Goal: Task Accomplishment & Management: Use online tool/utility

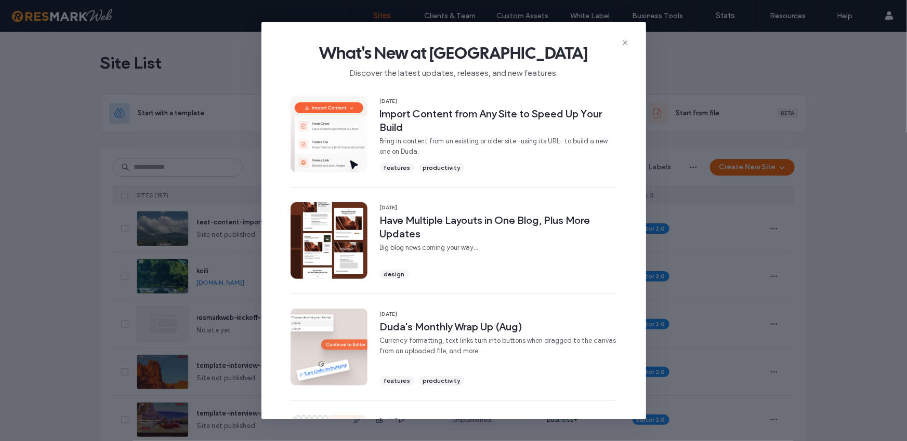
click at [629, 40] on div "What's New at Duda Discover the latest updates, releases, and new features." at bounding box center [453, 57] width 385 height 70
click at [625, 42] on use at bounding box center [625, 43] width 5 height 5
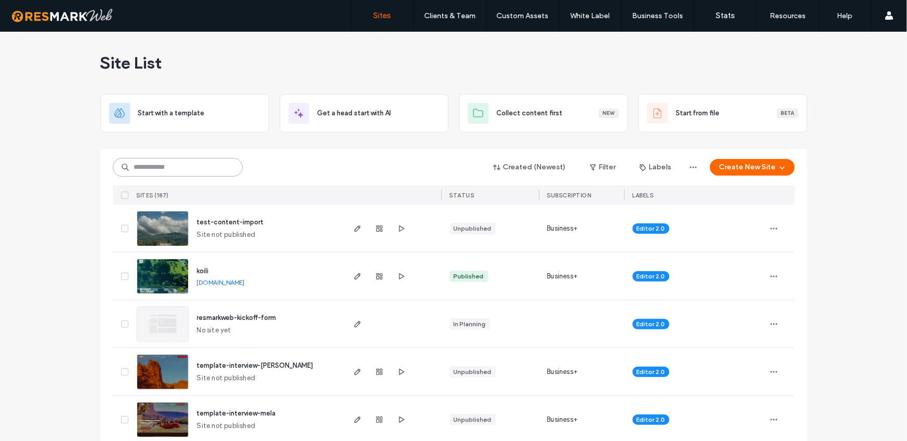
click at [231, 170] on input at bounding box center [178, 167] width 130 height 19
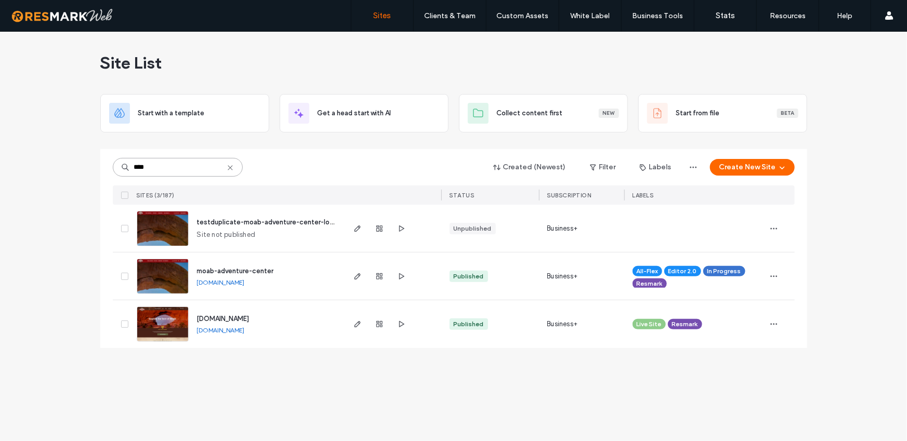
type input "****"
click at [408, 361] on div "Site List Start with a template Get a head start with AI Collect content first …" at bounding box center [453, 237] width 907 height 410
click at [356, 276] on use "button" at bounding box center [357, 276] width 6 height 6
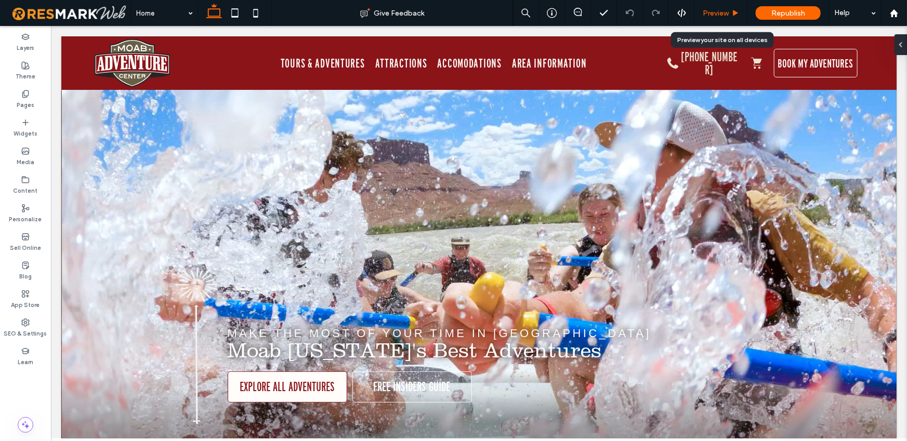
click at [727, 17] on span "Preview" at bounding box center [716, 13] width 26 height 9
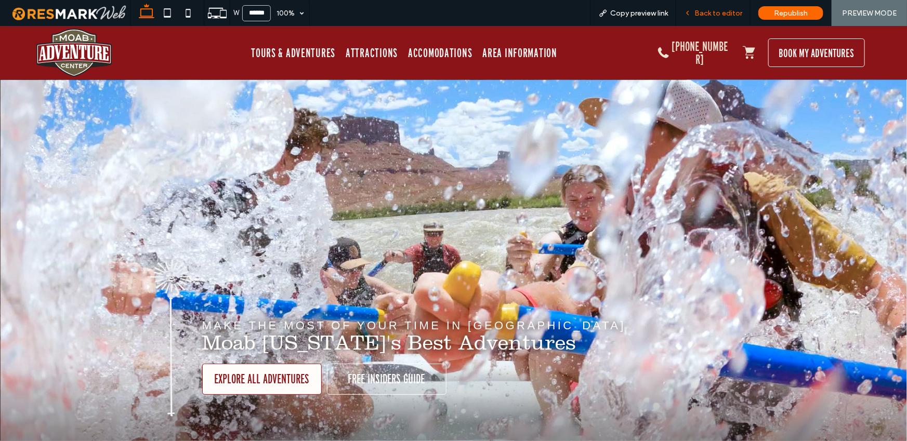
click at [729, 14] on span "Back to editor" at bounding box center [718, 13] width 48 height 9
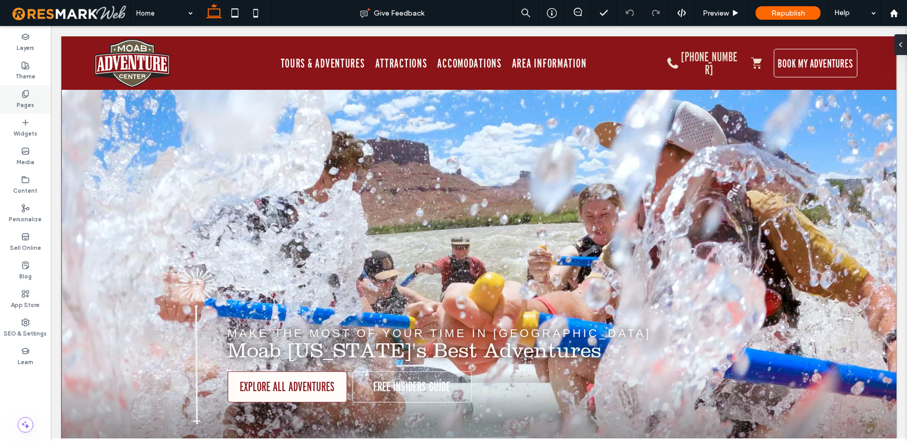
click at [35, 101] on div "Pages" at bounding box center [25, 99] width 51 height 29
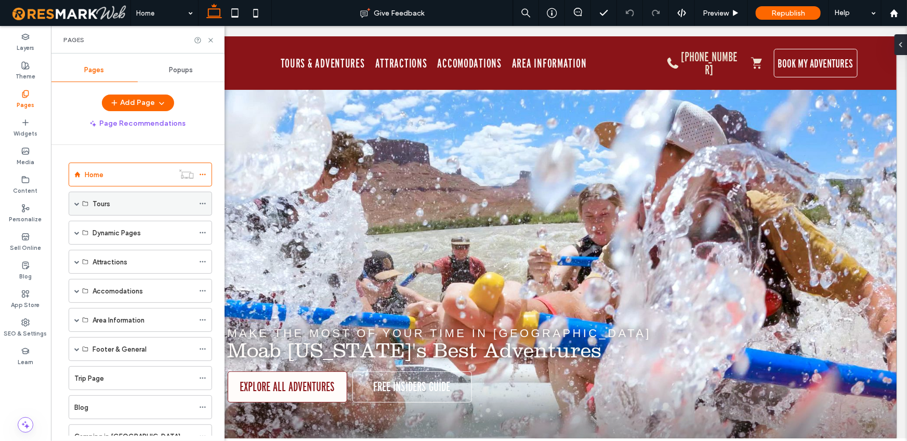
click at [75, 202] on span at bounding box center [76, 203] width 5 height 5
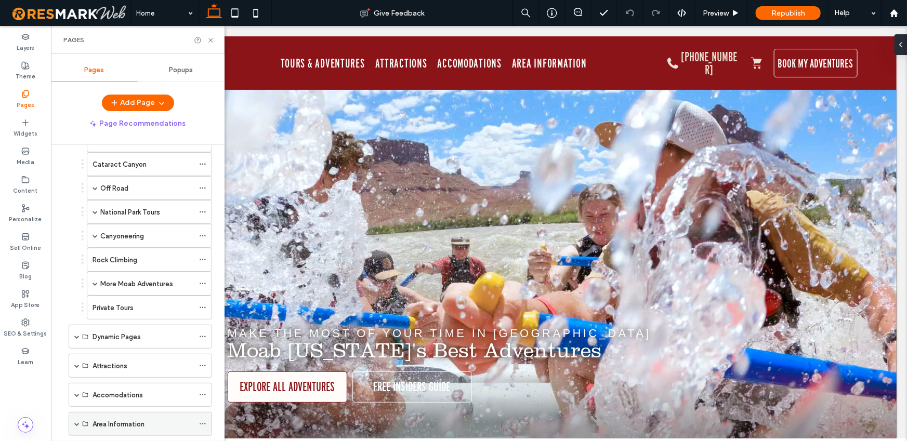
scroll to position [160, 0]
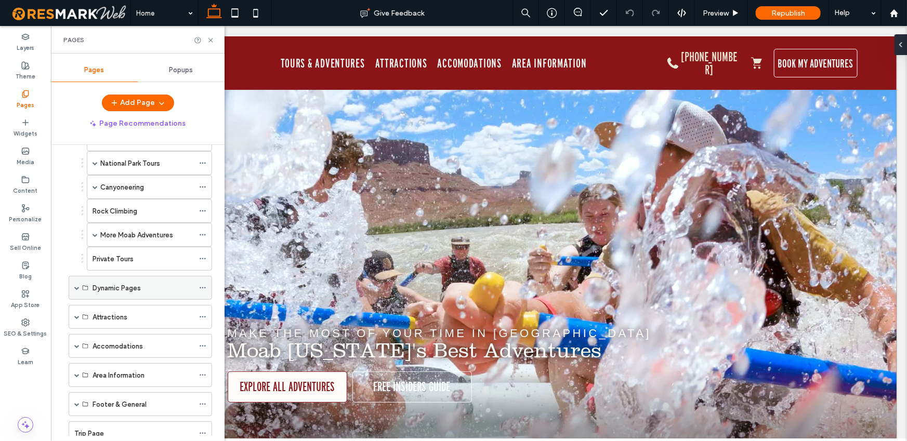
click at [77, 286] on span at bounding box center [76, 287] width 5 height 5
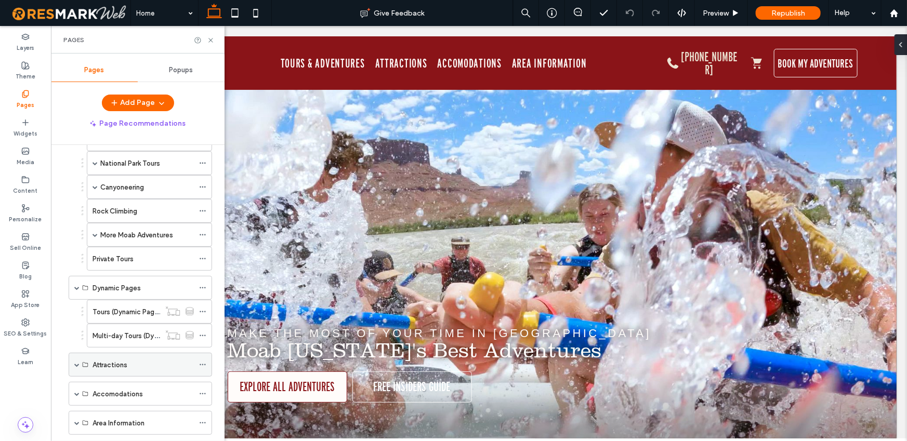
click at [75, 363] on span at bounding box center [76, 364] width 5 height 5
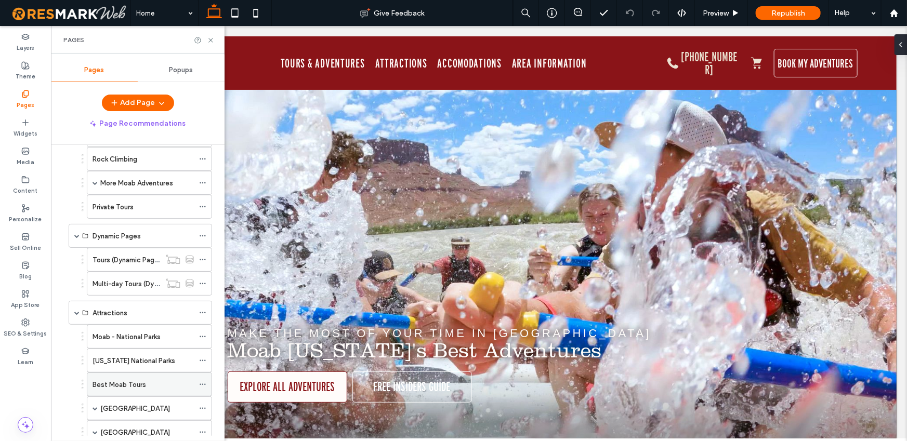
scroll to position [224, 0]
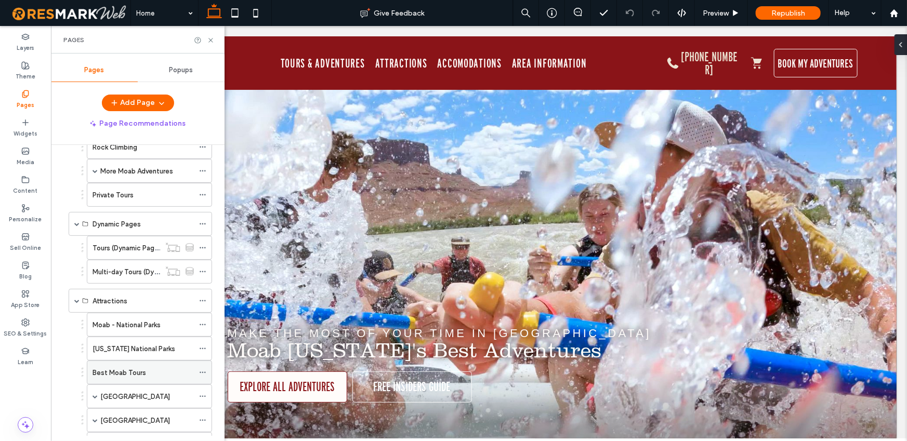
click at [143, 371] on label "Best Moab Tours" at bounding box center [120, 373] width 54 height 18
click at [212, 41] on icon at bounding box center [211, 40] width 8 height 8
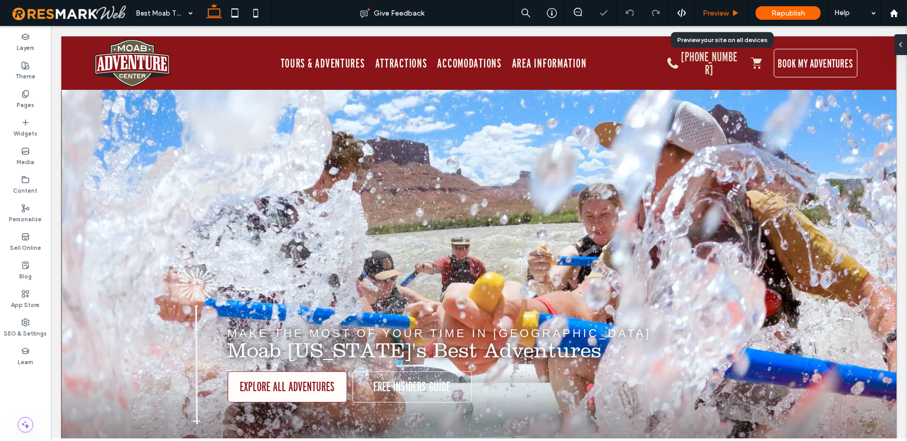
click at [715, 6] on div "Preview" at bounding box center [721, 13] width 53 height 26
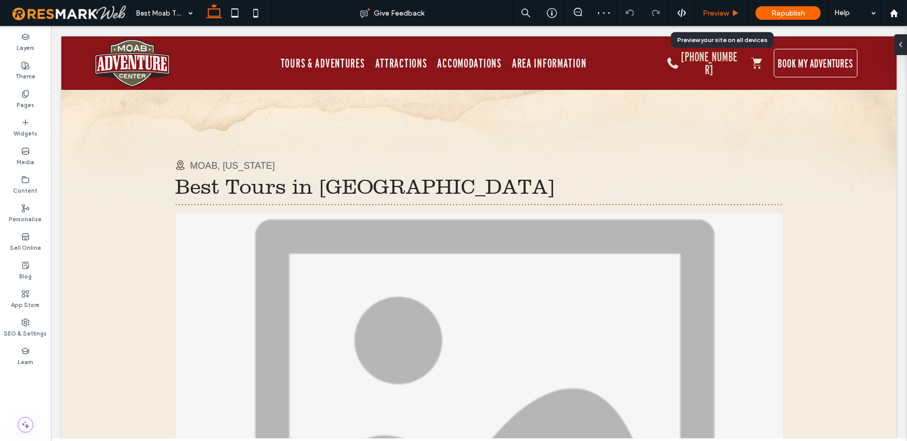
click at [713, 11] on span "Preview" at bounding box center [716, 13] width 26 height 9
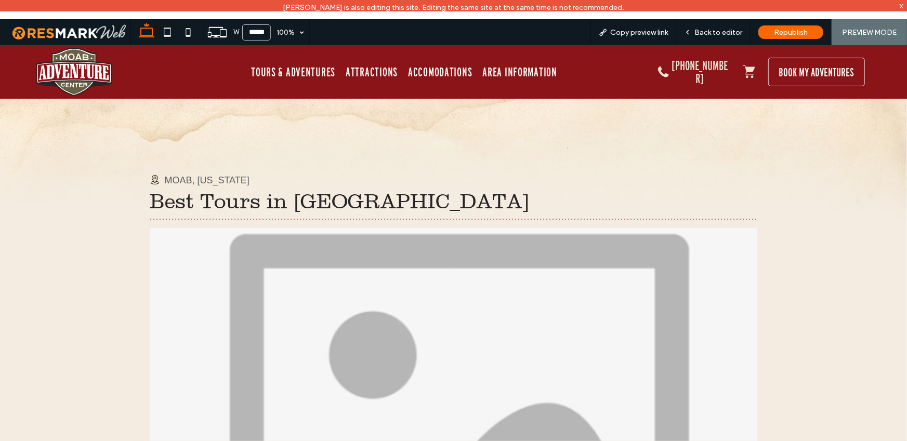
scroll to position [5, 0]
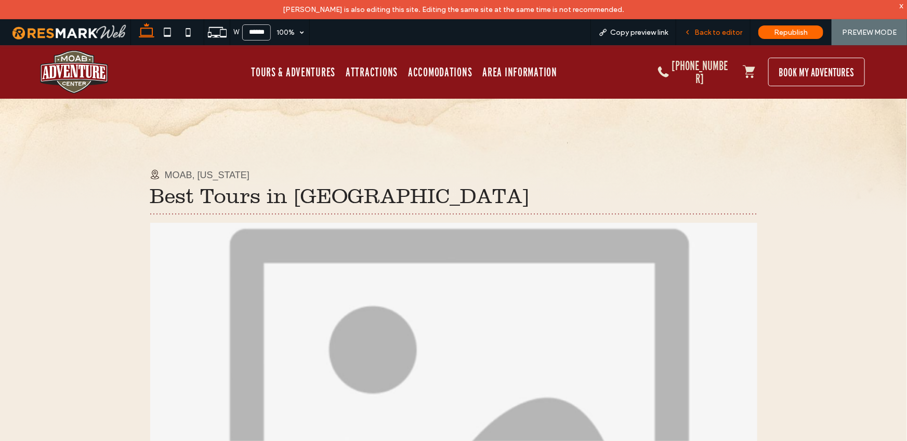
click at [714, 34] on span "Back to editor" at bounding box center [718, 32] width 48 height 9
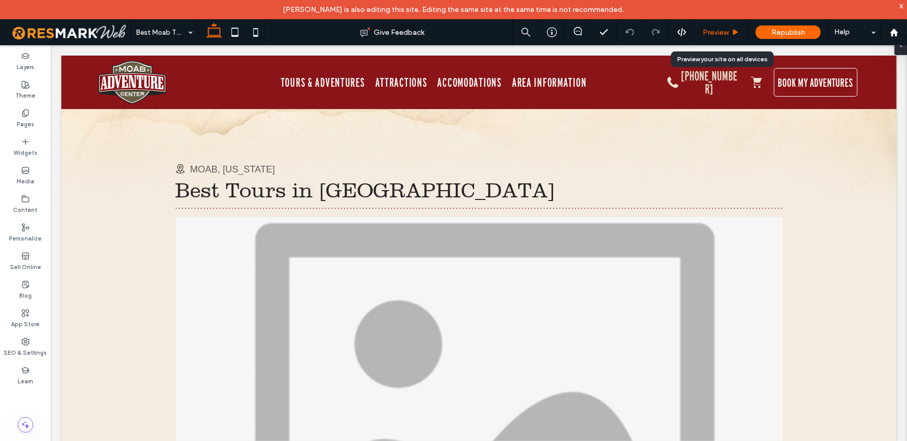
click at [721, 31] on span "Preview" at bounding box center [716, 32] width 26 height 9
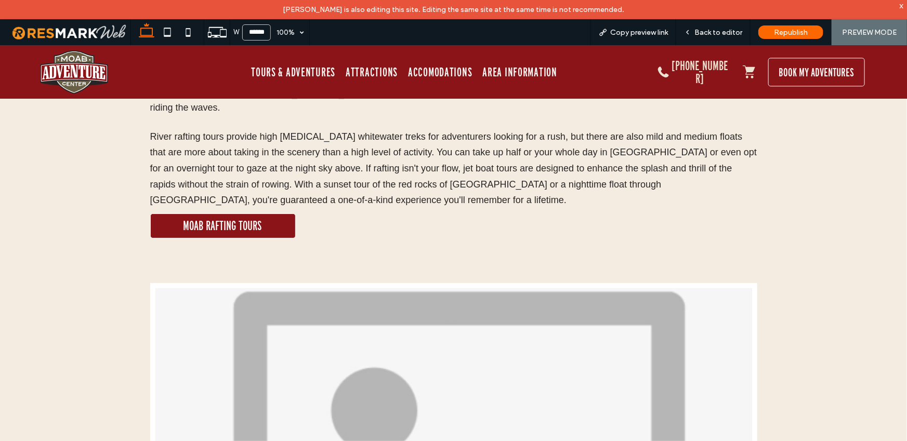
scroll to position [1272, 0]
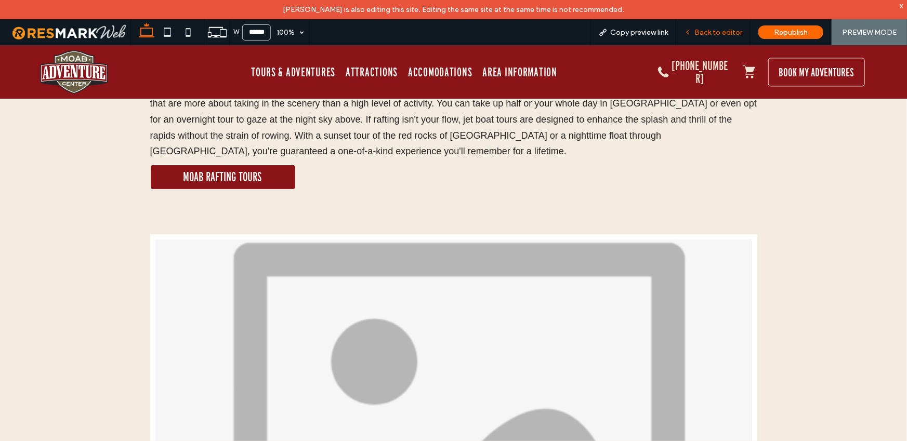
click at [718, 33] on span "Back to editor" at bounding box center [718, 32] width 48 height 9
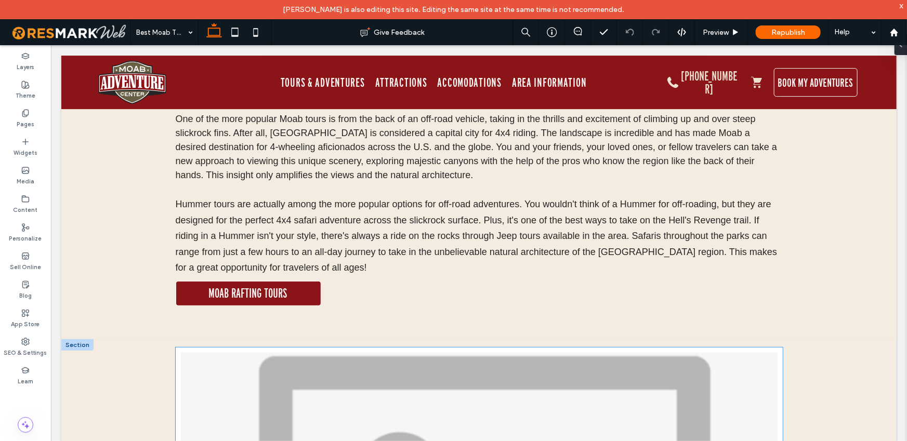
scroll to position [1825, 0]
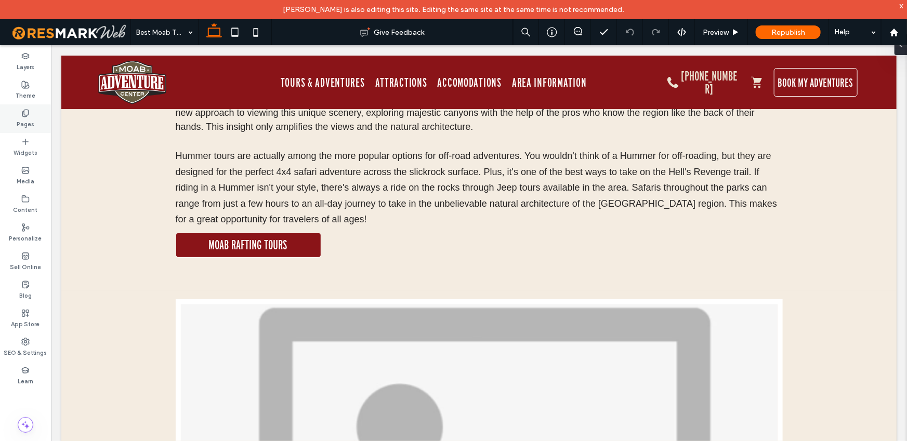
click at [35, 110] on div "Pages" at bounding box center [25, 118] width 51 height 29
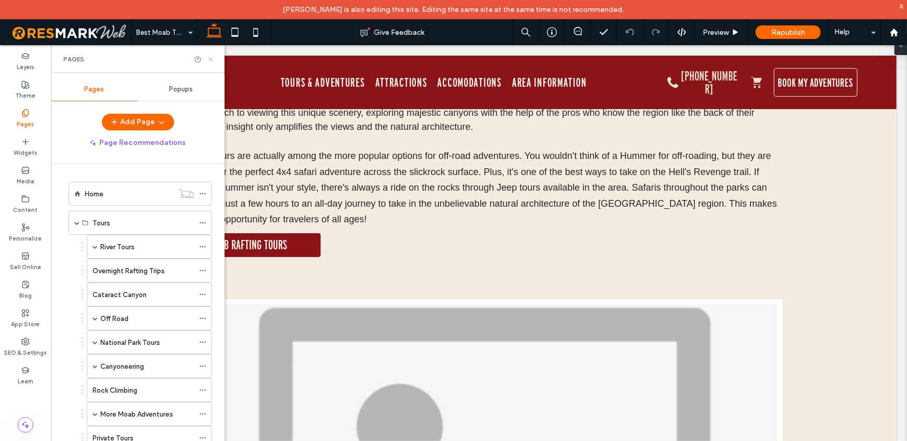
drag, startPoint x: 211, startPoint y: 57, endPoint x: 245, endPoint y: 127, distance: 78.1
click at [211, 57] on icon at bounding box center [211, 60] width 8 height 8
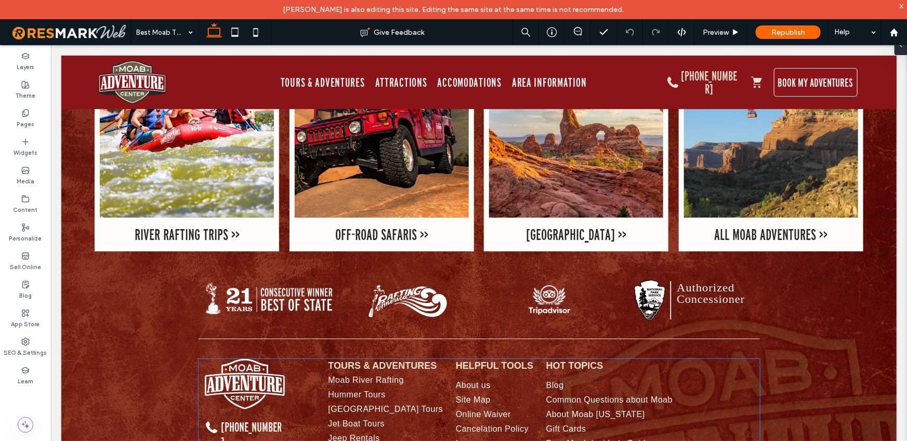
scroll to position [4125, 0]
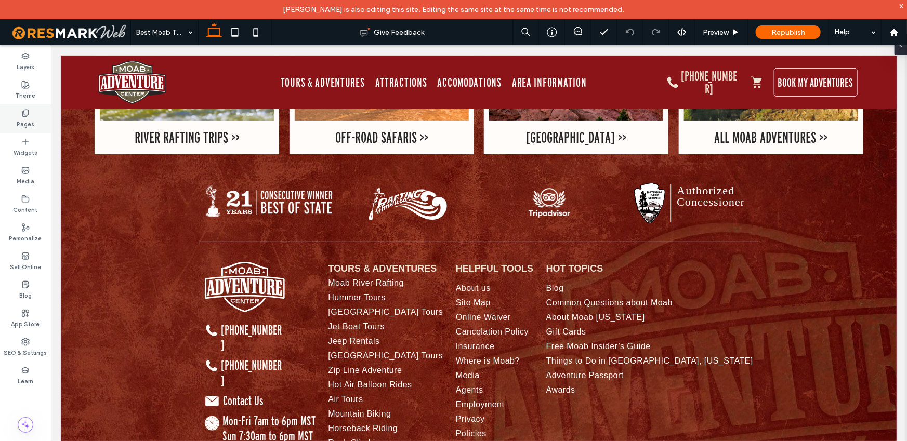
click at [30, 119] on label "Pages" at bounding box center [26, 122] width 18 height 11
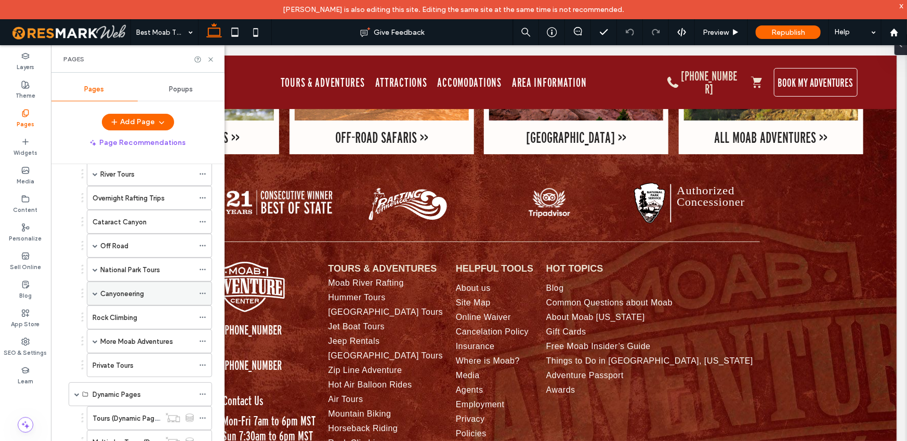
scroll to position [79, 0]
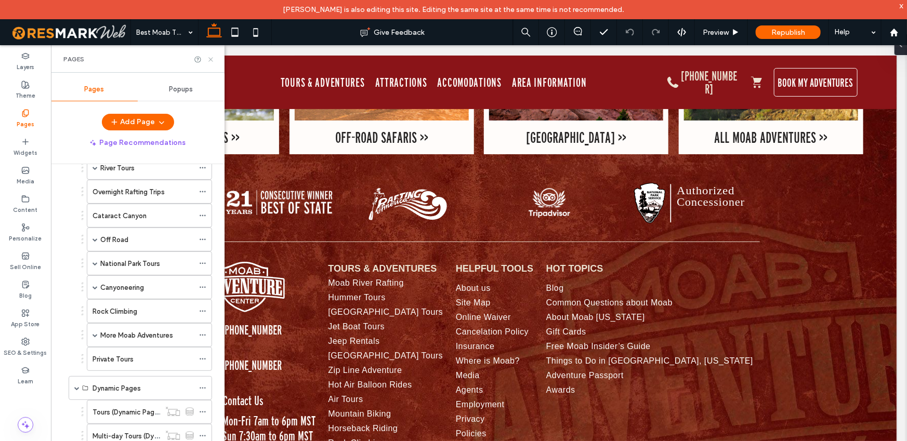
drag, startPoint x: 211, startPoint y: 60, endPoint x: 108, endPoint y: 10, distance: 114.1
click at [211, 60] on icon at bounding box center [211, 60] width 8 height 8
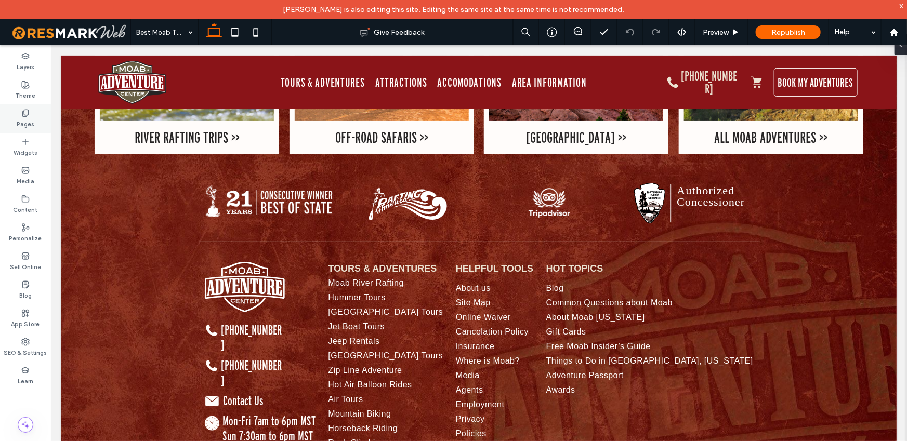
click at [35, 112] on div "Pages" at bounding box center [25, 118] width 51 height 29
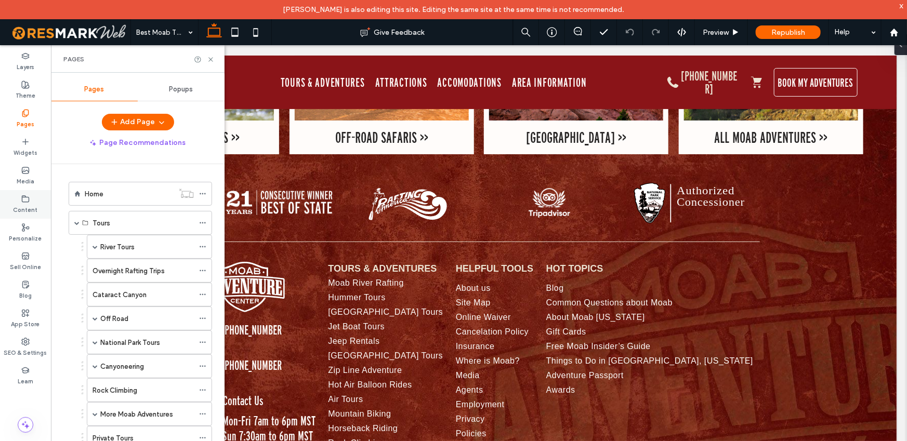
click at [30, 207] on label "Content" at bounding box center [26, 208] width 24 height 11
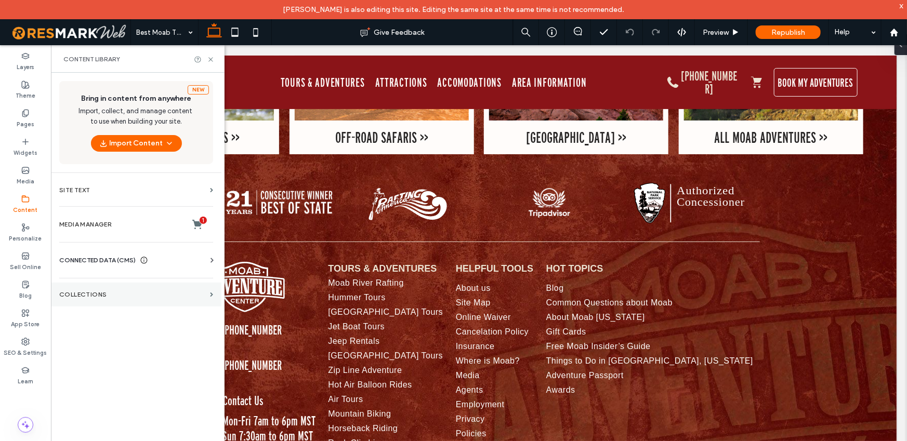
click at [109, 294] on label "Collections" at bounding box center [132, 294] width 147 height 7
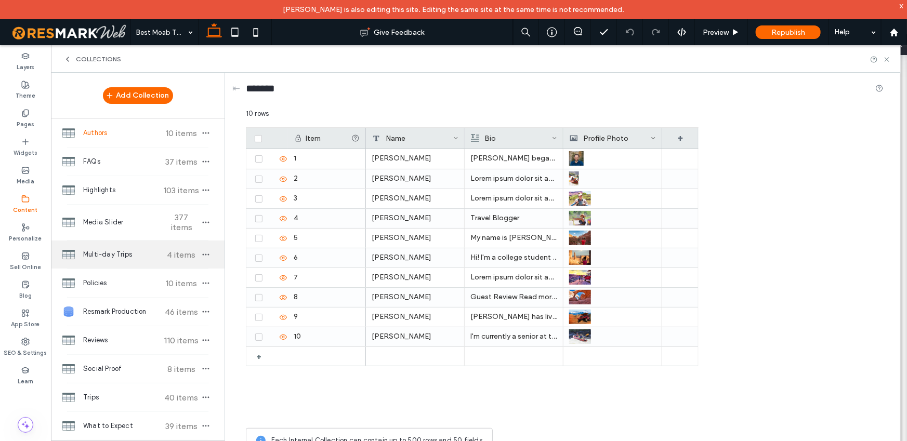
scroll to position [6, 0]
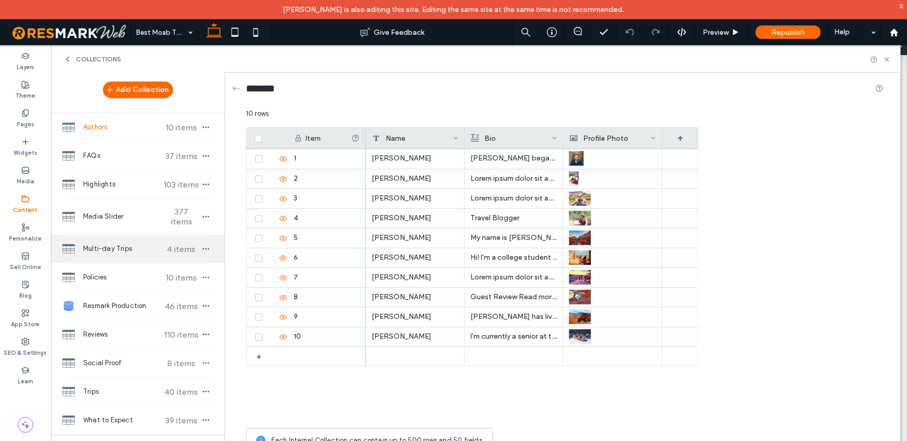
click at [115, 244] on span "Multi-day Trips" at bounding box center [121, 249] width 77 height 10
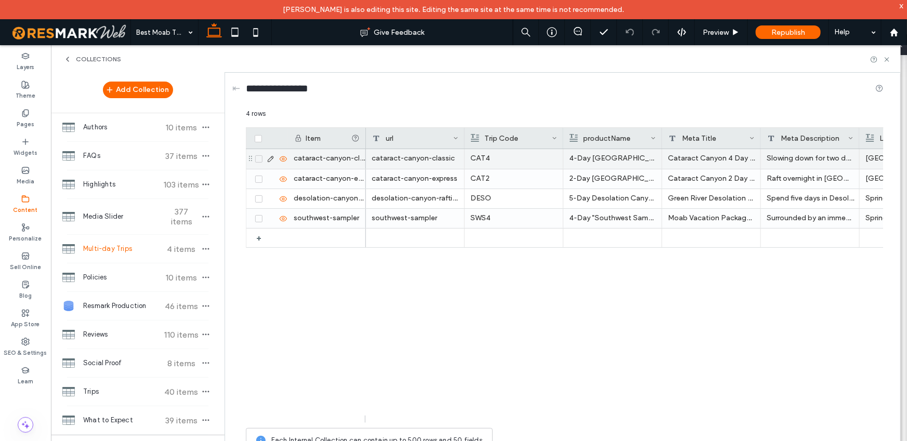
click at [271, 160] on icon at bounding box center [271, 159] width 8 height 8
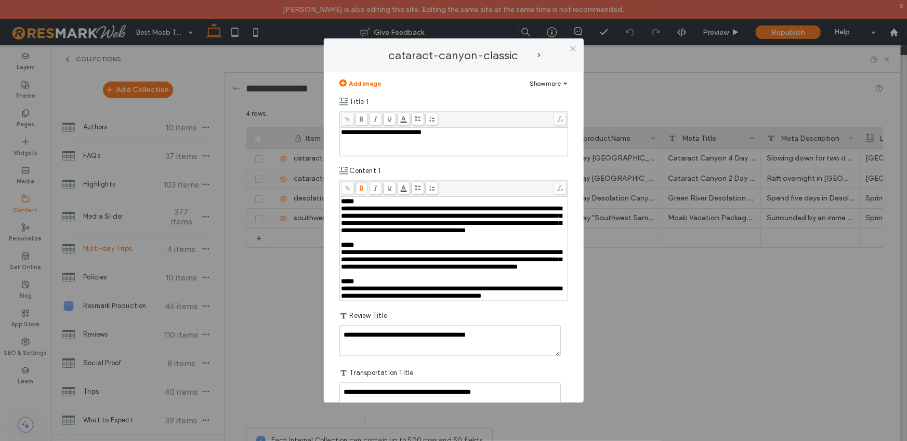
scroll to position [2350, 0]
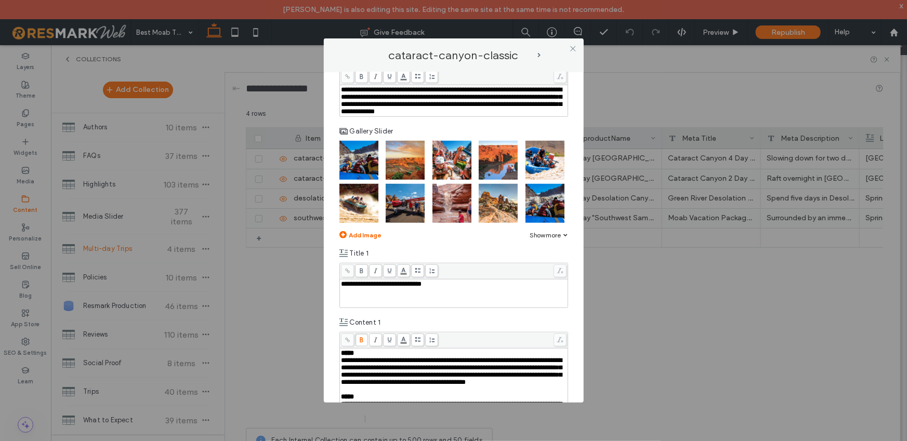
click at [564, 237] on span at bounding box center [566, 235] width 4 height 4
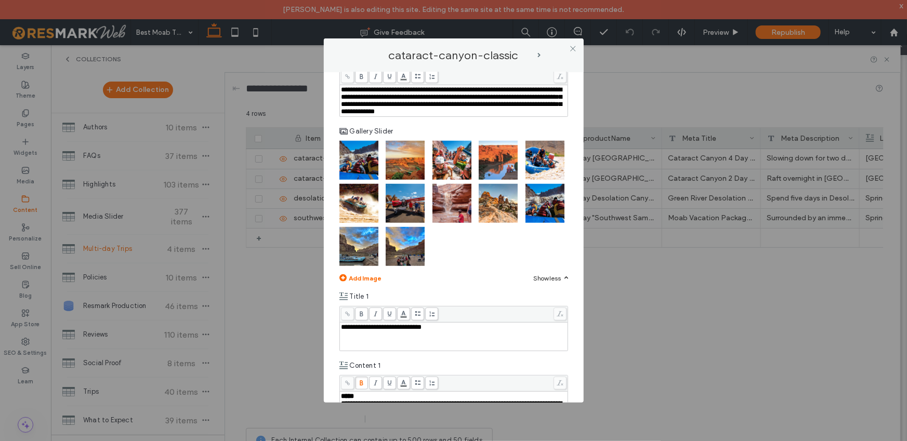
click at [353, 180] on img at bounding box center [358, 160] width 39 height 39
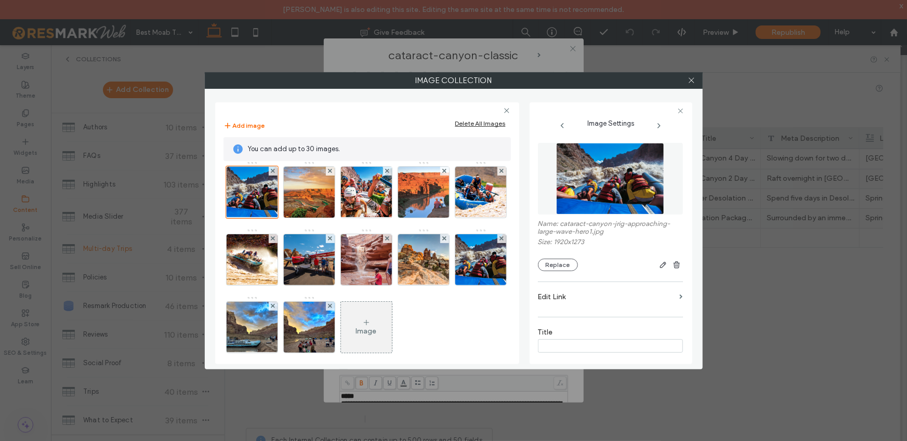
scroll to position [11, 0]
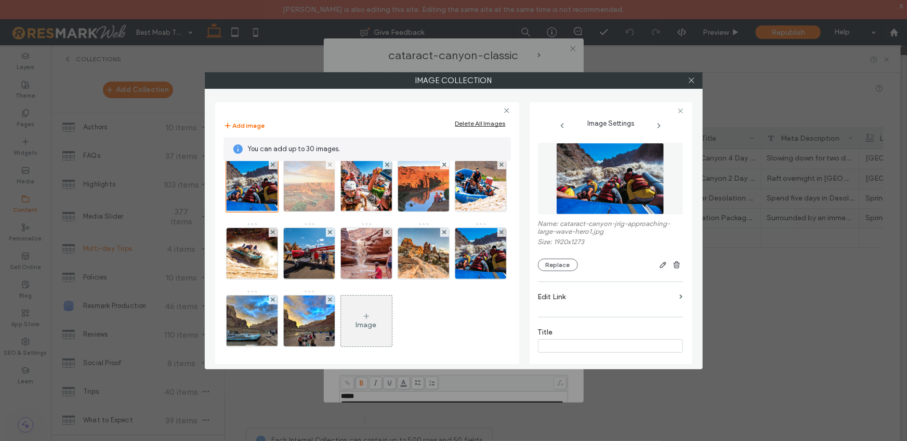
click at [314, 196] on img at bounding box center [309, 186] width 76 height 51
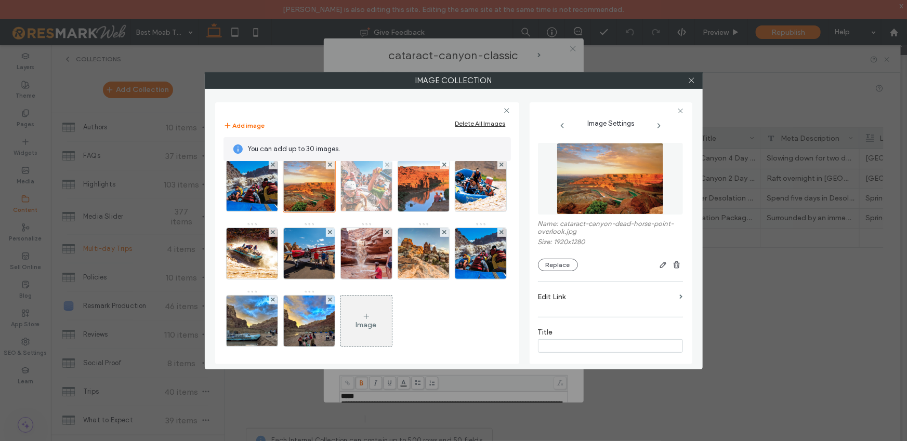
click at [375, 197] on img at bounding box center [366, 186] width 76 height 51
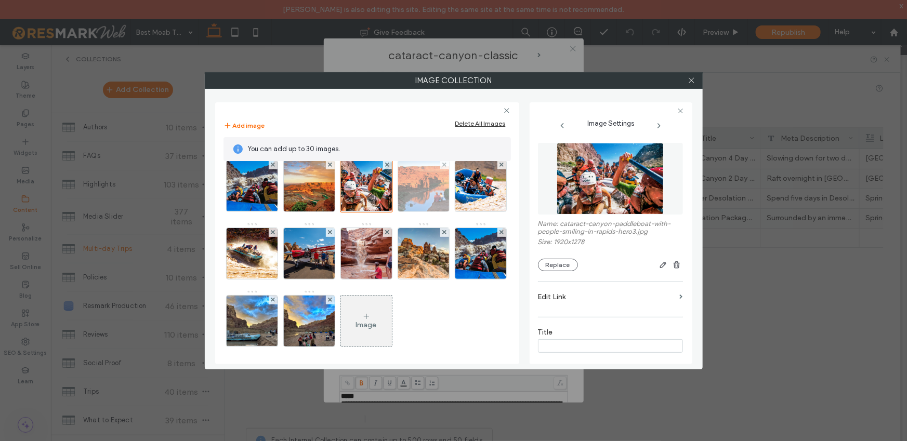
click at [431, 200] on img at bounding box center [423, 186] width 76 height 51
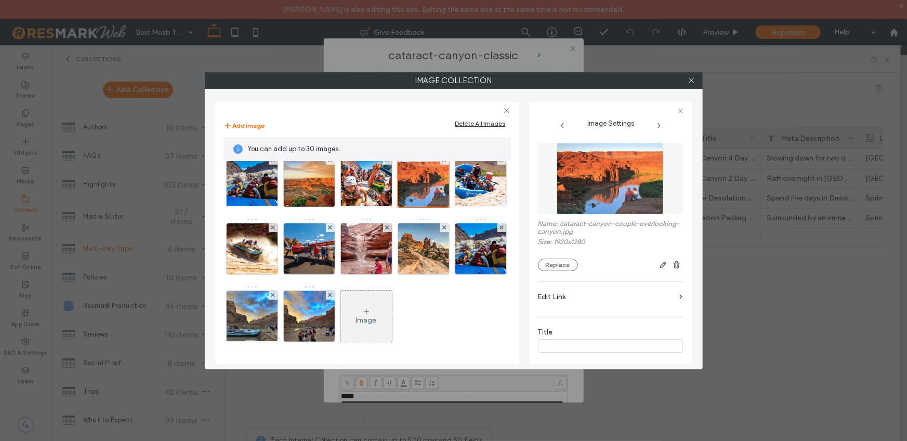
scroll to position [0, 0]
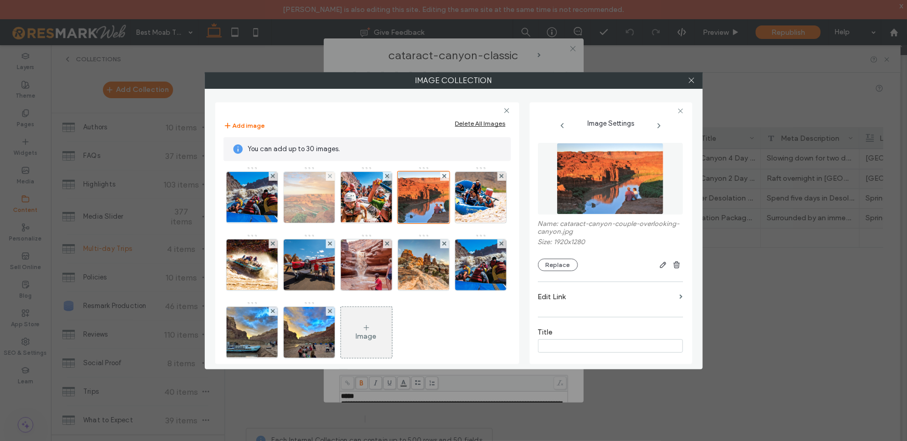
click at [286, 187] on img at bounding box center [309, 197] width 76 height 51
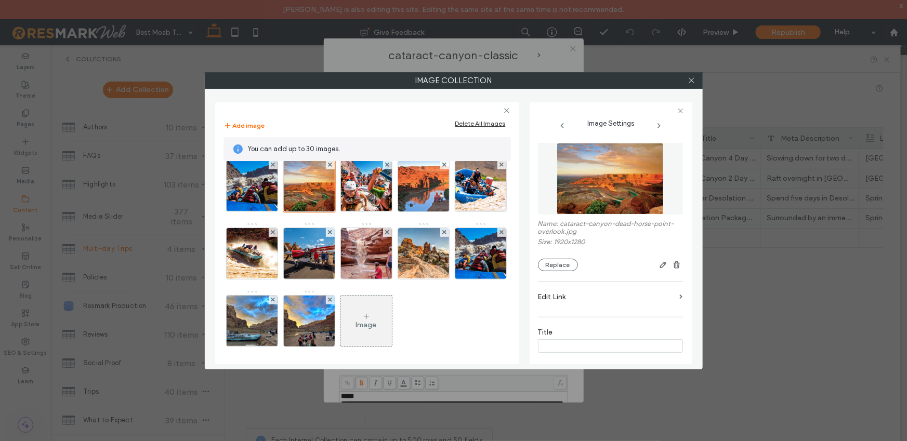
scroll to position [24, 0]
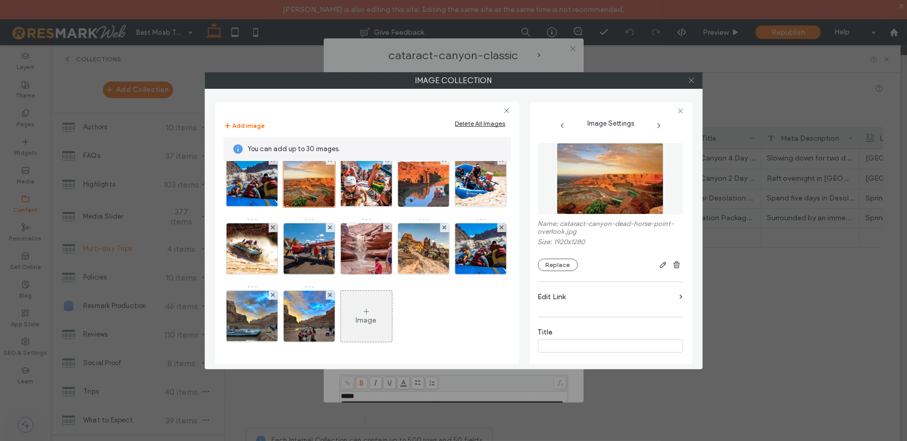
click at [691, 82] on icon at bounding box center [692, 80] width 8 height 8
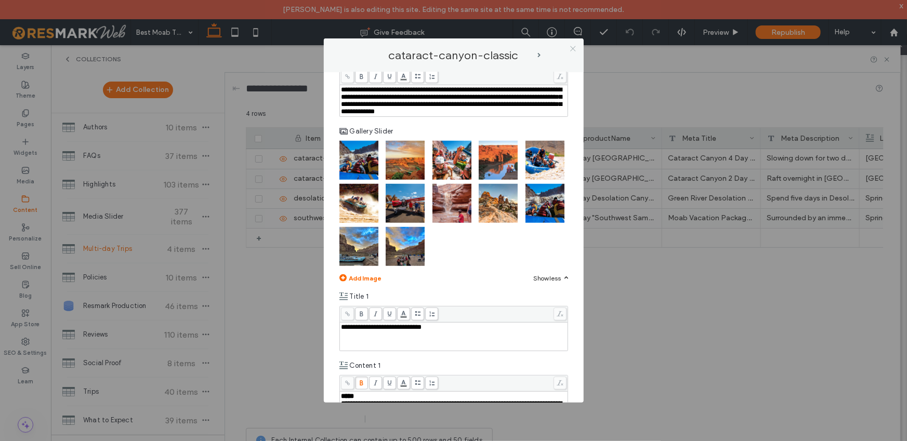
click at [571, 50] on icon at bounding box center [573, 49] width 8 height 8
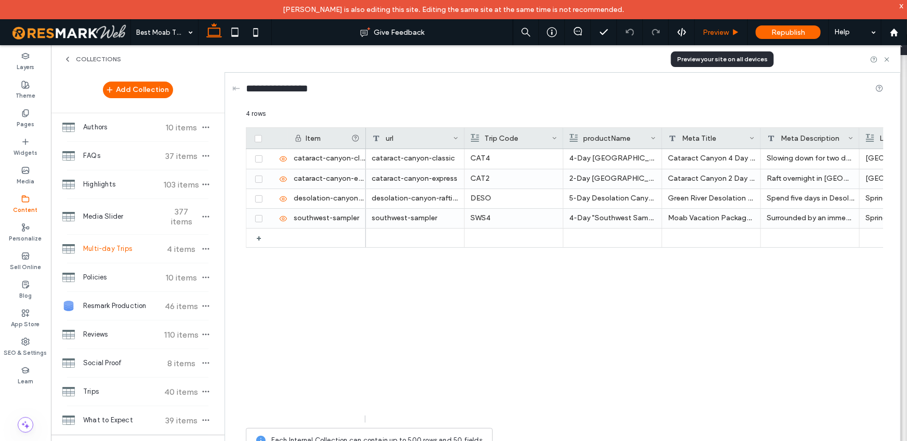
click at [728, 36] on span "Preview" at bounding box center [716, 32] width 26 height 9
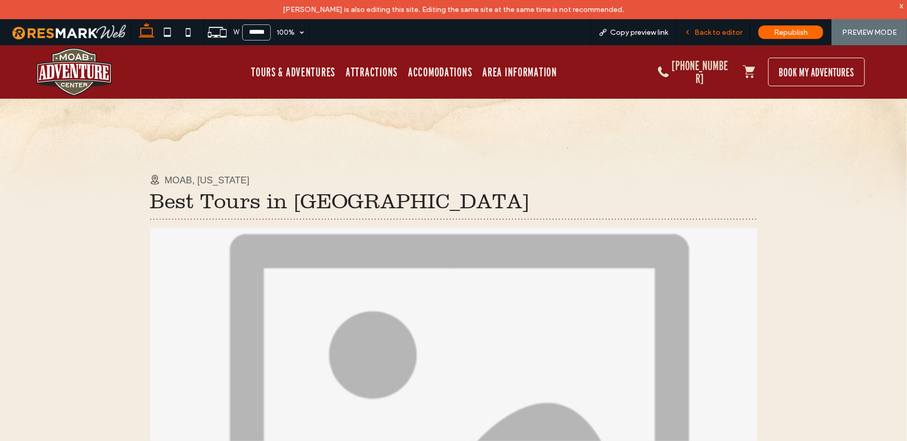
click at [721, 38] on div "Back to editor" at bounding box center [713, 32] width 74 height 26
click at [718, 33] on span "Back to editor" at bounding box center [718, 32] width 48 height 9
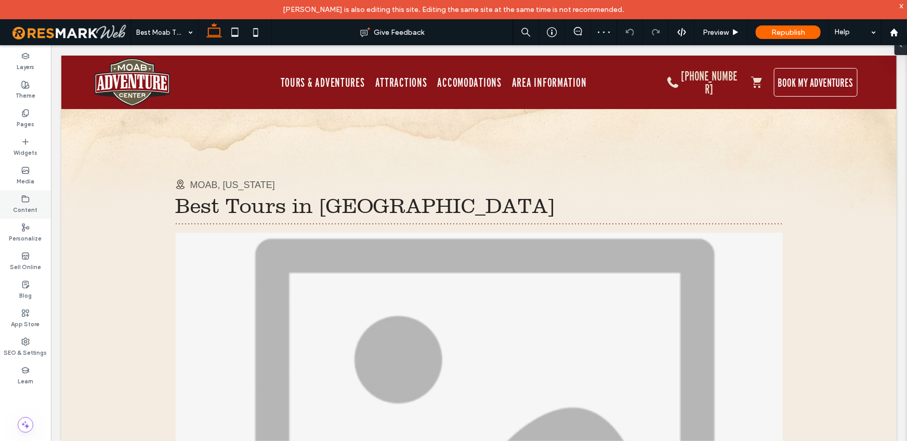
click at [35, 204] on label "Content" at bounding box center [26, 208] width 24 height 11
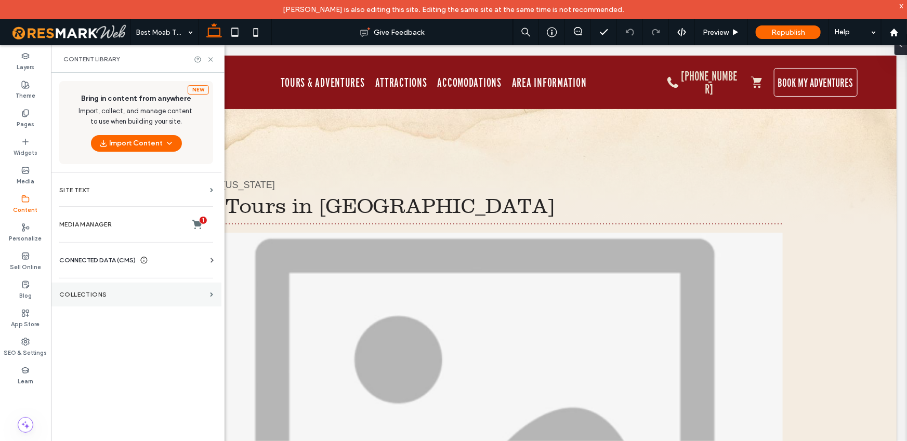
click at [95, 294] on label "Collections" at bounding box center [132, 294] width 147 height 7
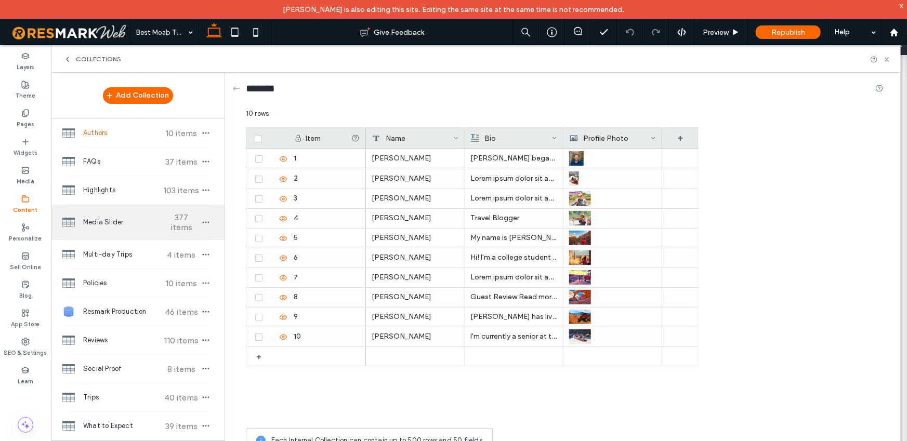
click at [128, 219] on span "Media Slider" at bounding box center [121, 222] width 77 height 10
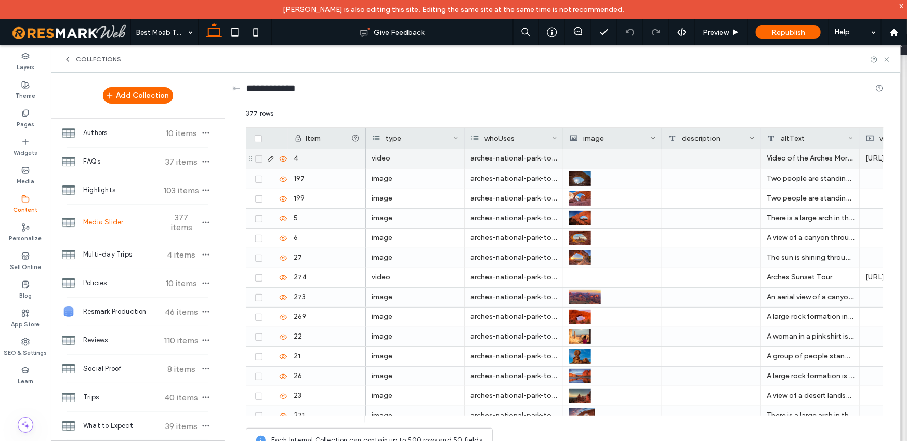
click at [271, 159] on use at bounding box center [271, 159] width 6 height 6
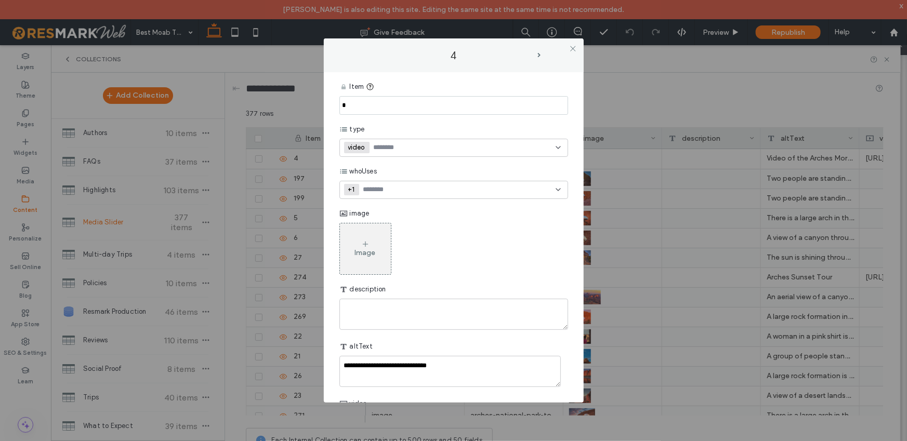
scroll to position [200, 0]
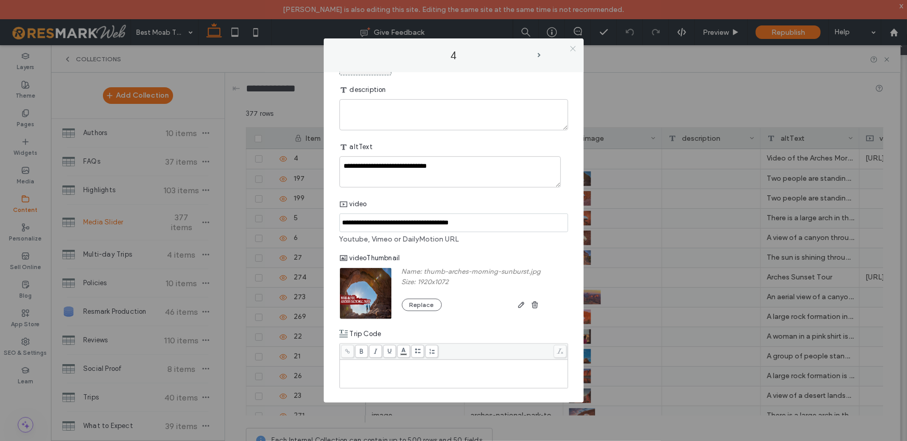
click at [573, 50] on icon at bounding box center [573, 49] width 8 height 8
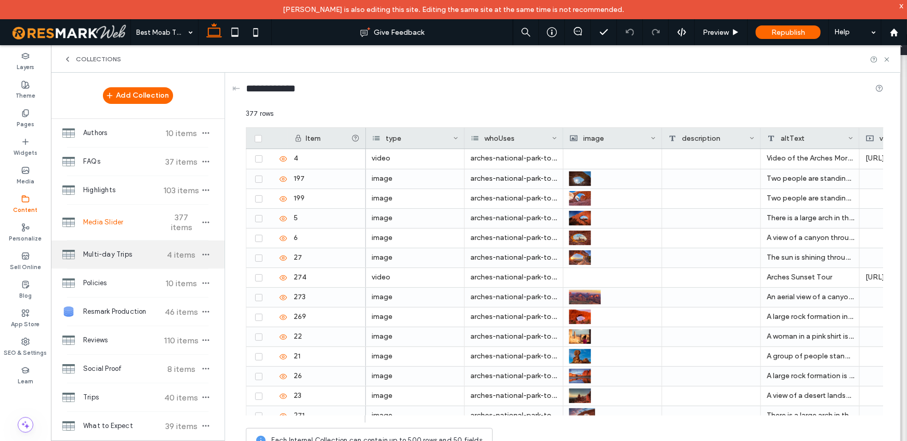
click at [124, 249] on span "Multi-day Trips" at bounding box center [121, 254] width 77 height 10
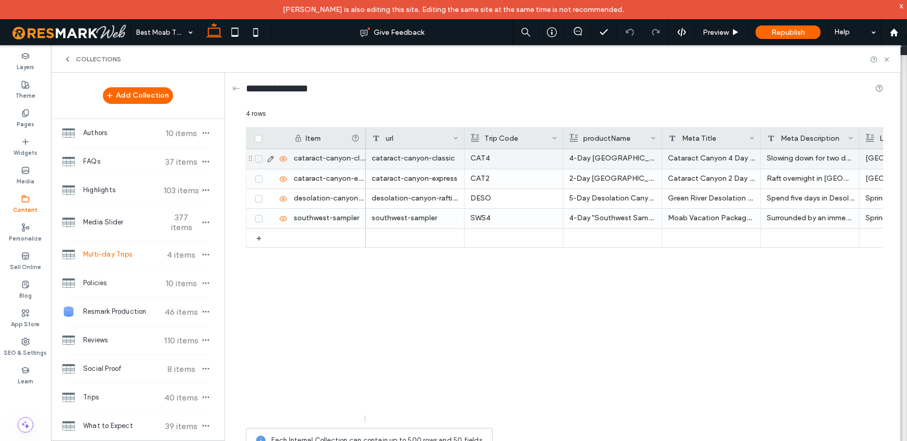
click at [271, 161] on icon at bounding box center [271, 159] width 8 height 8
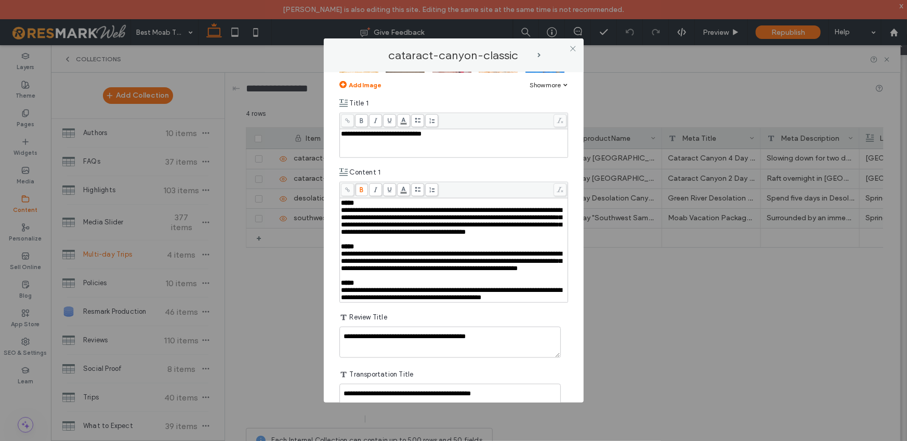
scroll to position [2334, 0]
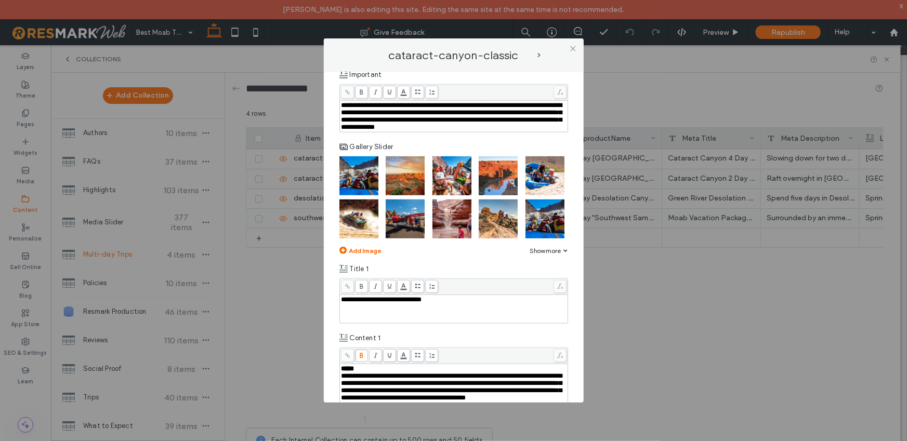
click at [555, 255] on div "Show more" at bounding box center [549, 251] width 38 height 8
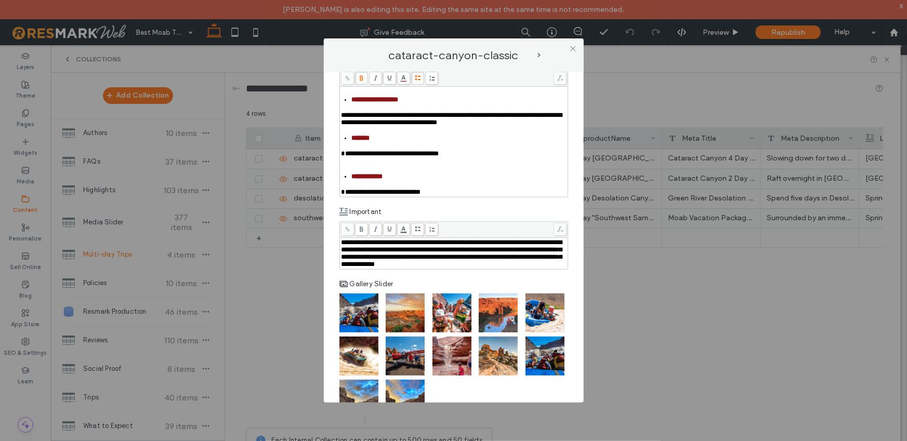
scroll to position [2081, 0]
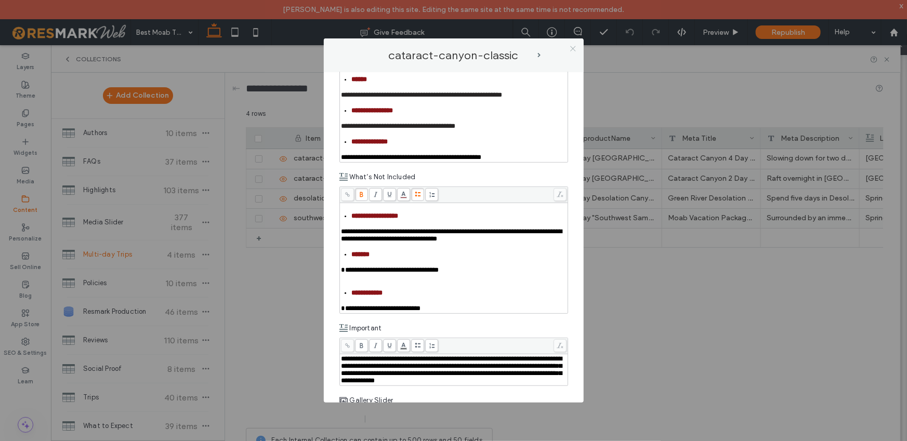
click at [574, 54] on span at bounding box center [573, 49] width 8 height 16
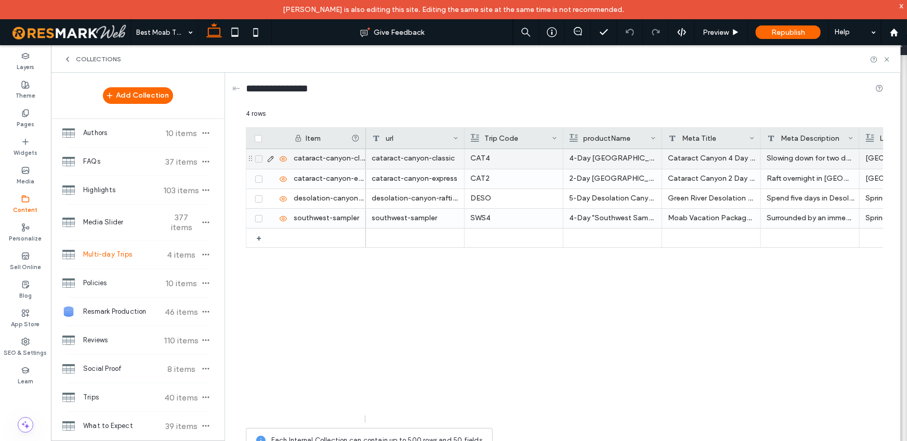
click at [283, 159] on icon at bounding box center [283, 159] width 8 height 8
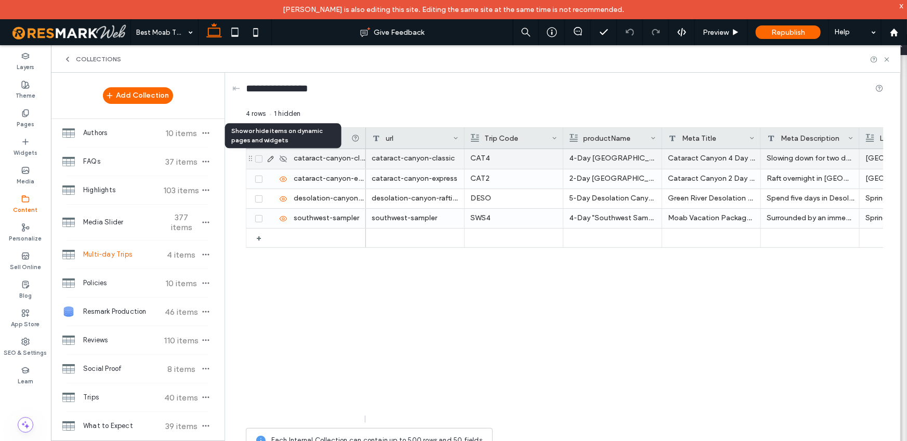
click at [283, 159] on use at bounding box center [283, 158] width 7 height 7
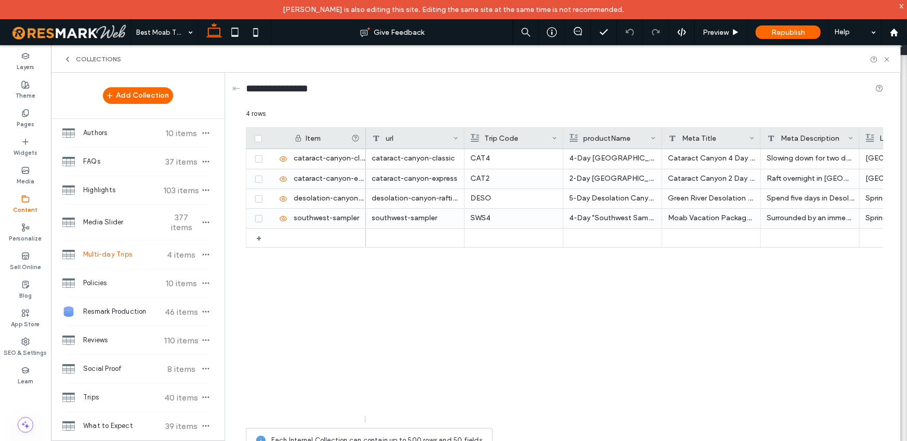
click at [125, 249] on span "Multi-day Trips" at bounding box center [121, 254] width 77 height 10
click at [202, 251] on icon "button" at bounding box center [206, 255] width 8 height 8
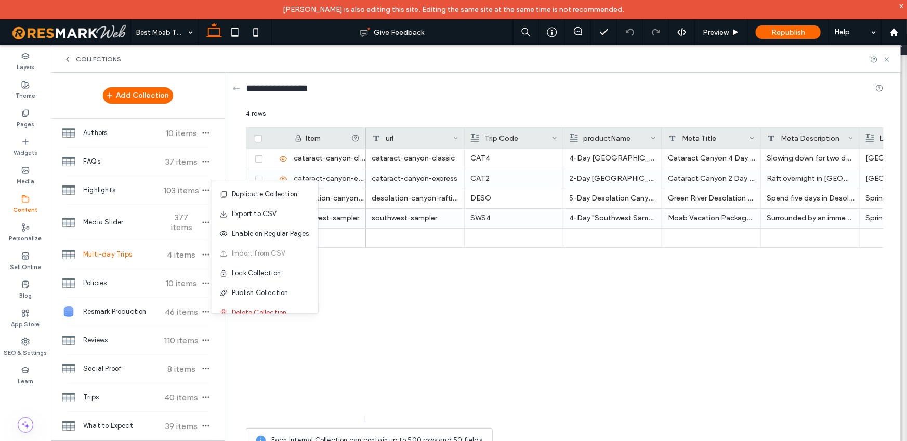
click at [446, 281] on div "cataract-canyon-classic CAT4 4-Day Cataract Canyon & Canyonlands National Park …" at bounding box center [625, 286] width 518 height 274
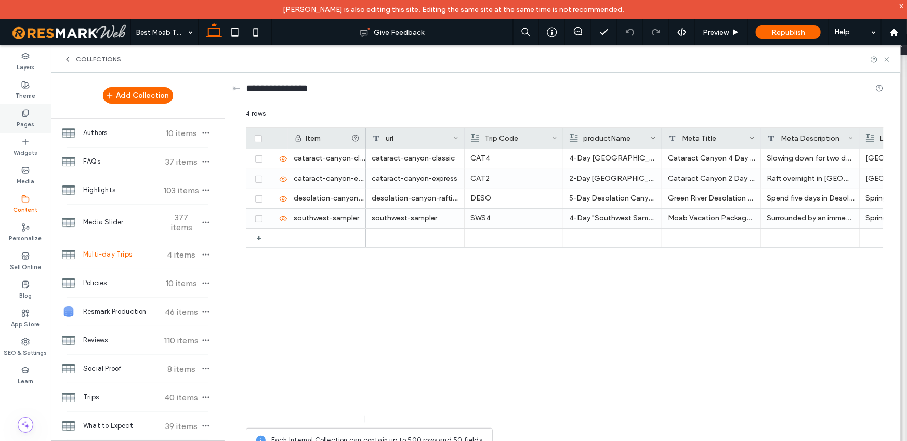
click at [30, 123] on label "Pages" at bounding box center [26, 122] width 18 height 11
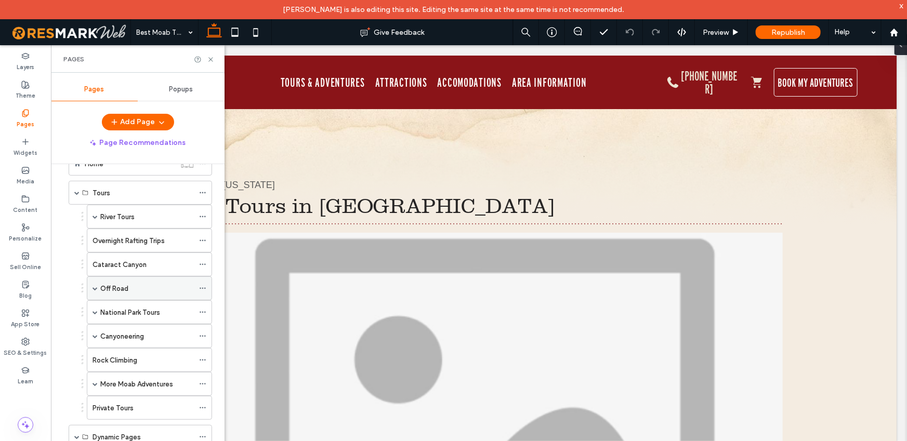
scroll to position [0, 0]
click at [136, 268] on label "Cataract Canyon" at bounding box center [120, 265] width 54 height 18
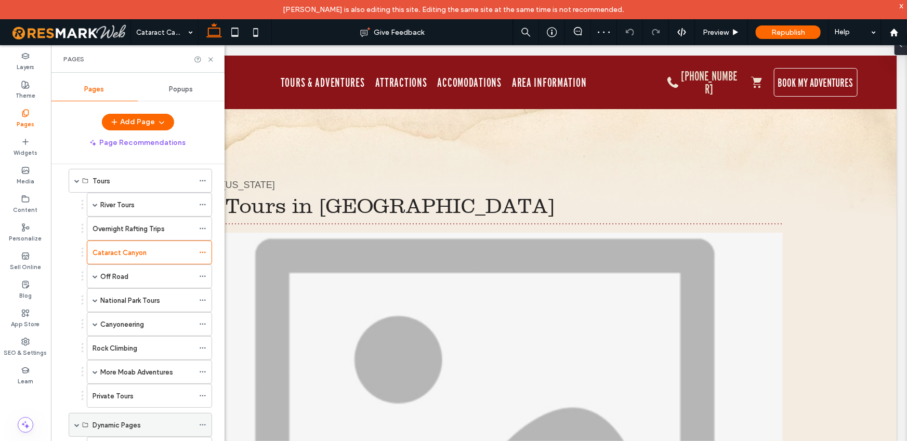
click at [115, 417] on div "Dynamic Pages" at bounding box center [143, 425] width 101 height 23
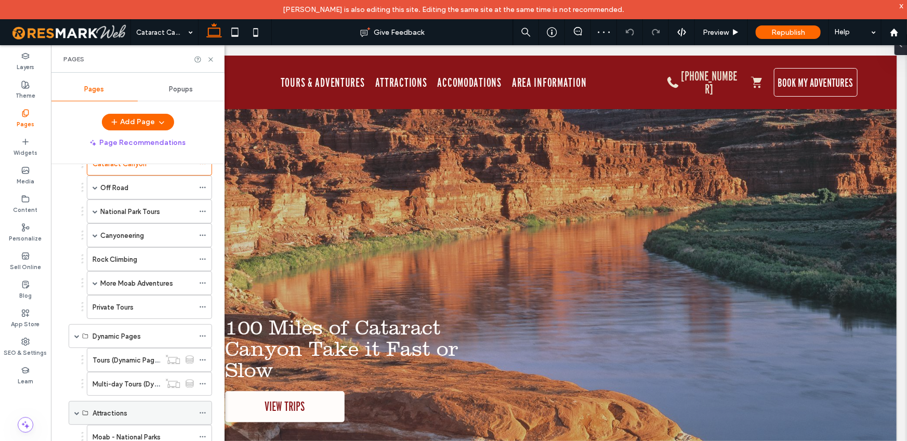
scroll to position [180, 0]
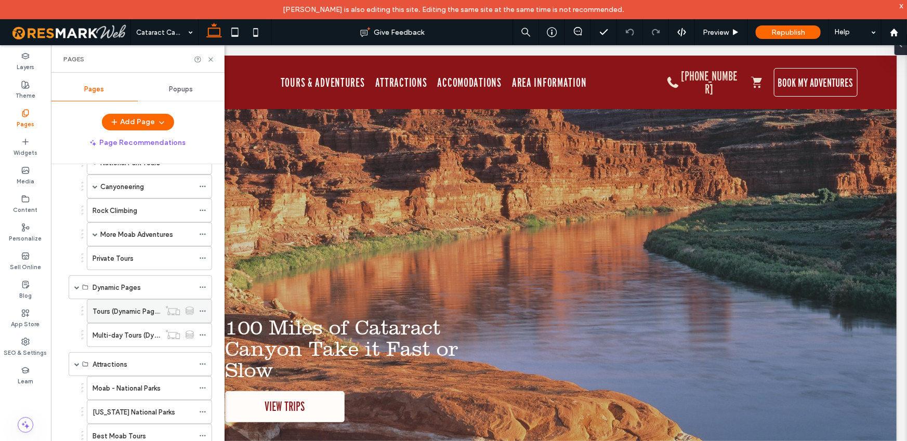
click at [130, 312] on label "Tours (Dynamic Page)" at bounding box center [127, 311] width 69 height 18
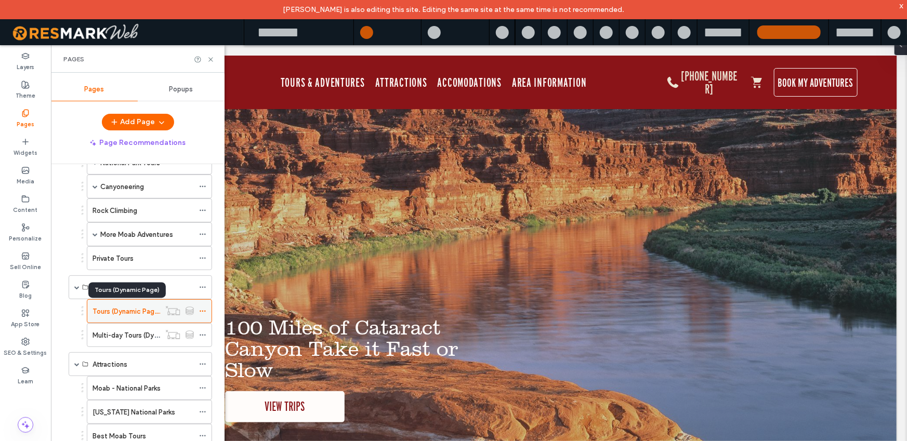
scroll to position [0, 0]
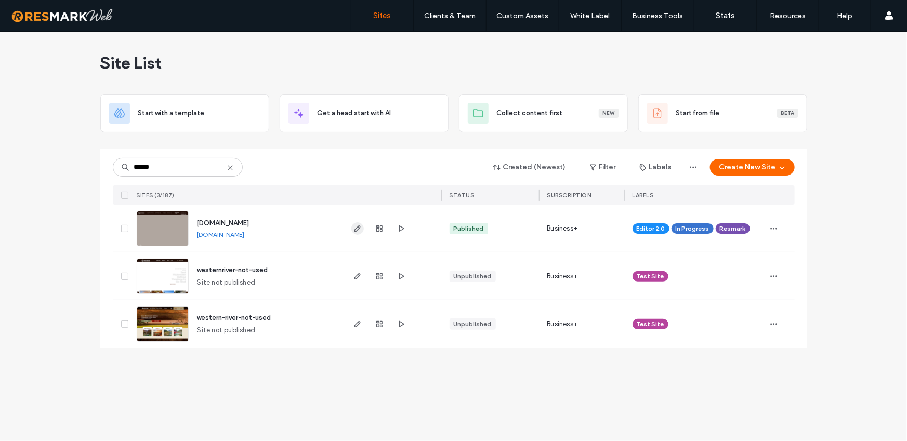
type input "******"
click at [354, 232] on span "button" at bounding box center [357, 228] width 12 height 12
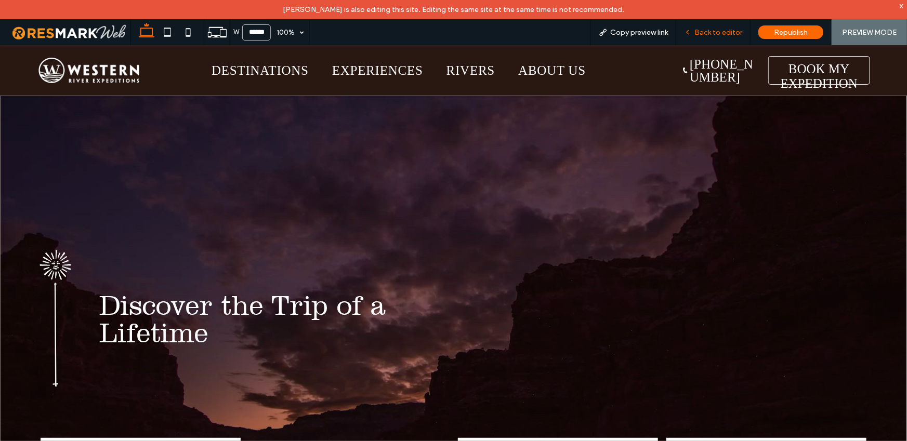
click at [704, 31] on span "Back to editor" at bounding box center [718, 32] width 48 height 9
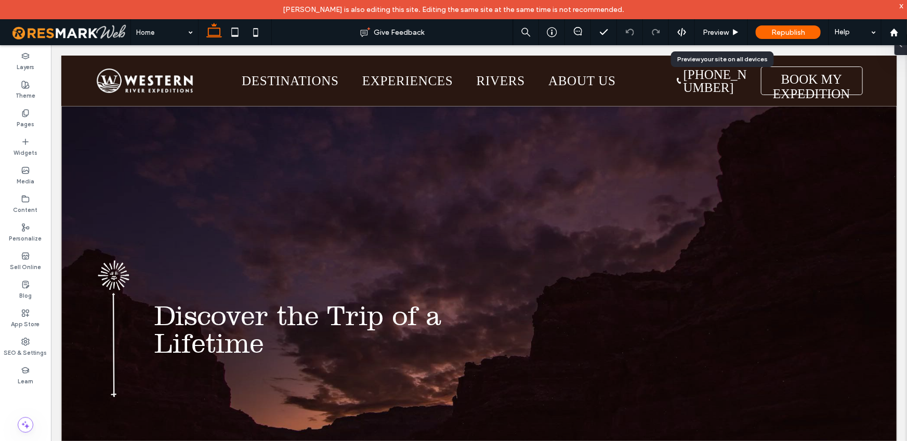
click at [704, 31] on span "Preview" at bounding box center [716, 32] width 26 height 9
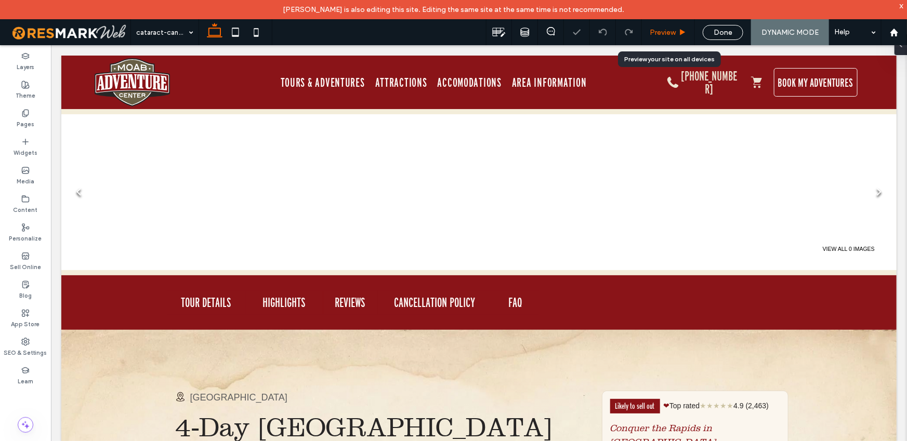
click at [672, 33] on span "Preview" at bounding box center [663, 32] width 26 height 9
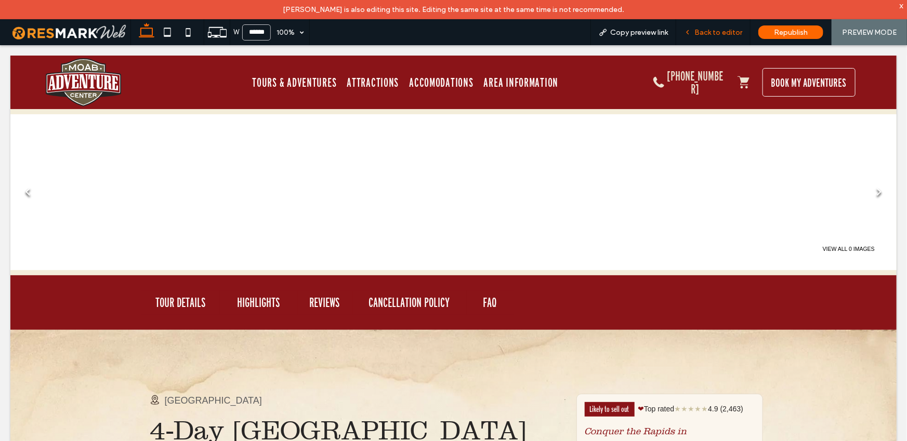
click at [700, 35] on span "Back to editor" at bounding box center [718, 32] width 48 height 9
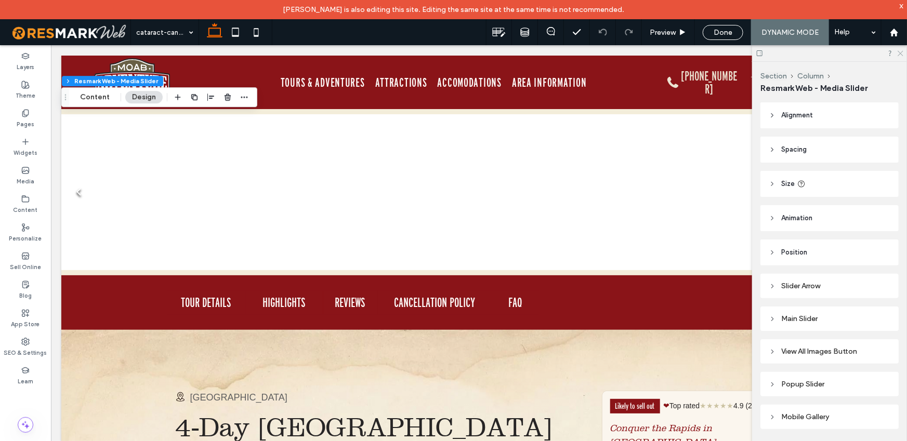
click at [900, 50] on icon at bounding box center [900, 52] width 7 height 7
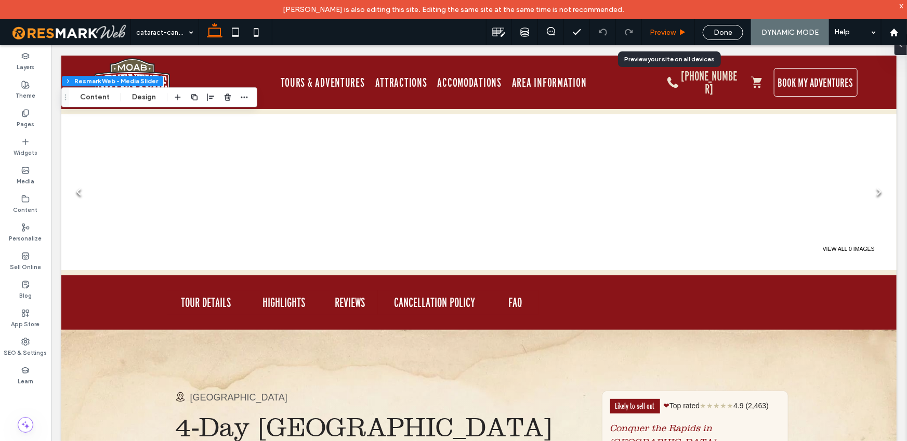
click at [679, 35] on icon at bounding box center [683, 33] width 8 height 8
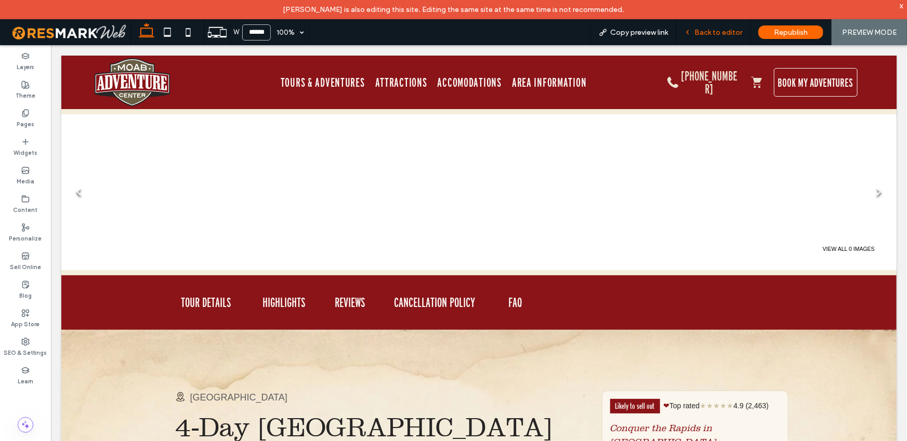
click at [703, 27] on div "Back to editor" at bounding box center [713, 32] width 74 height 26
click at [726, 33] on span "Back to editor" at bounding box center [718, 32] width 48 height 9
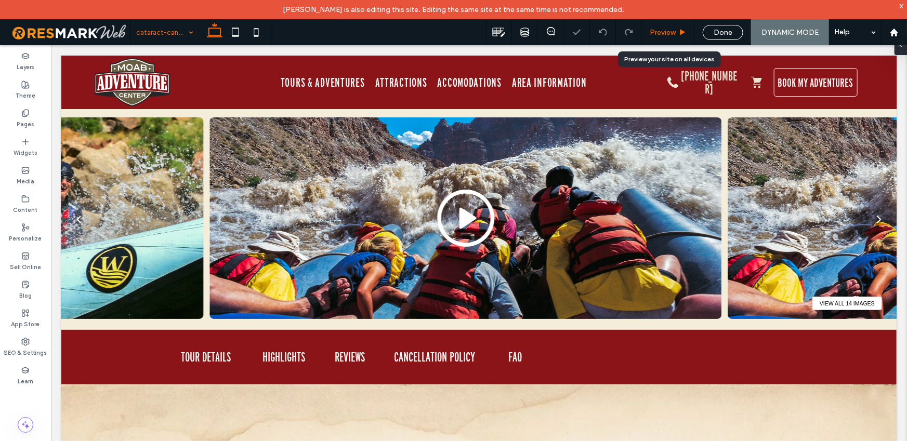
click at [672, 35] on span "Preview" at bounding box center [663, 32] width 26 height 9
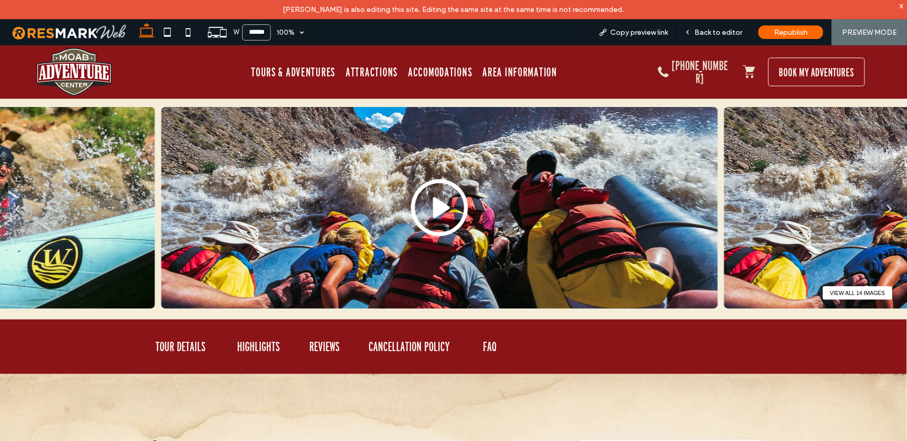
click at [449, 211] on icon at bounding box center [439, 207] width 169 height 62
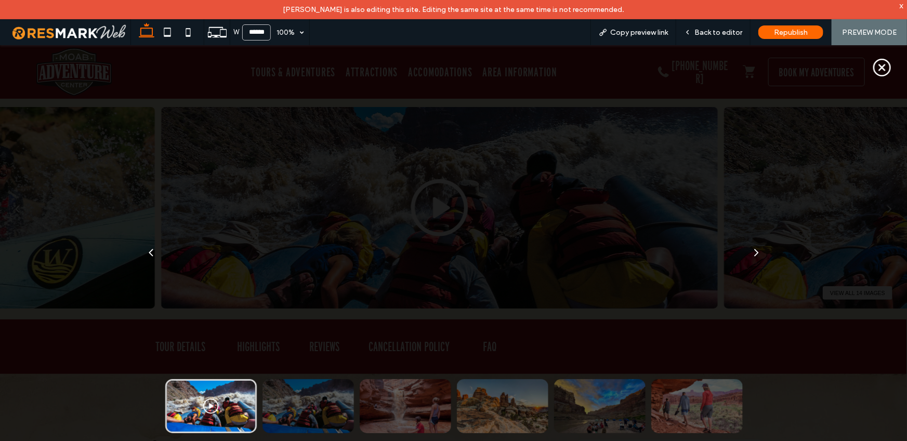
click at [877, 70] on icon at bounding box center [882, 67] width 22 height 22
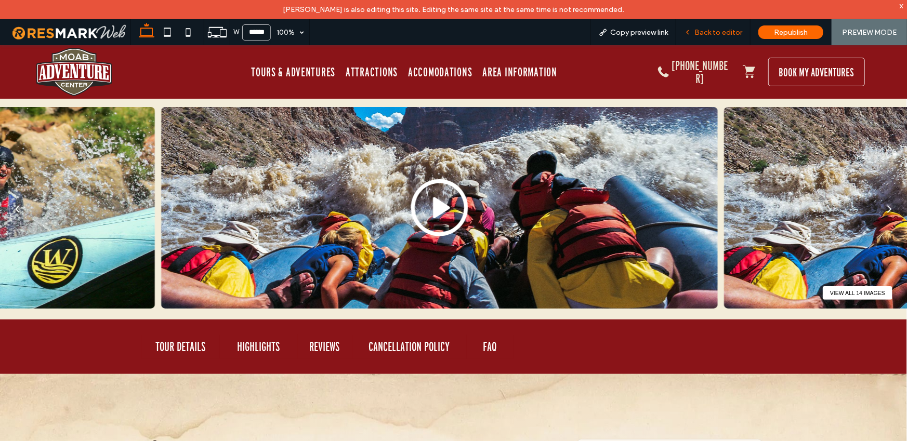
drag, startPoint x: 705, startPoint y: 33, endPoint x: 680, endPoint y: 14, distance: 31.8
click at [705, 33] on span "Back to editor" at bounding box center [718, 32] width 48 height 9
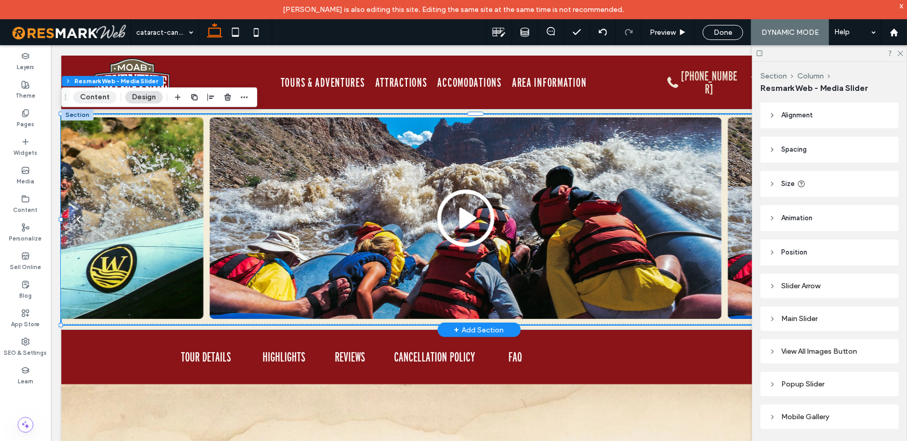
click at [85, 97] on button "Content" at bounding box center [94, 97] width 43 height 12
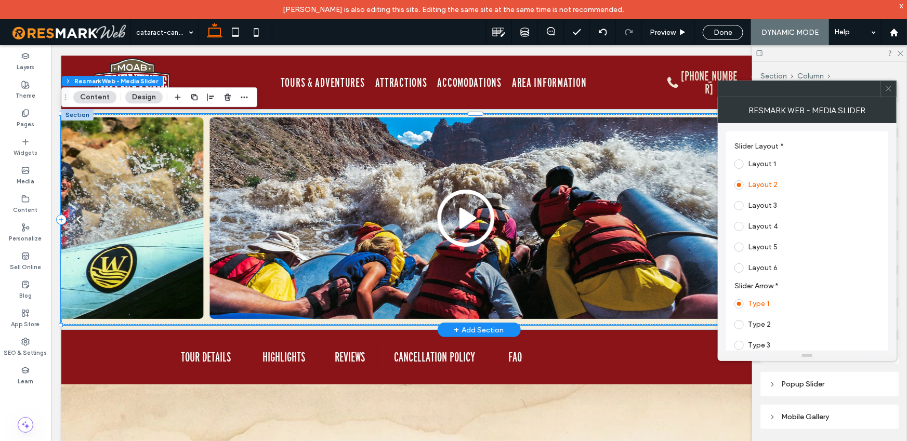
click at [889, 87] on use at bounding box center [888, 88] width 5 height 5
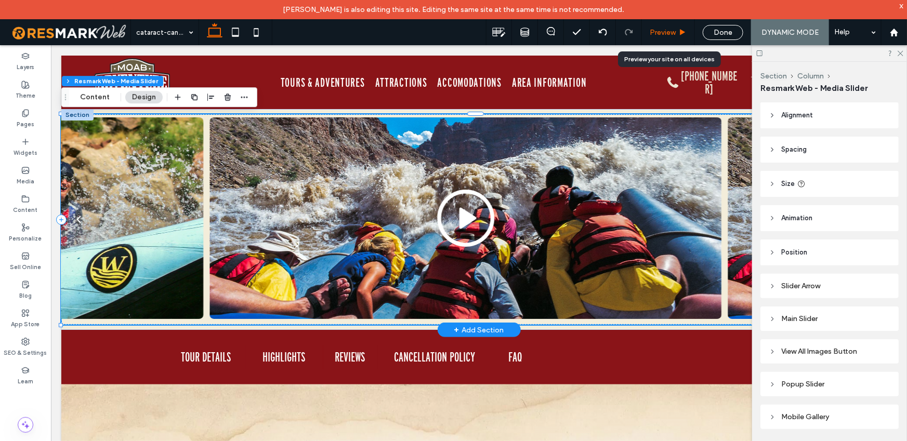
click at [667, 35] on span "Preview" at bounding box center [663, 32] width 26 height 9
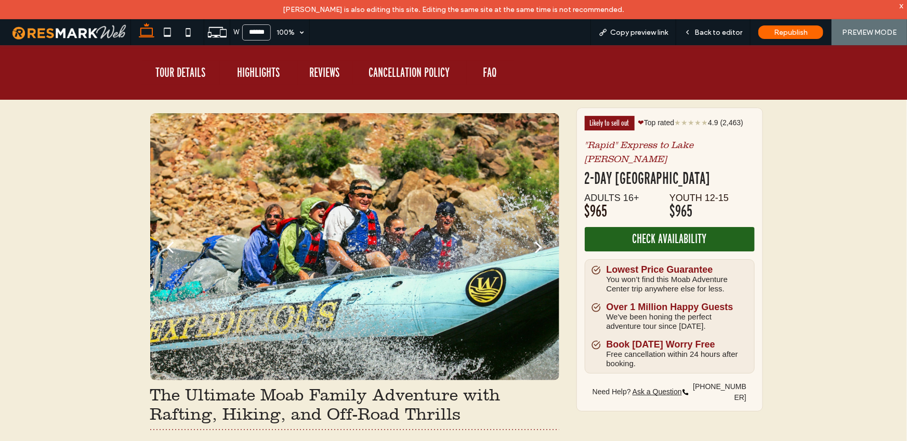
scroll to position [1734, 0]
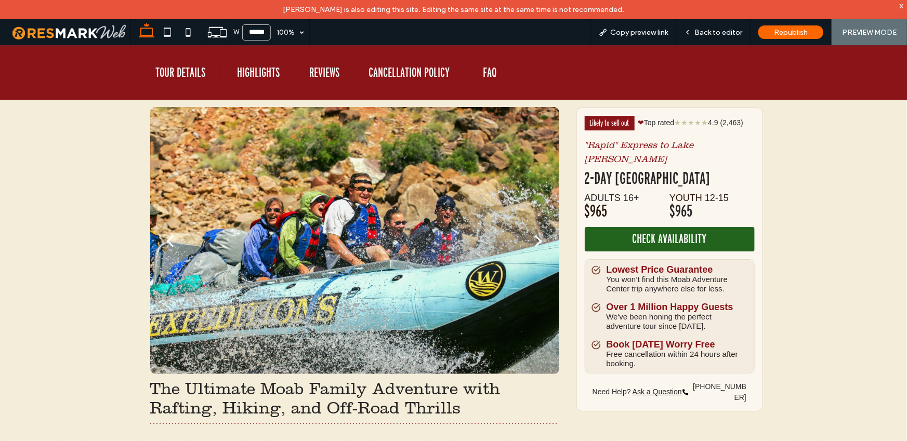
click at [248, 221] on div at bounding box center [354, 247] width 409 height 218
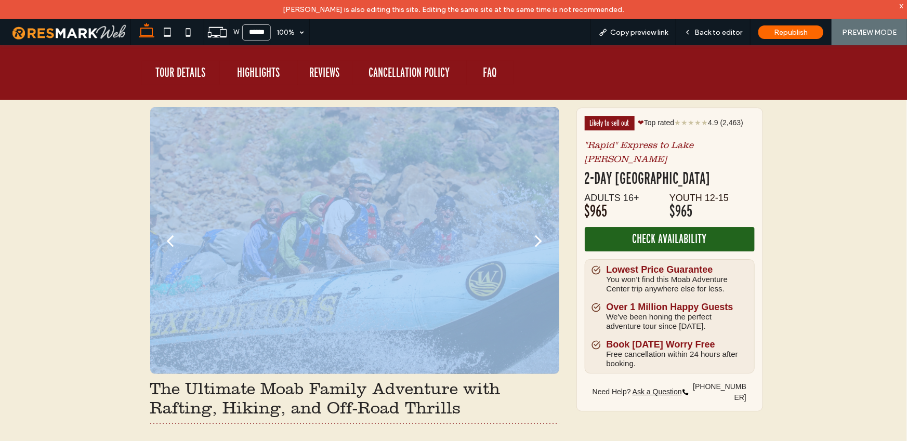
drag, startPoint x: 138, startPoint y: 140, endPoint x: 585, endPoint y: 299, distance: 474.0
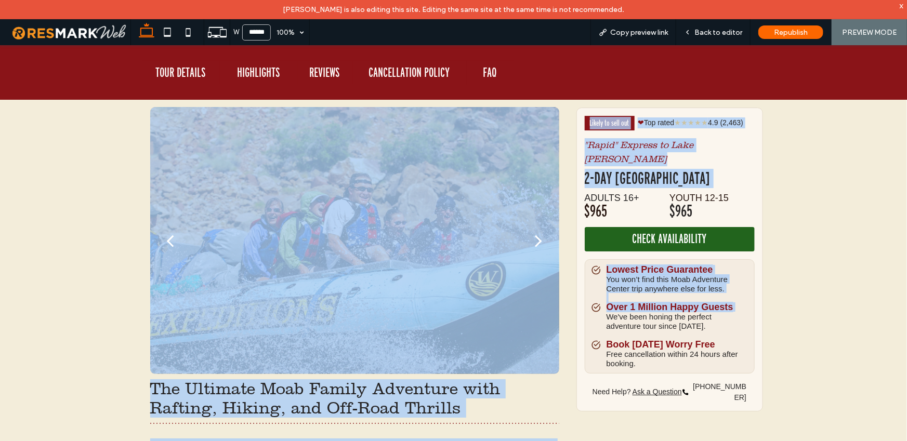
click at [570, 279] on ul "Lowest Price Guarantee You won’t find this Moab Adventure Center trip anywhere …" at bounding box center [656, 316] width 173 height 103
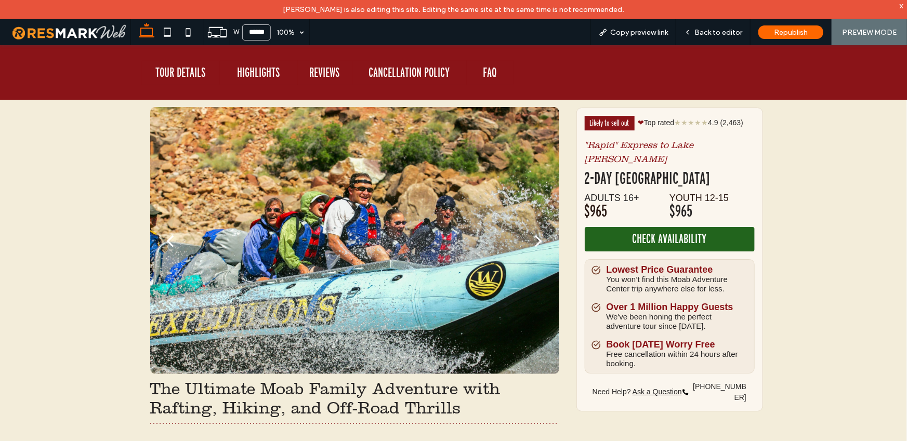
click at [535, 251] on div "next" at bounding box center [538, 240] width 7 height 21
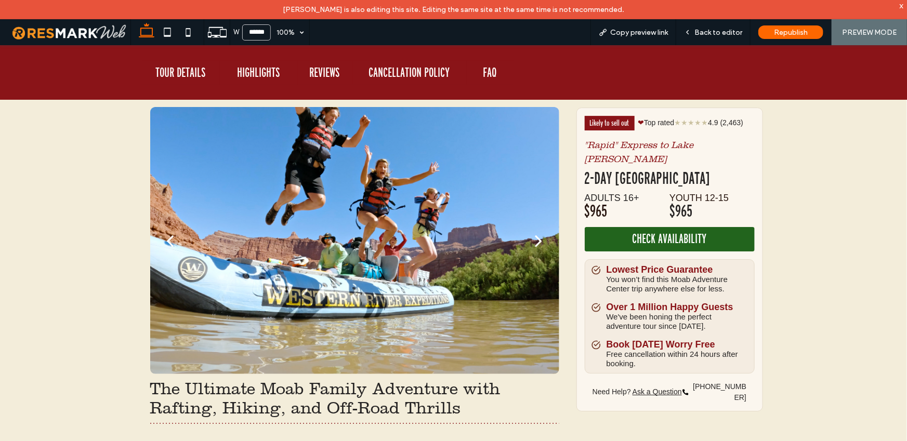
click at [535, 251] on div "next" at bounding box center [538, 240] width 7 height 21
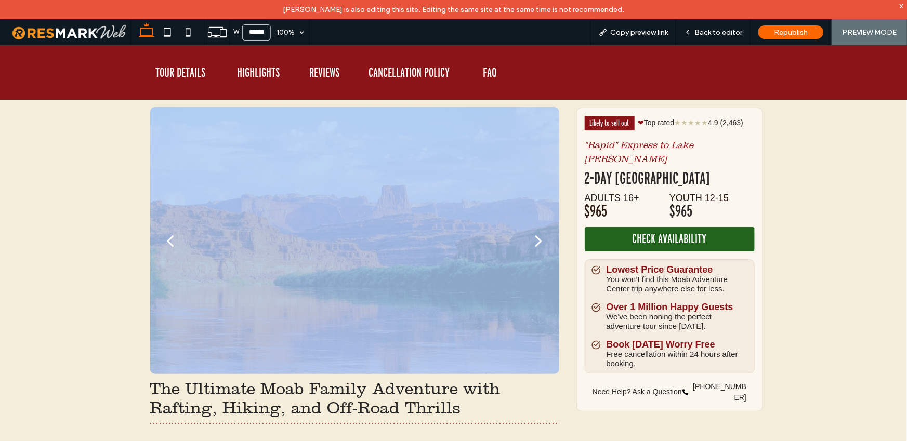
drag, startPoint x: 123, startPoint y: 269, endPoint x: 459, endPoint y: 334, distance: 341.9
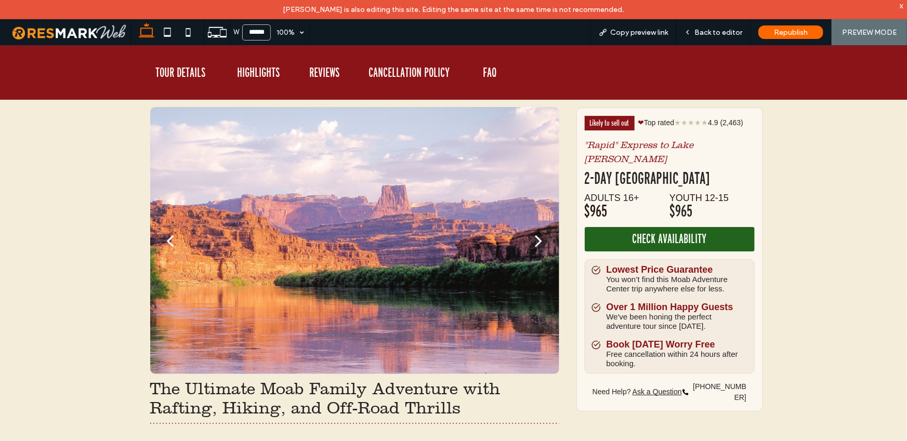
click at [571, 332] on ul "Lowest Price Guarantee You won’t find this Moab Adventure Center trip anywhere …" at bounding box center [656, 316] width 173 height 103
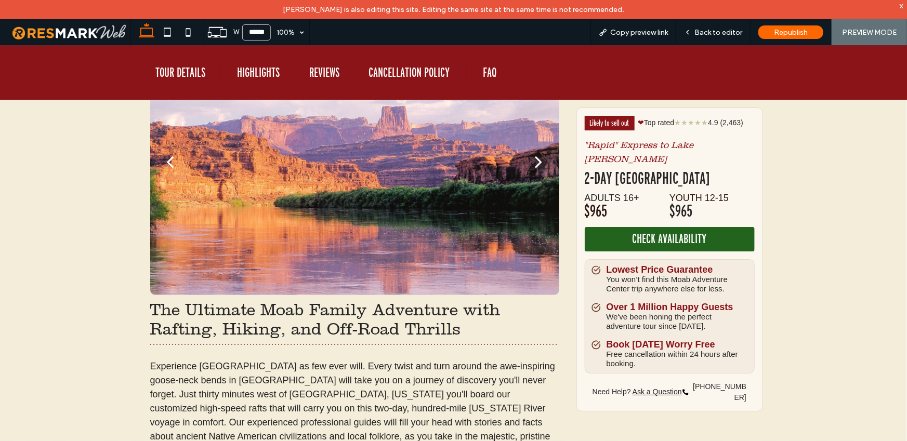
scroll to position [1749, 0]
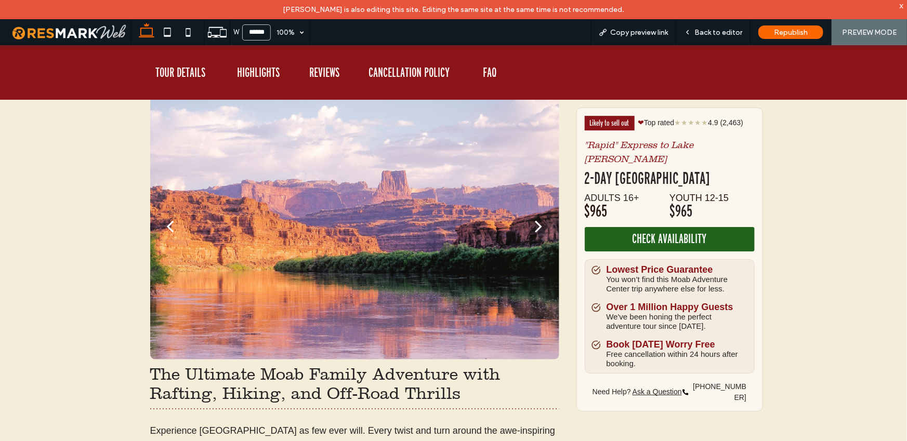
click at [535, 236] on div "next" at bounding box center [538, 225] width 7 height 21
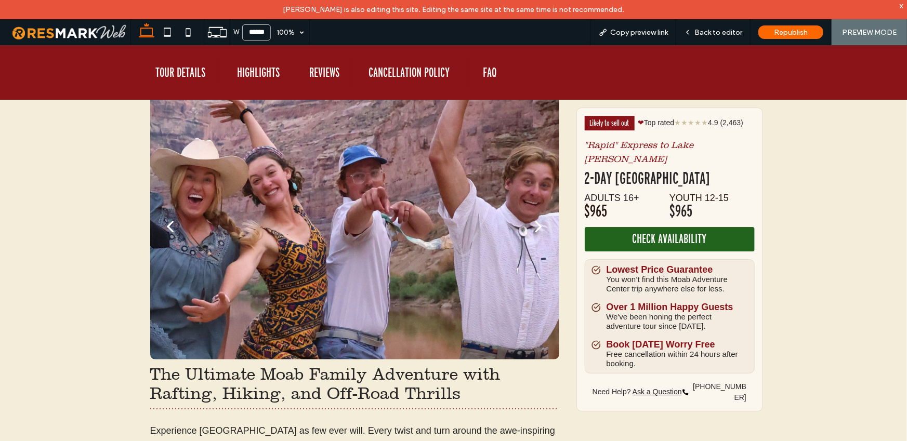
click at [535, 236] on div "next" at bounding box center [538, 225] width 7 height 21
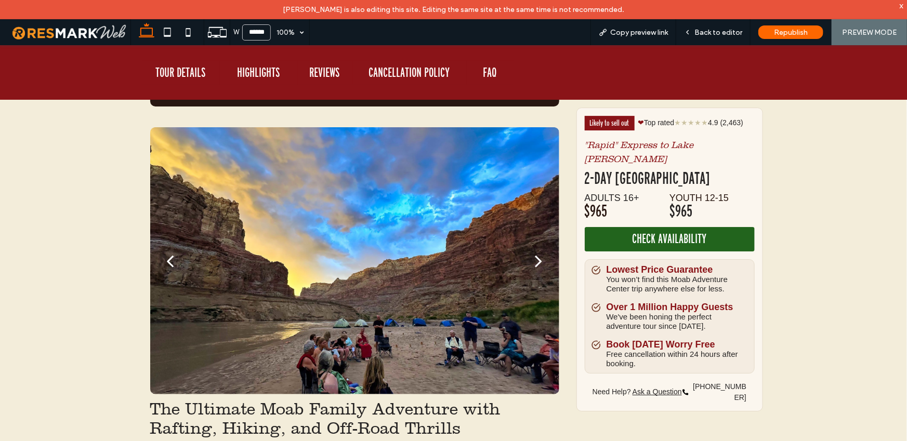
scroll to position [1767, 0]
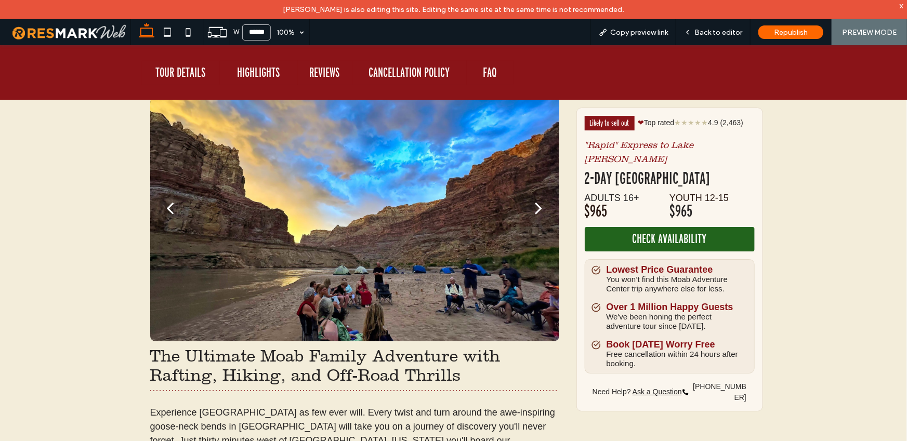
click at [384, 237] on div at bounding box center [354, 214] width 409 height 218
click at [538, 218] on div "next" at bounding box center [538, 207] width 7 height 21
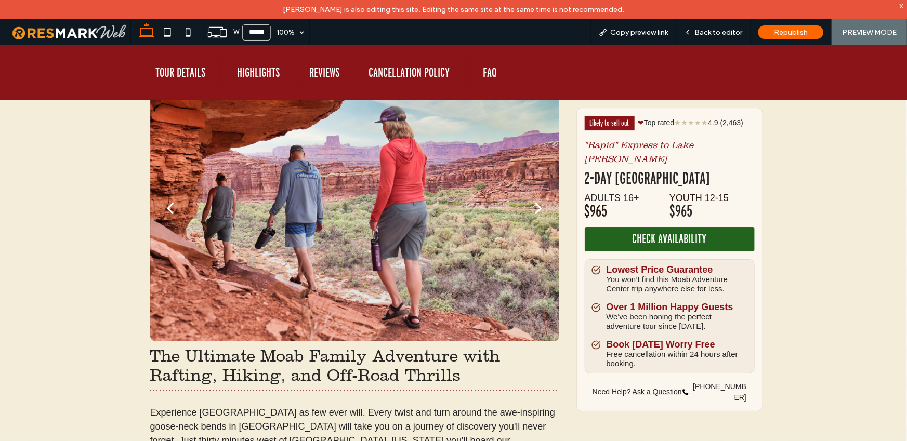
click at [538, 218] on div "next" at bounding box center [538, 207] width 7 height 21
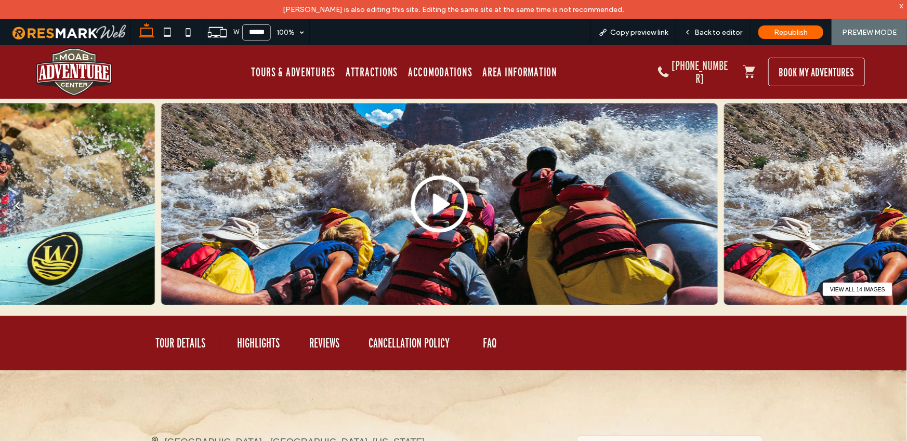
scroll to position [0, 0]
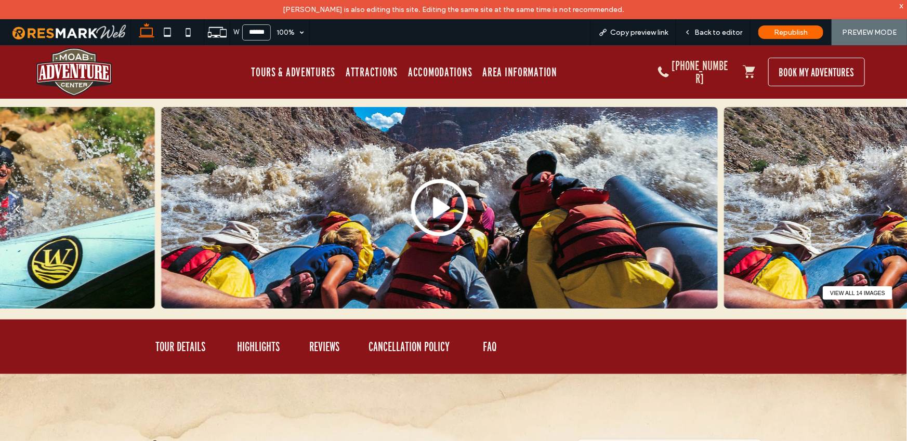
click at [869, 293] on button "View all 14 images" at bounding box center [858, 293] width 70 height 14
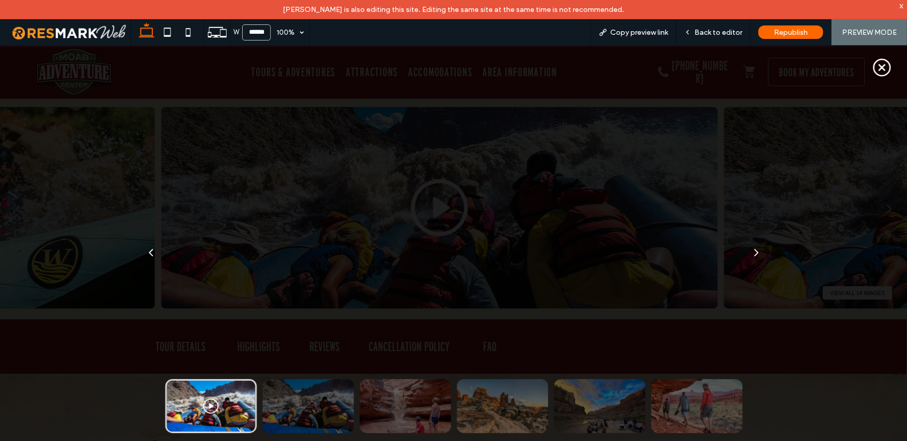
scroll to position [102, 0]
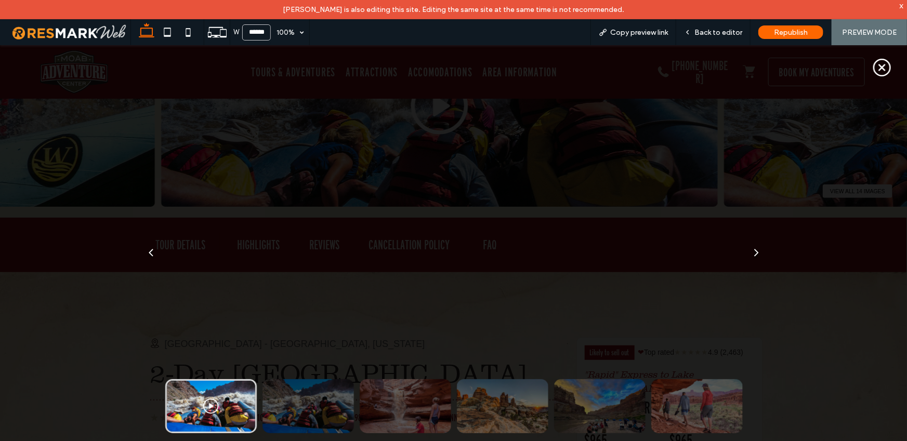
click at [759, 249] on icon at bounding box center [756, 252] width 15 height 15
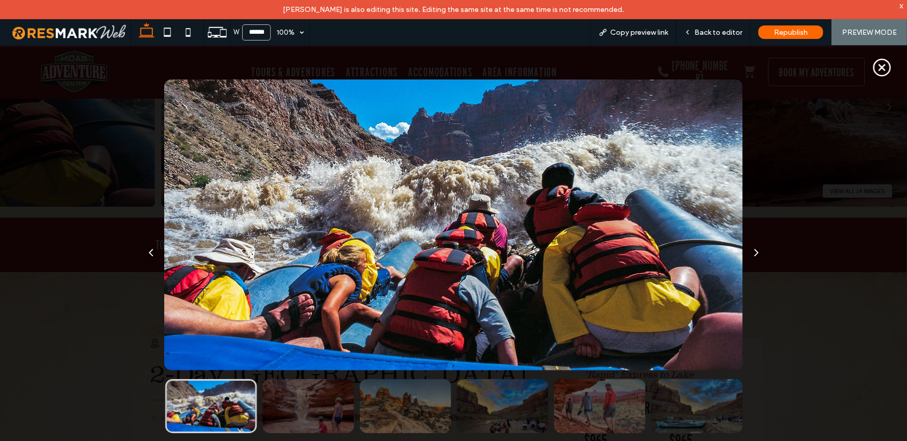
click at [759, 249] on icon at bounding box center [756, 252] width 15 height 15
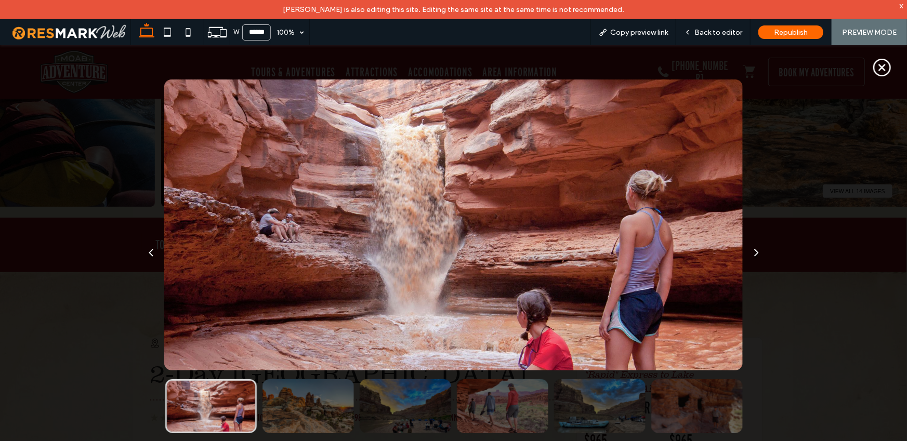
click at [876, 70] on icon at bounding box center [882, 67] width 22 height 22
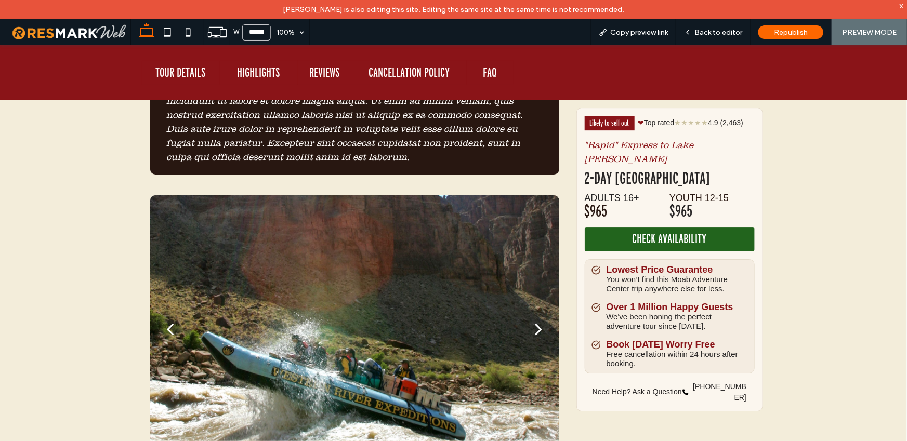
scroll to position [1689, 0]
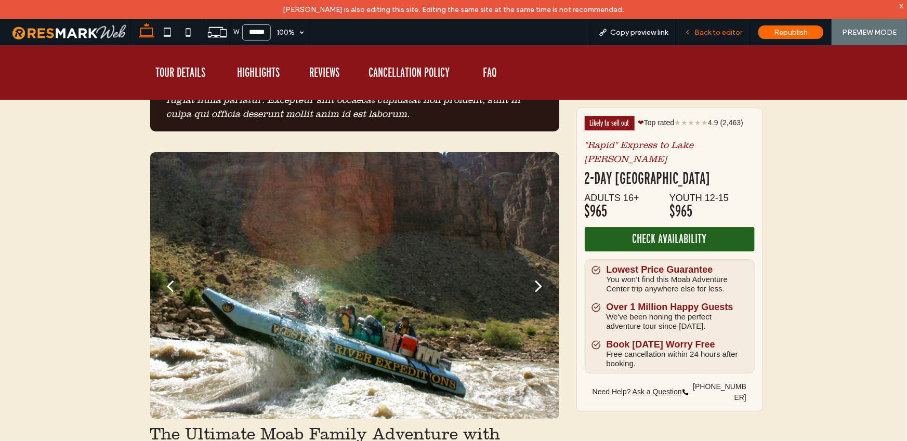
drag, startPoint x: 715, startPoint y: 35, endPoint x: 677, endPoint y: 2, distance: 50.4
click at [715, 35] on span "Back to editor" at bounding box center [718, 32] width 48 height 9
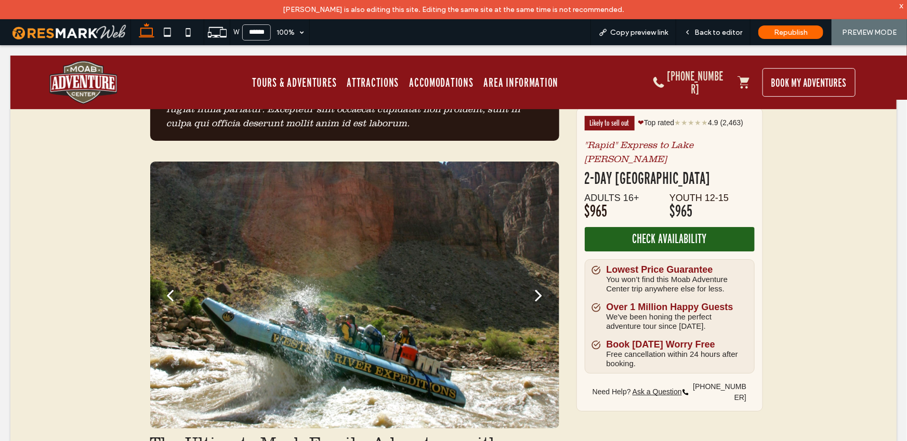
scroll to position [1700, 0]
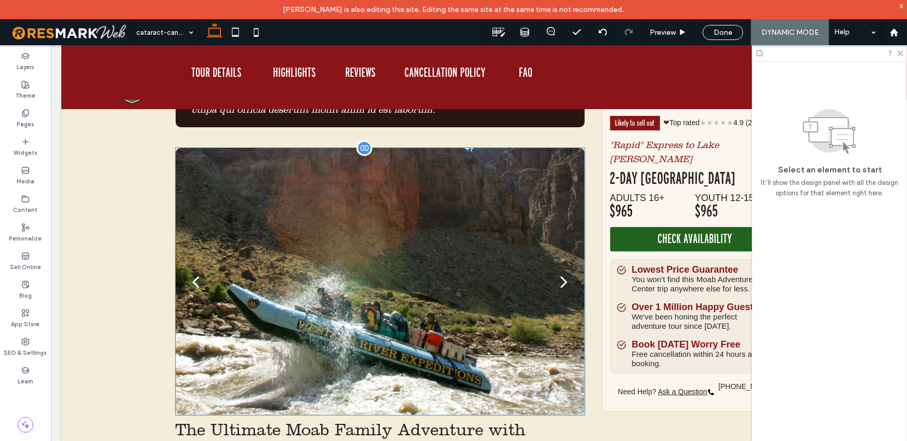
click at [488, 204] on div at bounding box center [379, 288] width 409 height 218
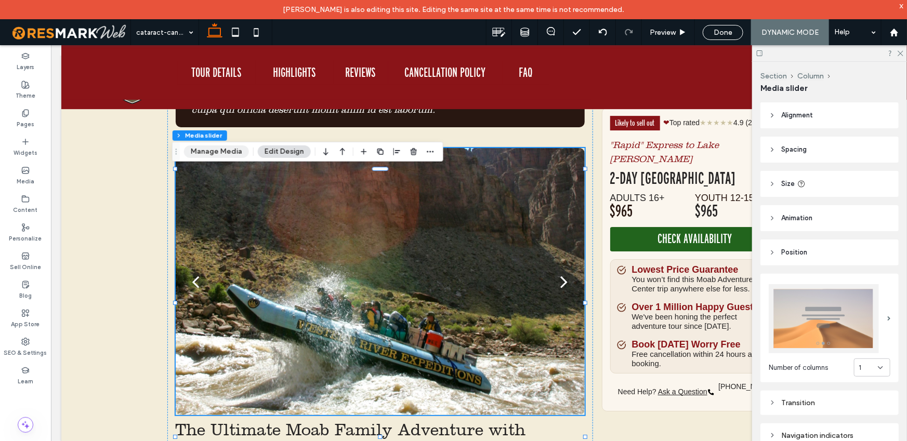
click at [216, 152] on button "Manage Media" at bounding box center [216, 152] width 65 height 12
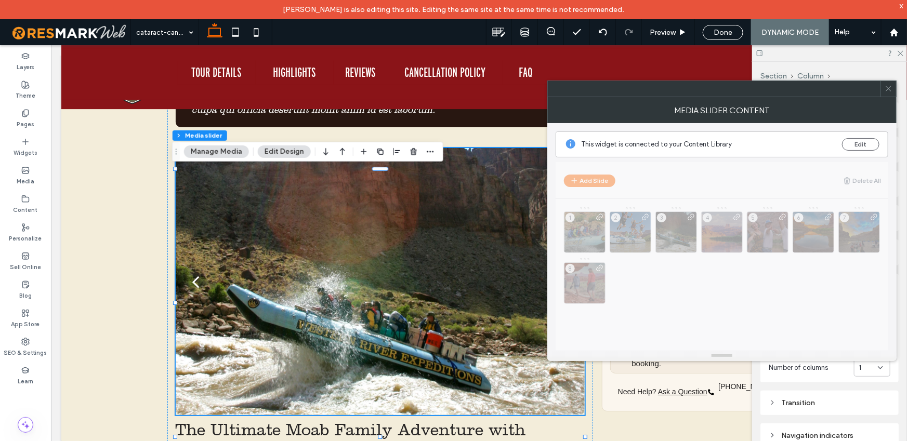
click at [890, 89] on icon at bounding box center [889, 89] width 8 height 8
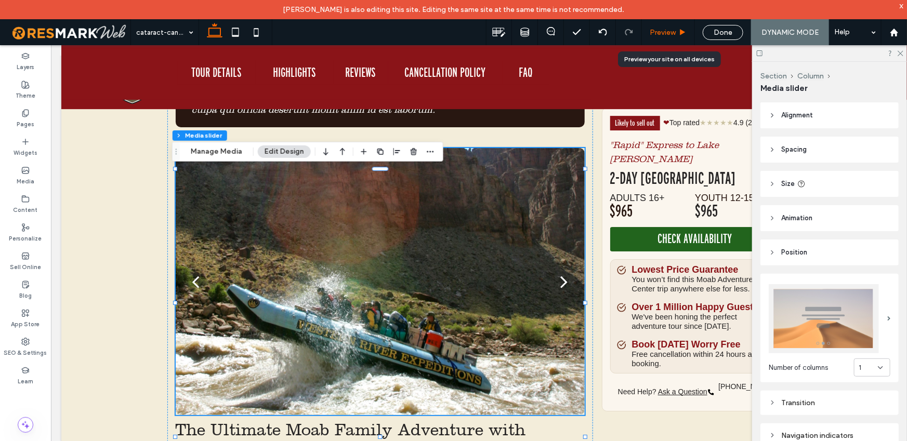
click at [667, 32] on span "Preview" at bounding box center [663, 32] width 26 height 9
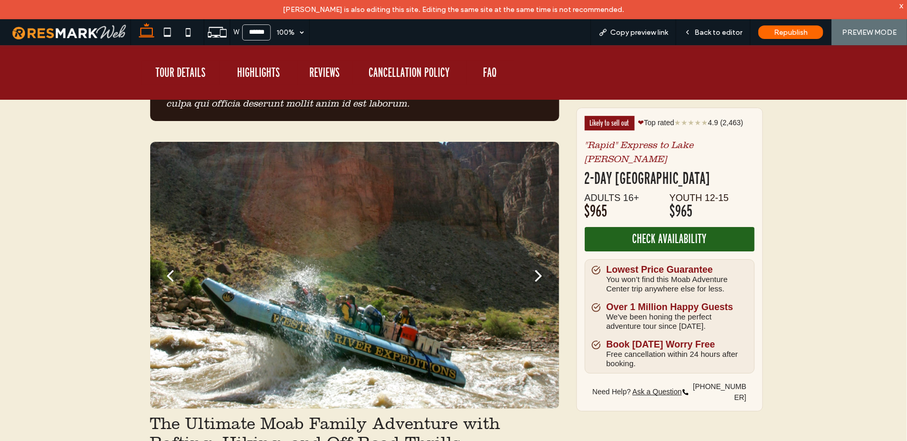
scroll to position [1689, 0]
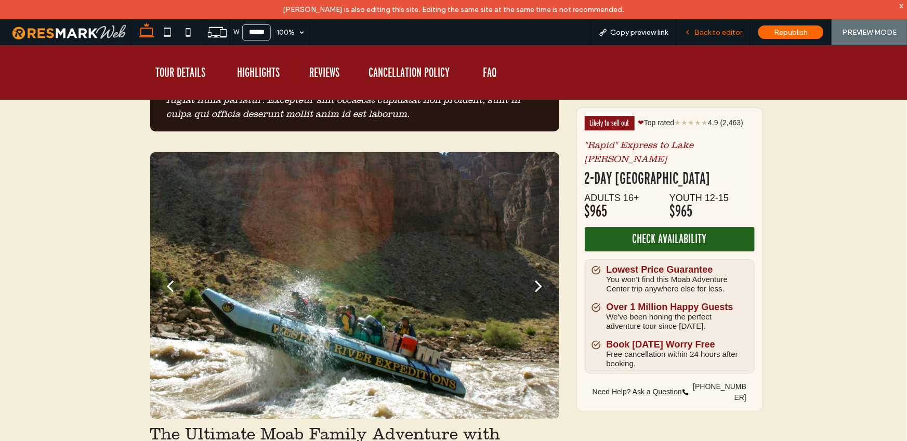
click at [720, 37] on div "Back to editor" at bounding box center [713, 32] width 74 height 26
click at [711, 24] on div "Back to editor" at bounding box center [713, 32] width 74 height 26
click at [714, 29] on span "Back to editor" at bounding box center [718, 32] width 48 height 9
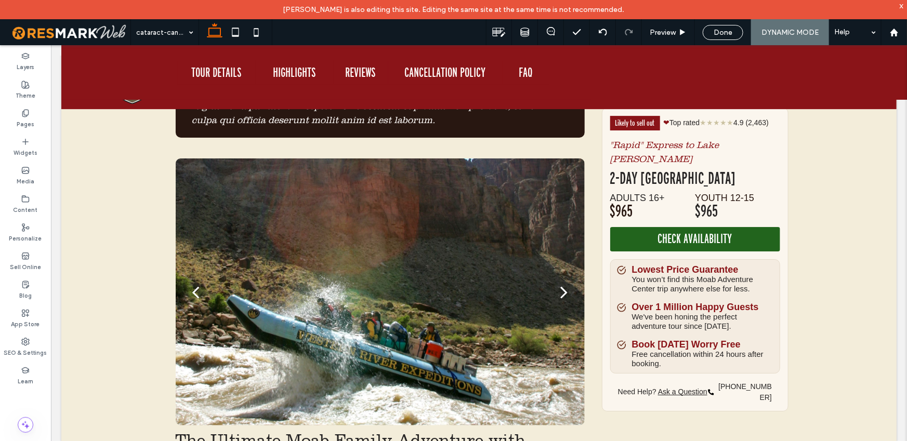
scroll to position [1700, 0]
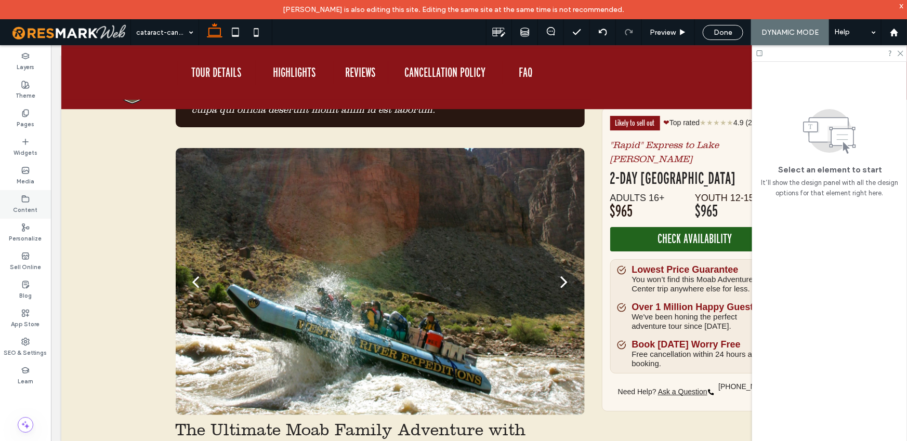
click at [27, 211] on label "Content" at bounding box center [26, 208] width 24 height 11
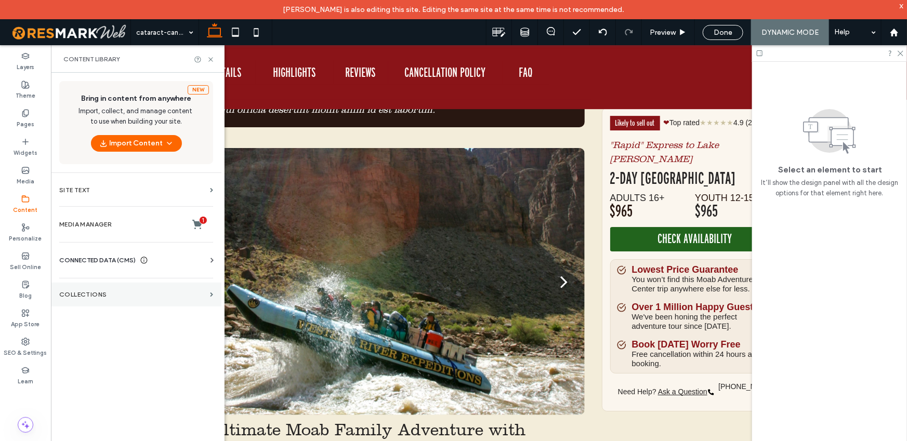
click at [123, 296] on label "Collections" at bounding box center [132, 294] width 147 height 7
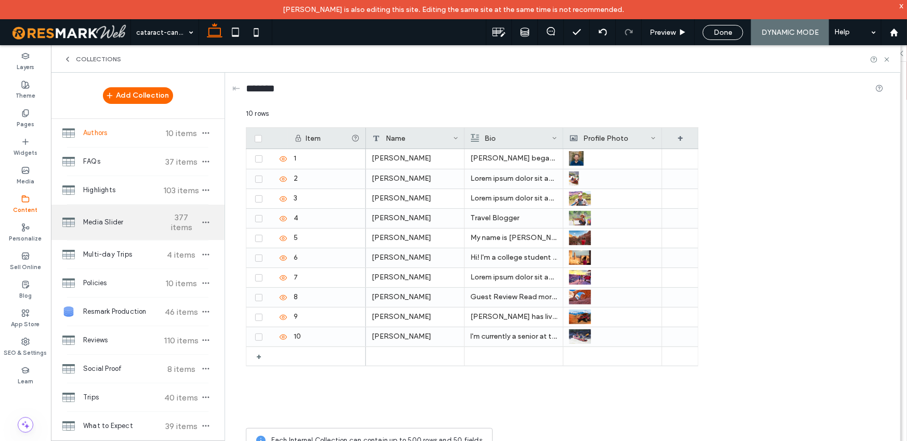
click at [121, 218] on span "Media Slider" at bounding box center [121, 222] width 77 height 10
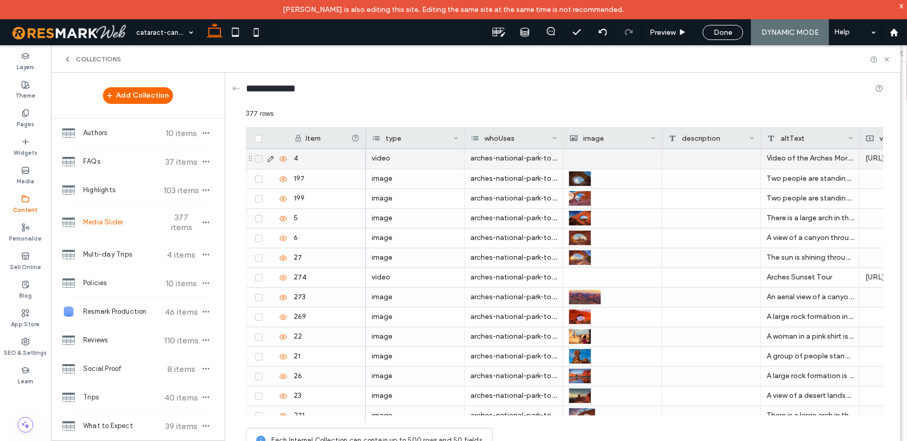
click at [271, 160] on use at bounding box center [271, 159] width 6 height 6
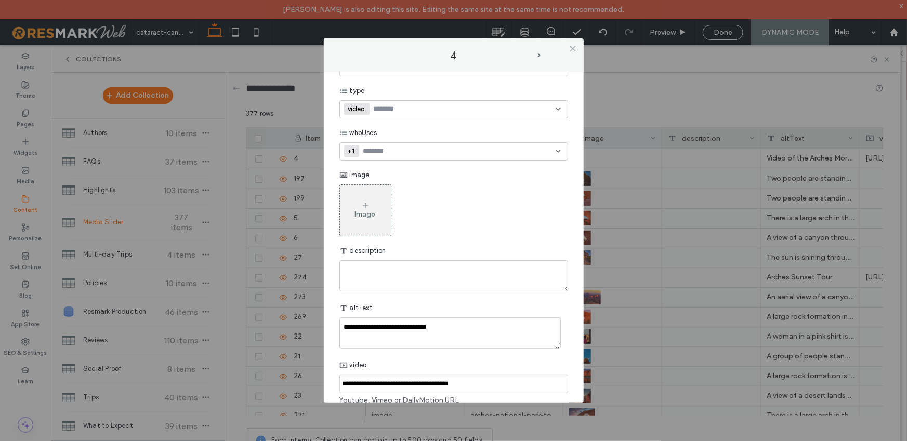
scroll to position [0, 0]
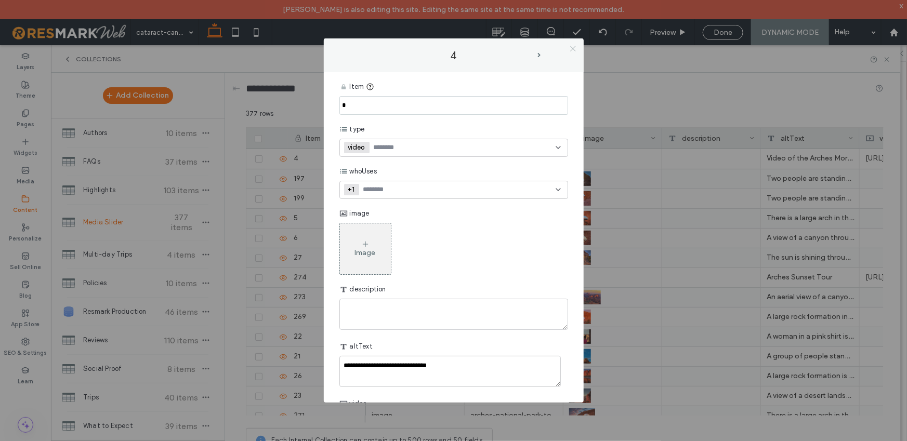
click at [574, 49] on icon at bounding box center [573, 49] width 8 height 8
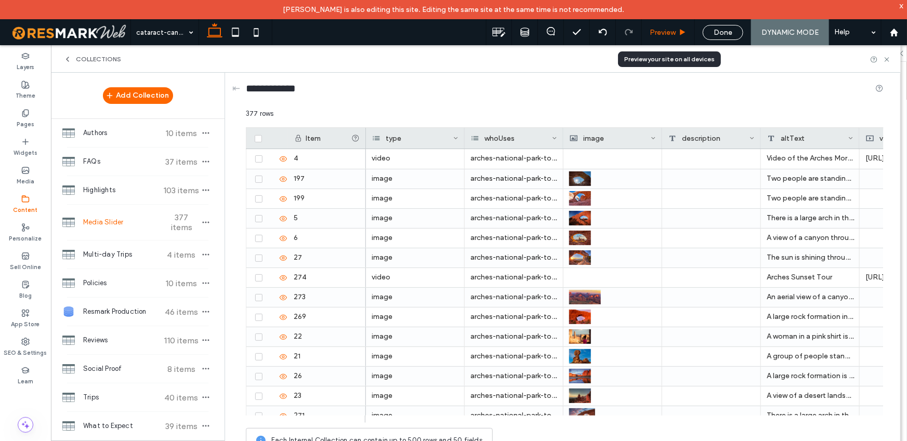
click at [669, 34] on span "Preview" at bounding box center [663, 32] width 26 height 9
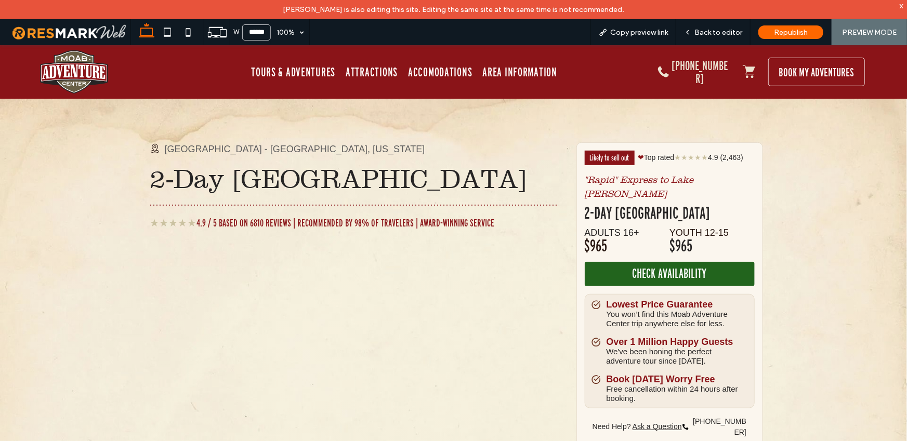
scroll to position [346, 0]
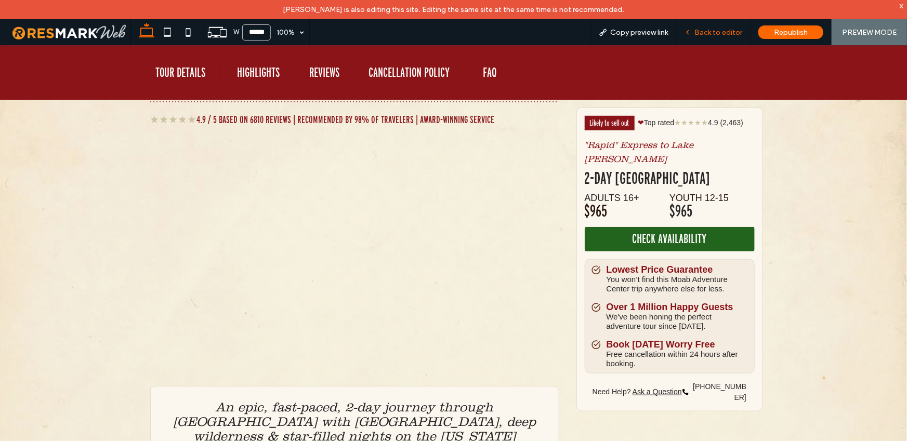
click at [712, 32] on span "Back to editor" at bounding box center [718, 32] width 48 height 9
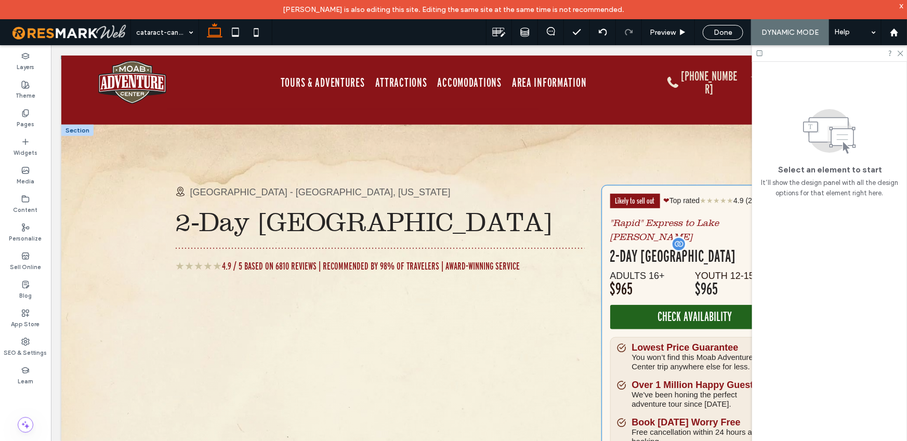
scroll to position [65, 0]
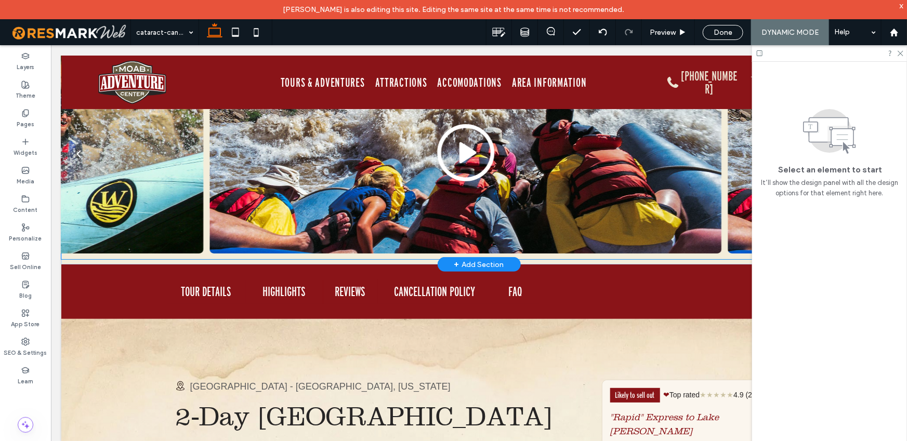
click at [615, 225] on img at bounding box center [465, 152] width 512 height 202
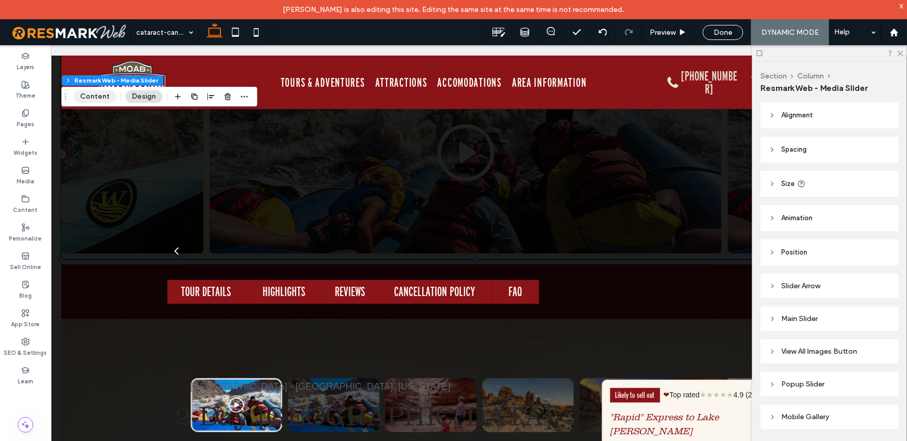
click at [96, 96] on button "Content" at bounding box center [94, 96] width 43 height 12
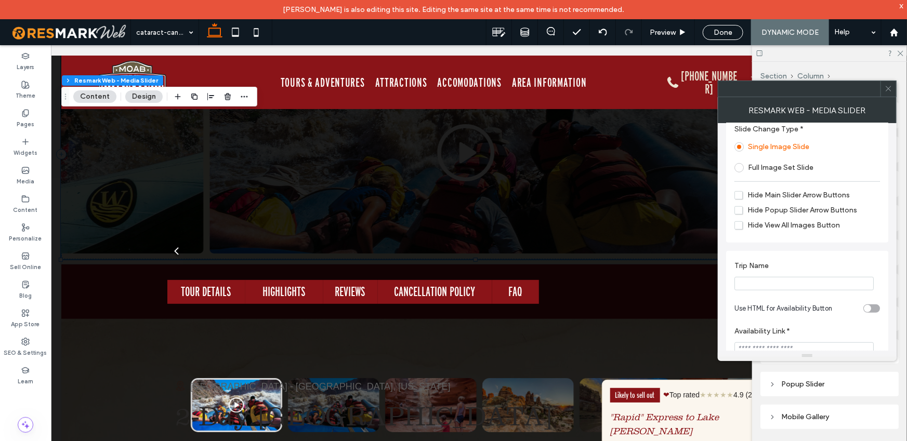
scroll to position [235, 0]
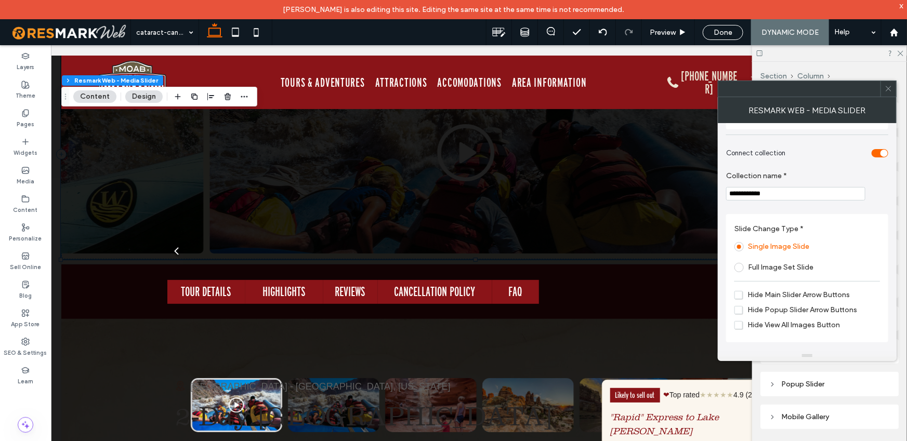
click at [889, 86] on icon at bounding box center [889, 89] width 8 height 8
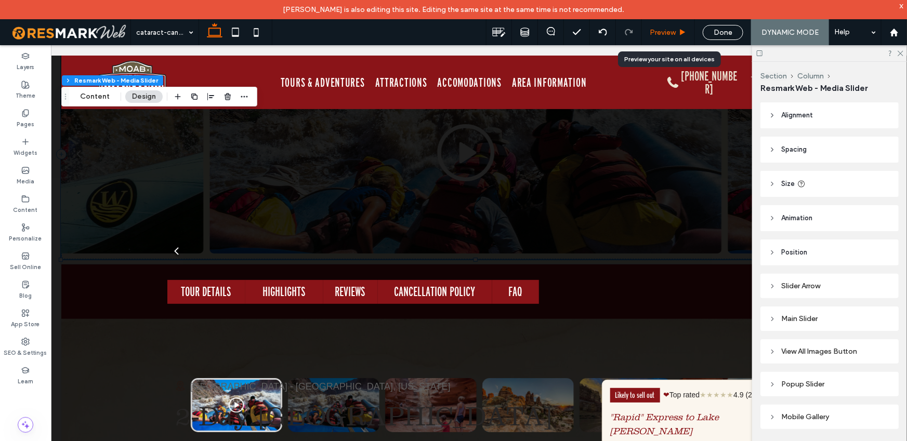
click at [656, 34] on span "Preview" at bounding box center [663, 32] width 26 height 9
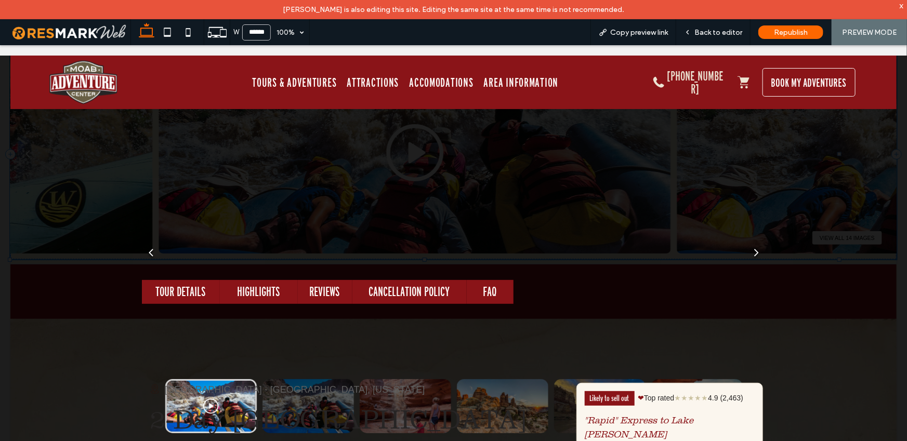
scroll to position [55, 0]
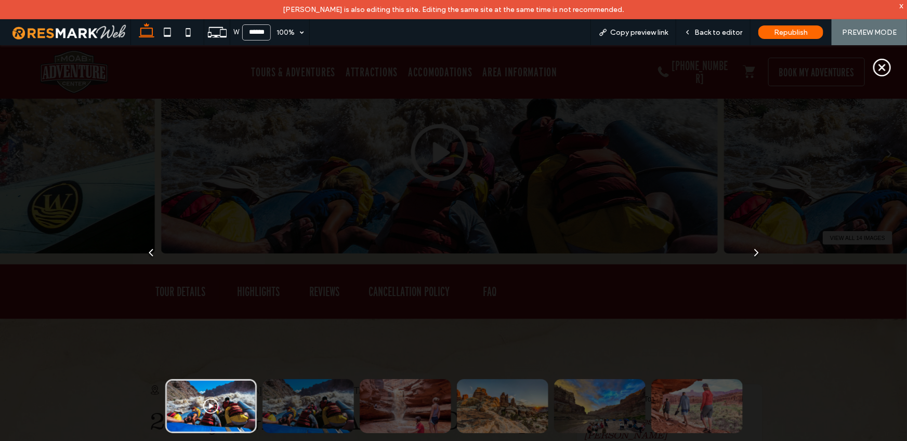
click at [874, 57] on icon at bounding box center [882, 67] width 22 height 22
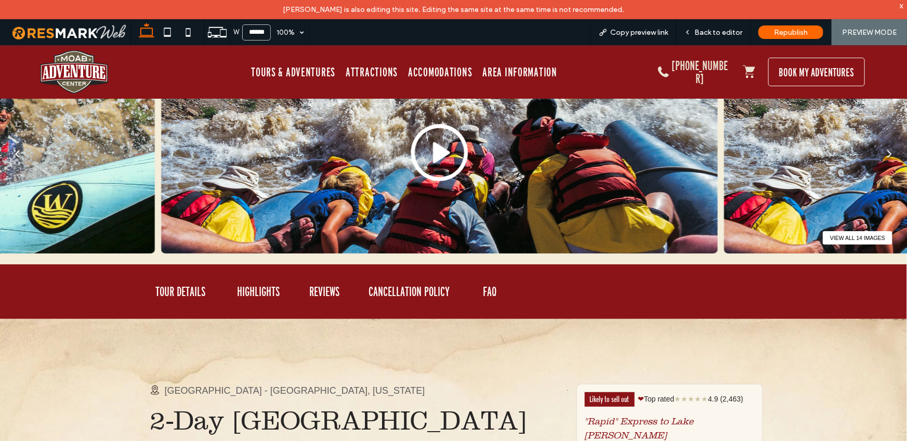
scroll to position [0, 0]
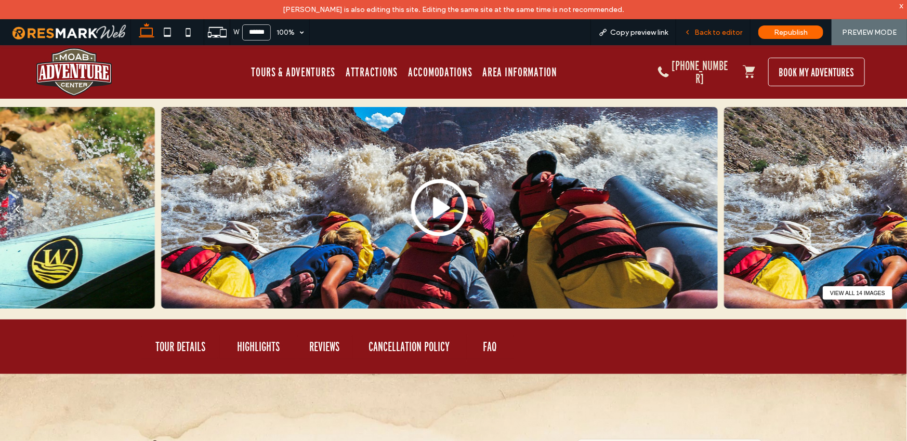
click at [716, 31] on span "Back to editor" at bounding box center [718, 32] width 48 height 9
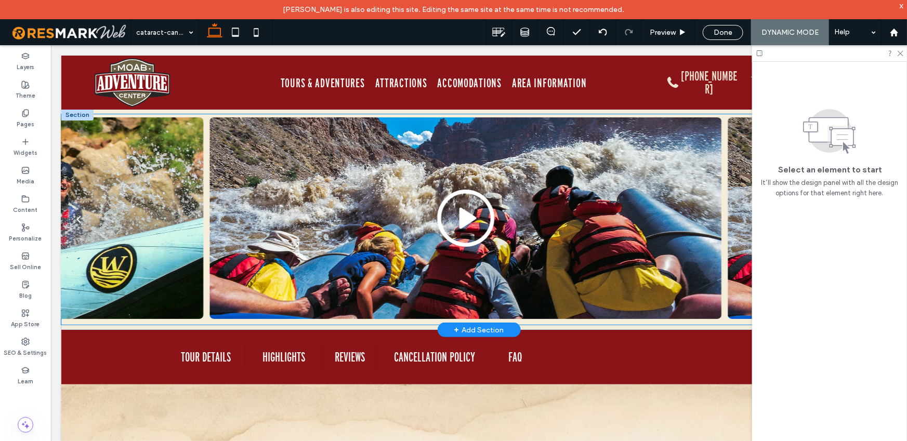
click at [642, 212] on img at bounding box center [465, 218] width 512 height 202
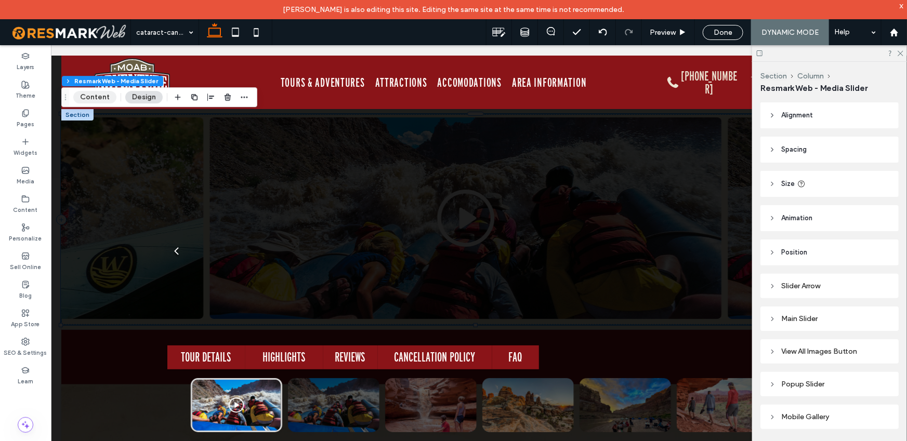
click at [103, 98] on button "Content" at bounding box center [94, 97] width 43 height 12
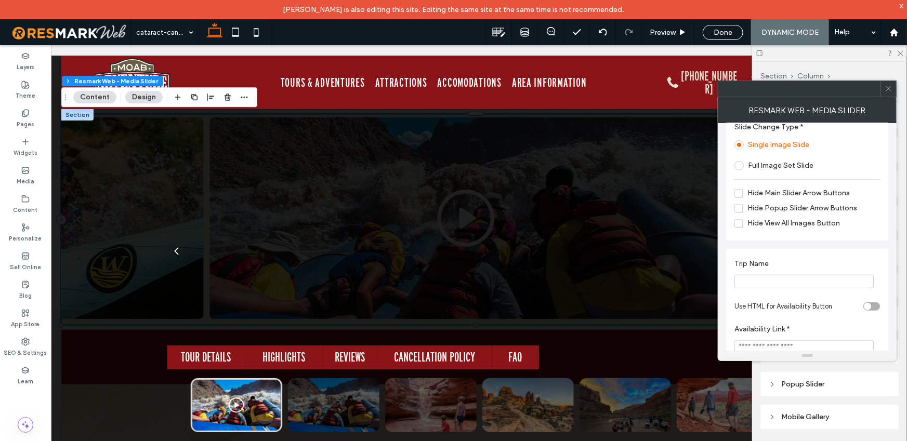
scroll to position [405, 0]
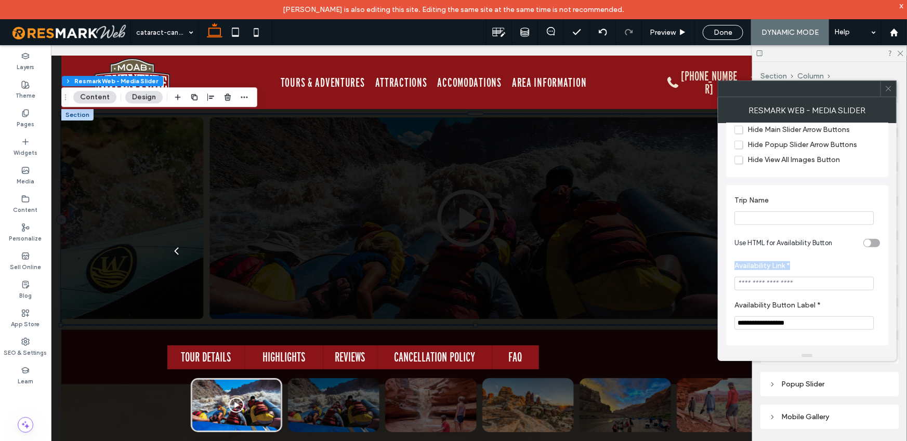
drag, startPoint x: 736, startPoint y: 261, endPoint x: 798, endPoint y: 265, distance: 62.0
click at [794, 265] on label "Availability Link *" at bounding box center [804, 266] width 141 height 11
click at [802, 266] on label "Availability Link *" at bounding box center [804, 266] width 141 height 11
click at [796, 214] on input "Trip Name" at bounding box center [803, 219] width 139 height 14
type input "*"
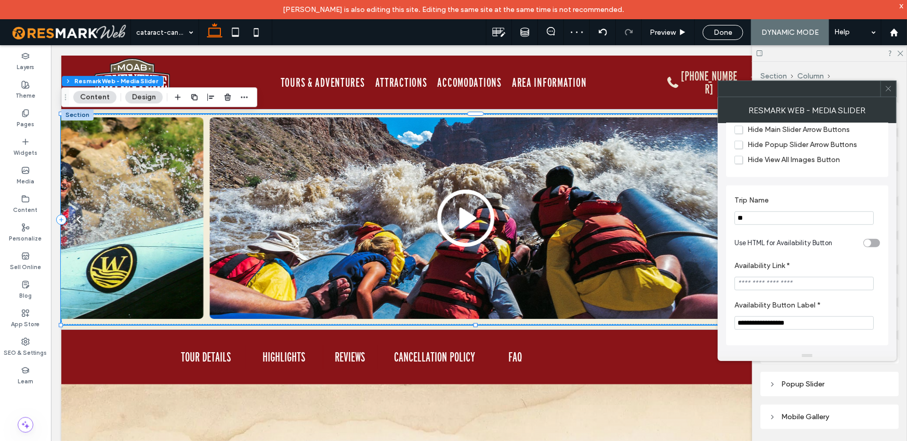
type input "*"
click at [828, 178] on div "**********" at bounding box center [807, 37] width 162 height 628
click at [769, 216] on input "Trip Name" at bounding box center [803, 219] width 139 height 14
type input "**********"
click at [811, 278] on input "Availability Link *" at bounding box center [803, 284] width 139 height 14
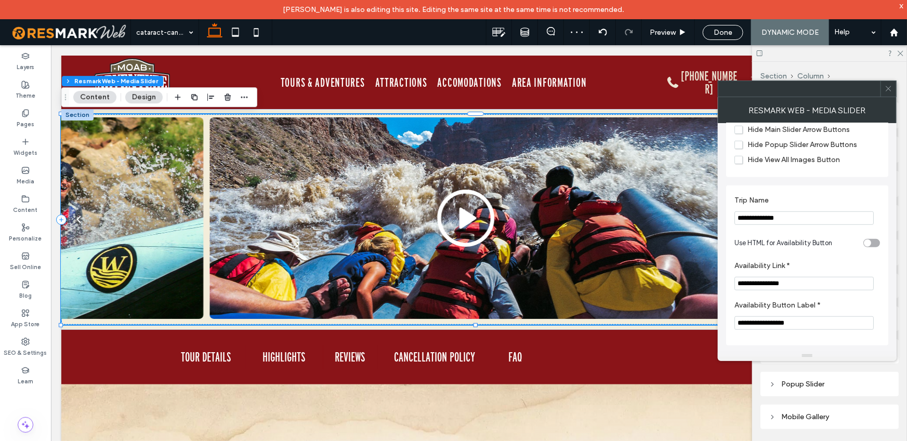
type input "**********"
click at [798, 267] on label "Availability Link *" at bounding box center [804, 266] width 141 height 11
click at [890, 91] on icon at bounding box center [889, 89] width 8 height 8
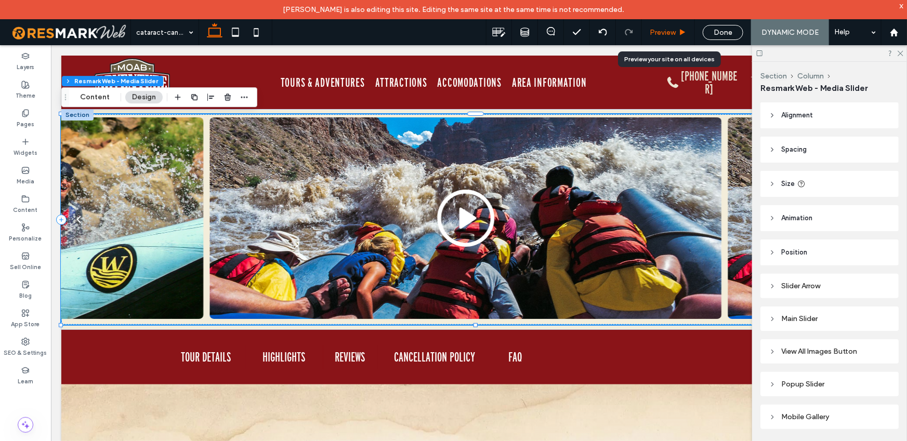
click at [666, 34] on span "Preview" at bounding box center [663, 32] width 26 height 9
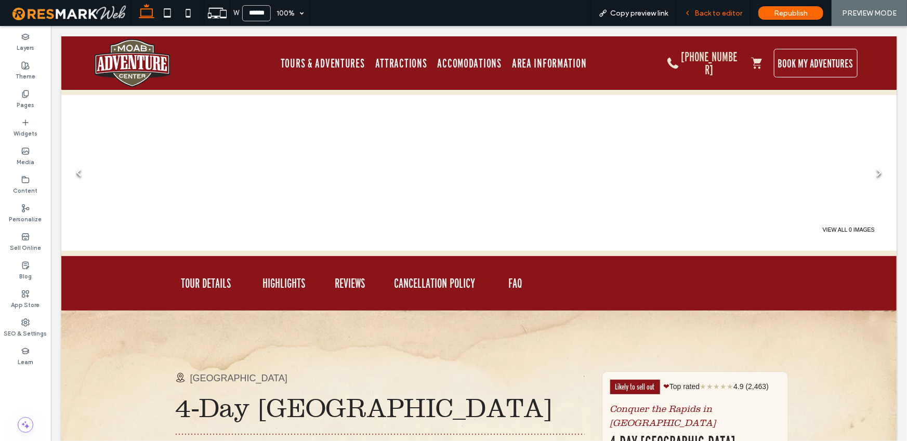
click at [725, 12] on span "Back to editor" at bounding box center [718, 13] width 48 height 9
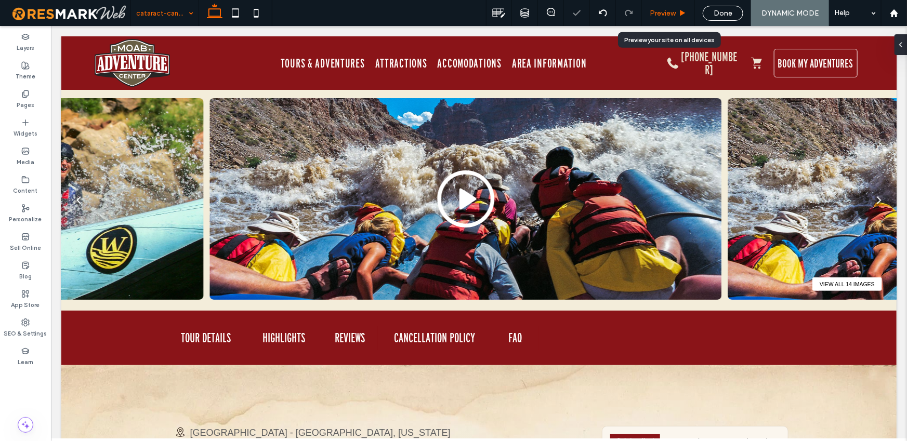
click at [662, 7] on div "Preview" at bounding box center [668, 13] width 53 height 26
click at [669, 16] on span "Preview" at bounding box center [663, 13] width 26 height 9
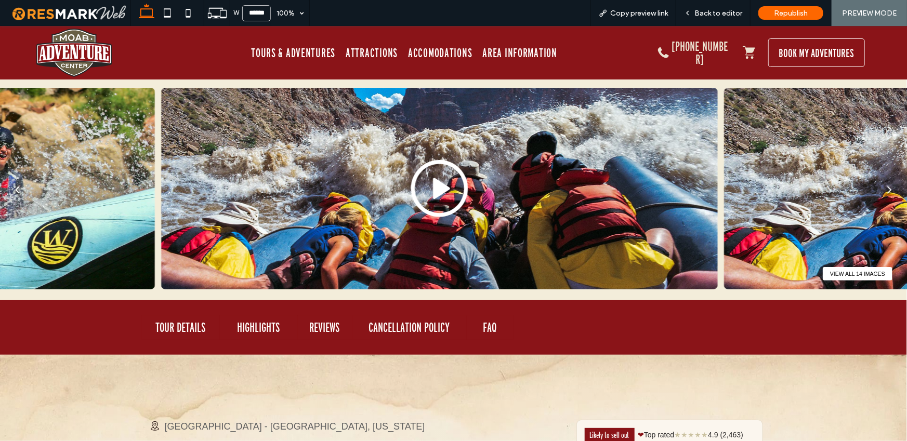
click at [844, 275] on button "View all 14 images" at bounding box center [858, 274] width 70 height 14
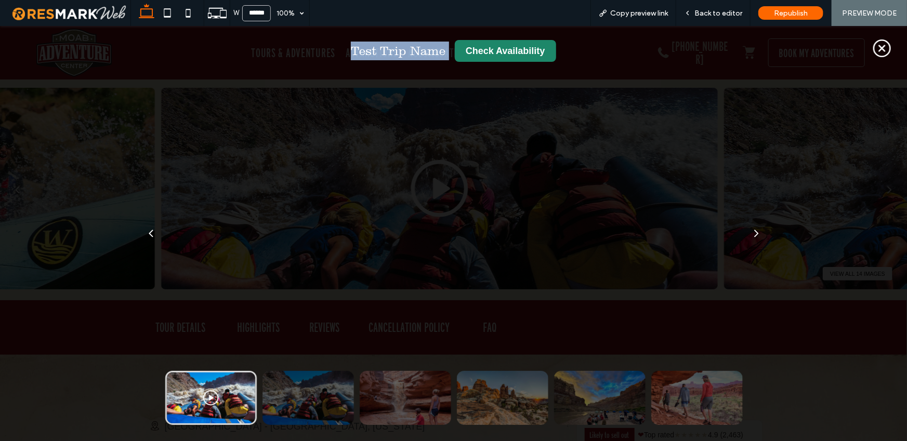
drag, startPoint x: 355, startPoint y: 48, endPoint x: 457, endPoint y: 75, distance: 105.9
click at [456, 49] on div "Test Trip Name Check Availability" at bounding box center [454, 51] width 582 height 22
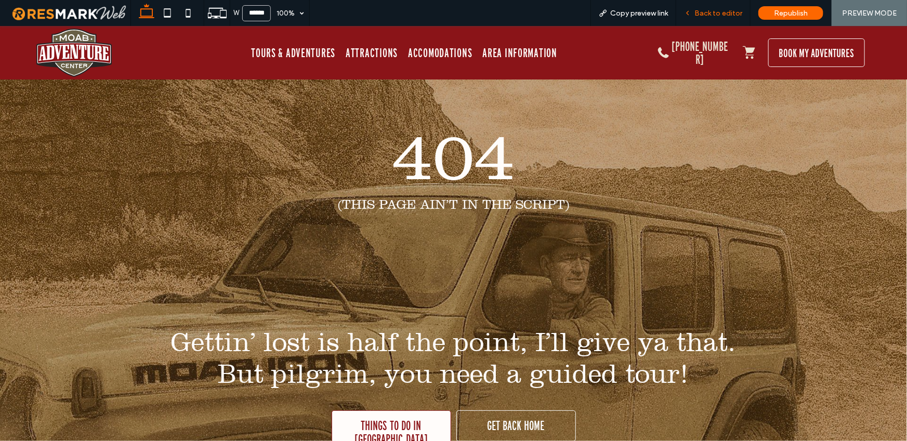
click at [722, 15] on span "Back to editor" at bounding box center [718, 13] width 48 height 9
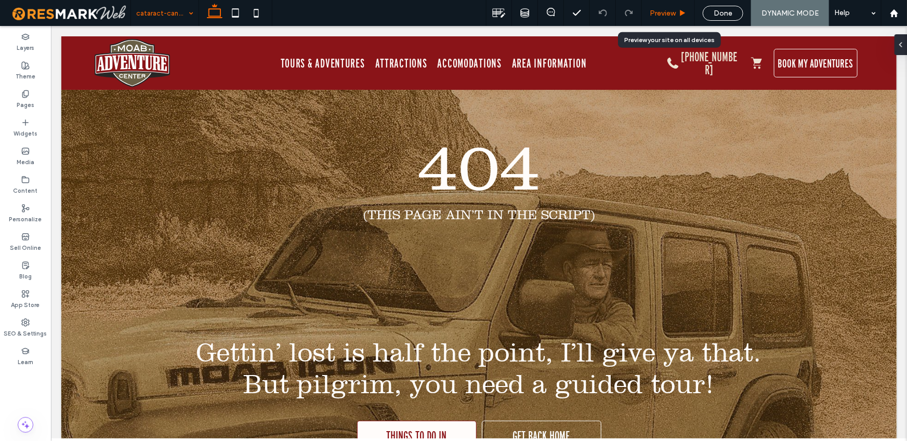
click at [678, 18] on div "Preview" at bounding box center [668, 13] width 53 height 26
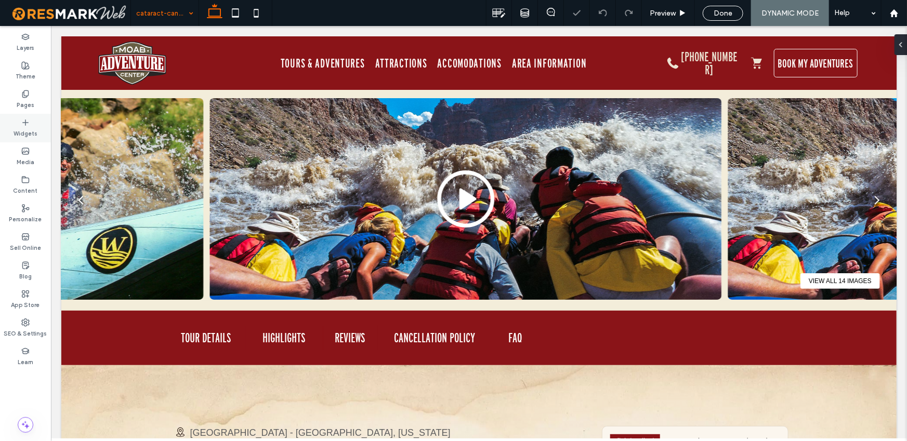
scroll to position [10, 0]
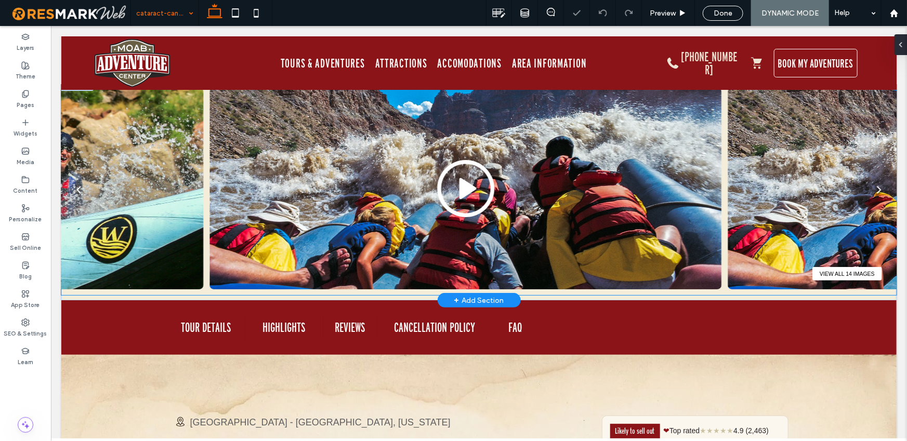
click at [627, 211] on img at bounding box center [465, 188] width 512 height 202
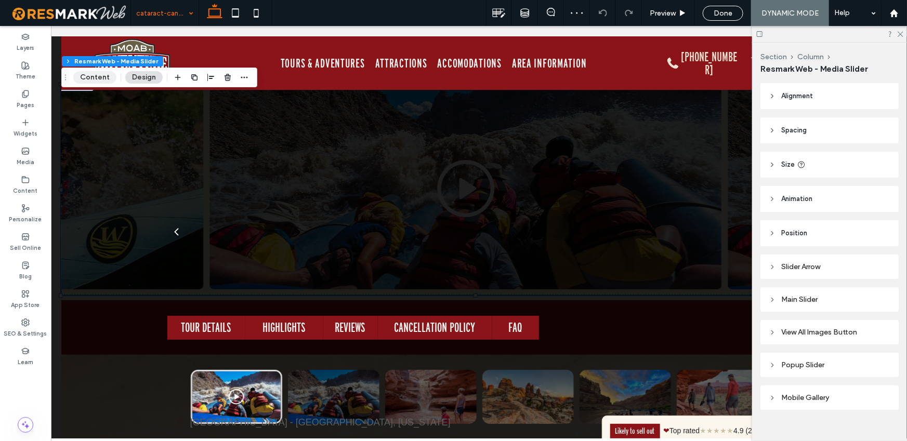
click at [93, 77] on button "Content" at bounding box center [94, 77] width 43 height 12
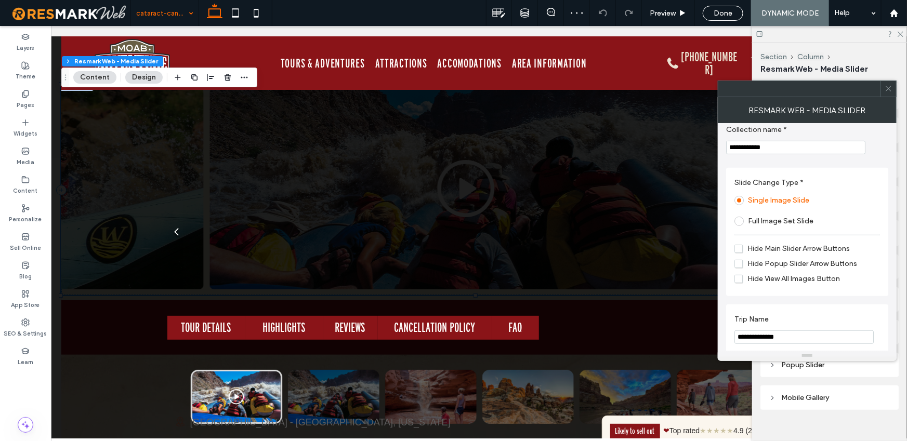
scroll to position [405, 0]
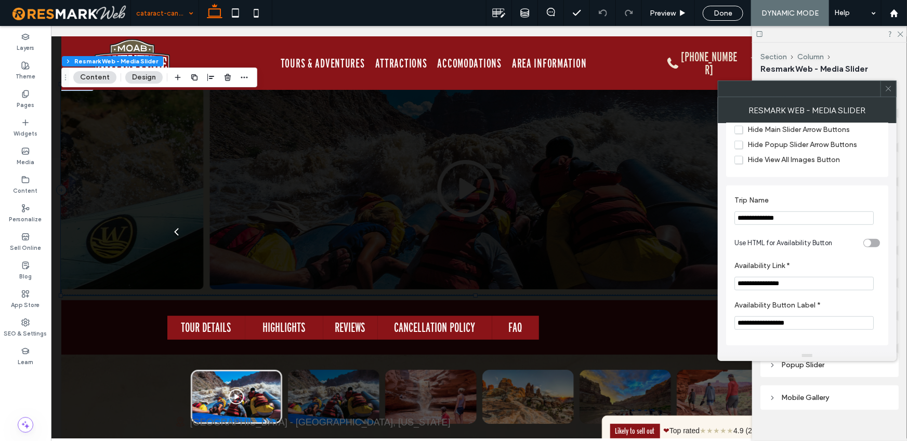
click at [797, 218] on input "**********" at bounding box center [803, 219] width 139 height 14
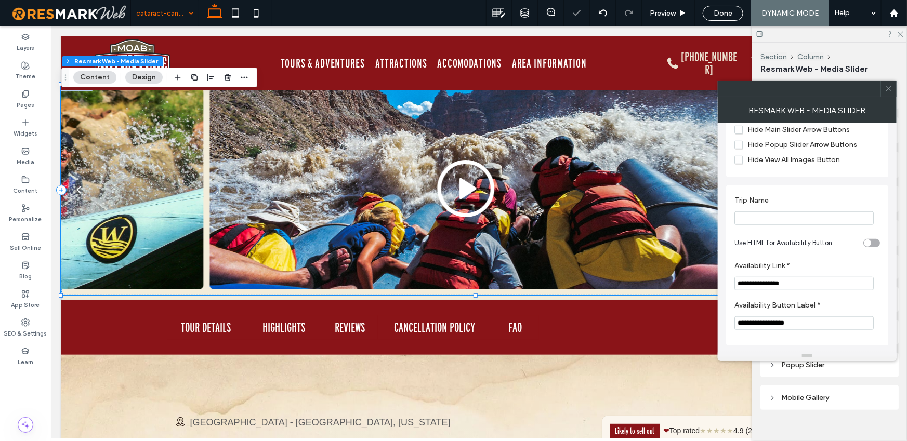
click at [888, 87] on icon at bounding box center [889, 89] width 8 height 8
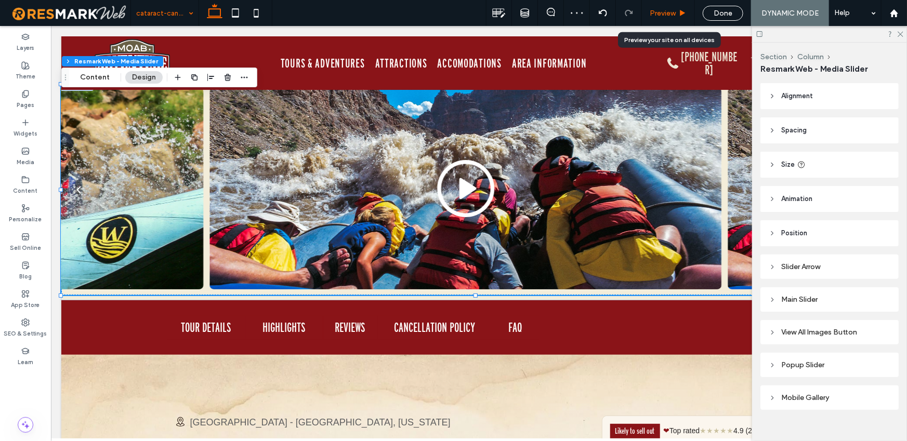
click at [671, 15] on span "Preview" at bounding box center [663, 13] width 26 height 9
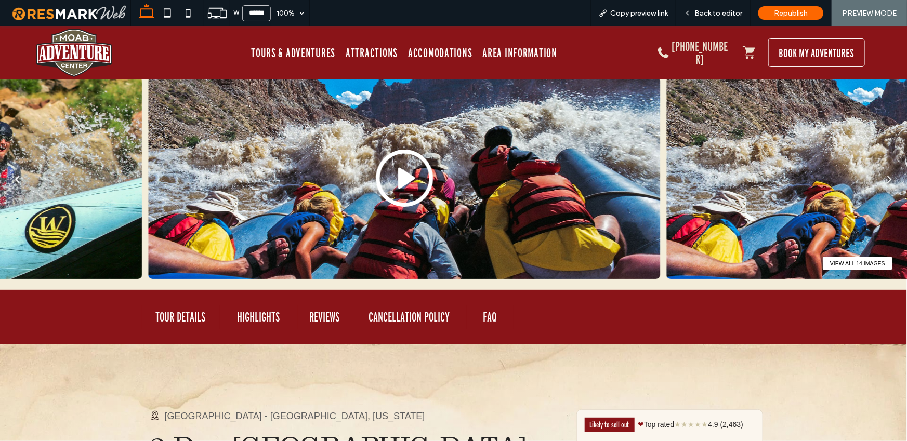
scroll to position [0, 0]
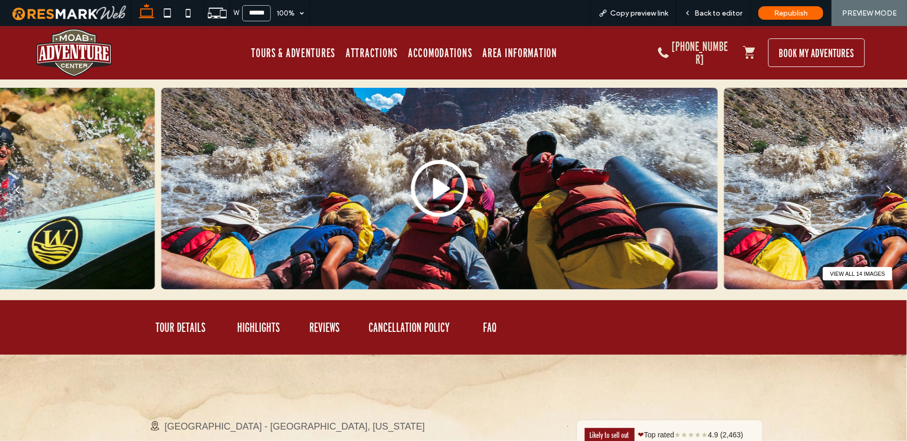
click at [853, 274] on button "View all 14 images" at bounding box center [858, 274] width 70 height 14
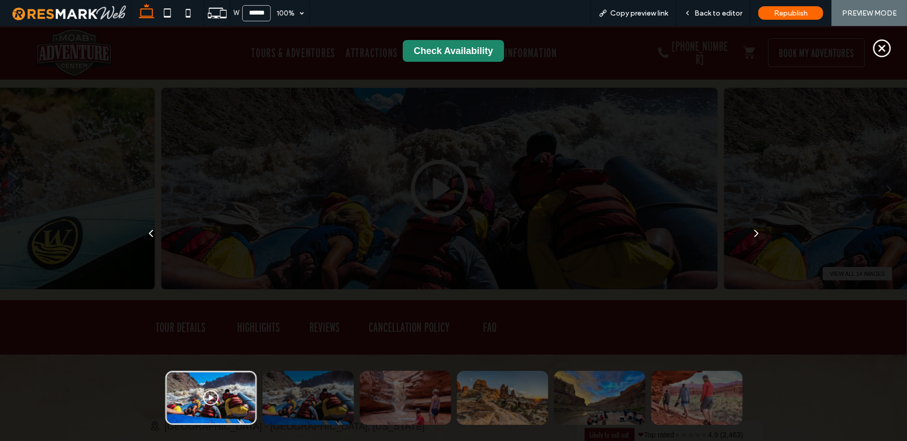
click at [455, 48] on link "Check Availability" at bounding box center [453, 51] width 101 height 22
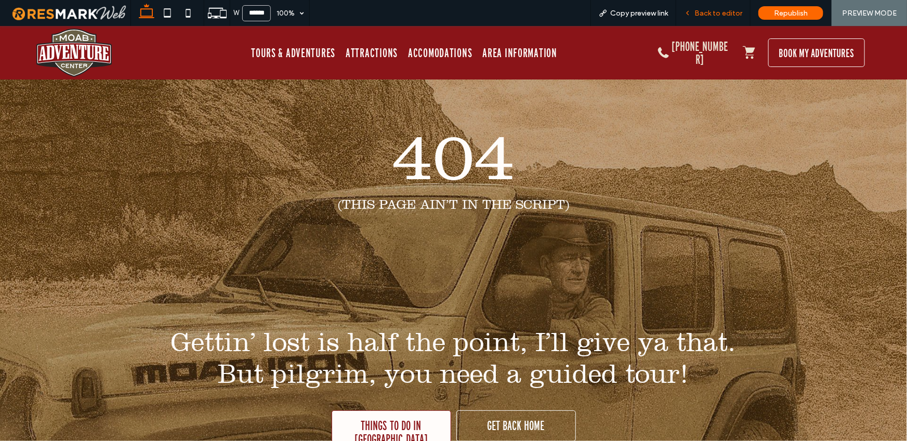
click at [724, 18] on div "Back to editor" at bounding box center [713, 13] width 74 height 26
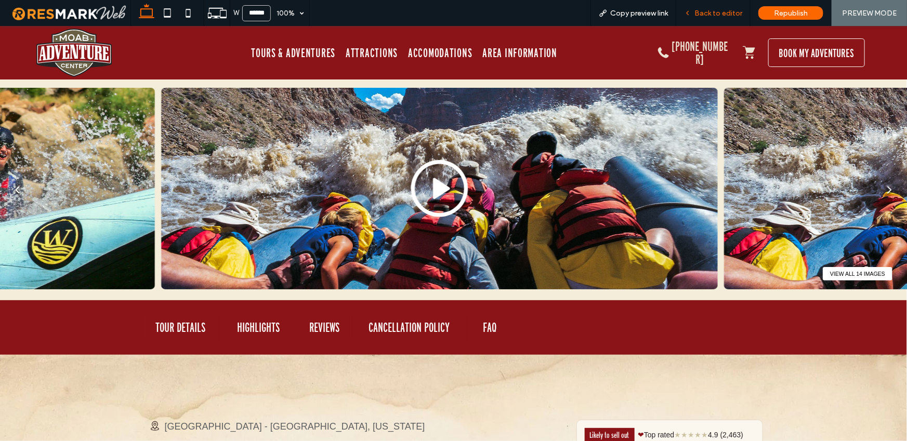
click at [716, 17] on span "Back to editor" at bounding box center [718, 13] width 48 height 9
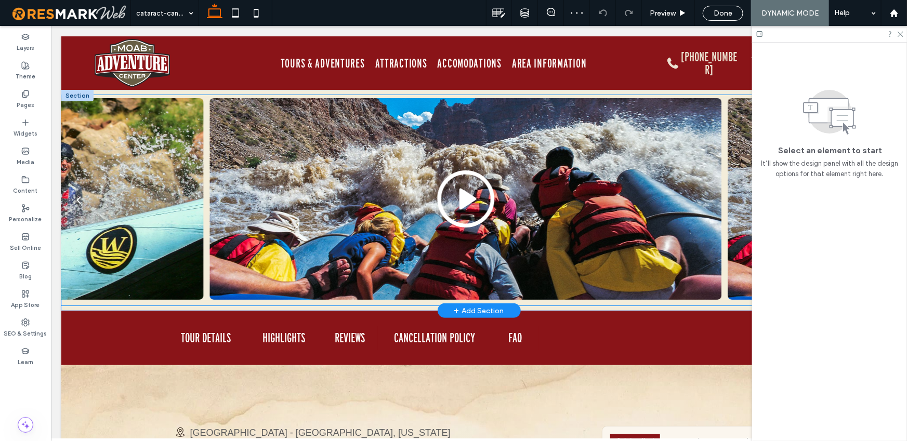
click at [633, 206] on img at bounding box center [465, 199] width 512 height 202
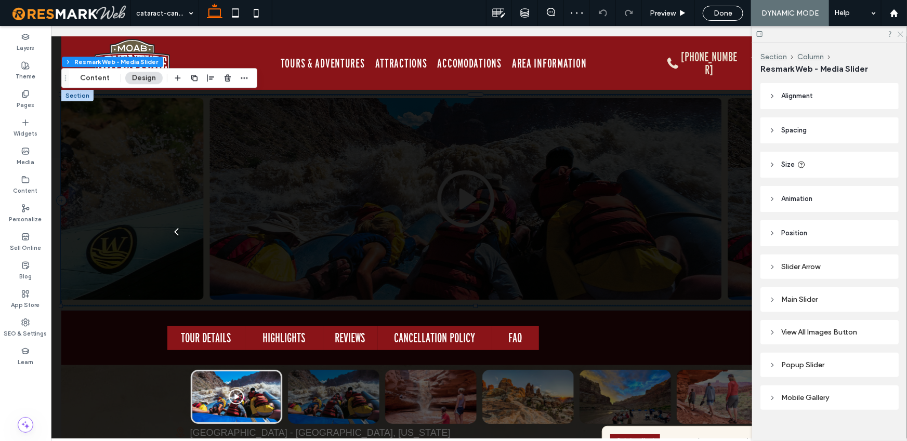
click at [898, 34] on icon at bounding box center [900, 33] width 7 height 7
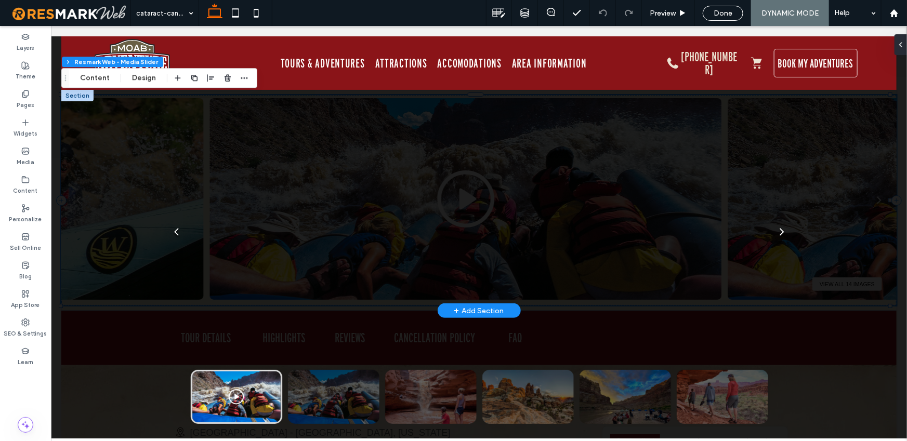
click at [689, 205] on div at bounding box center [478, 214] width 578 height 291
click at [803, 229] on div "Check Availability" at bounding box center [478, 231] width 856 height 413
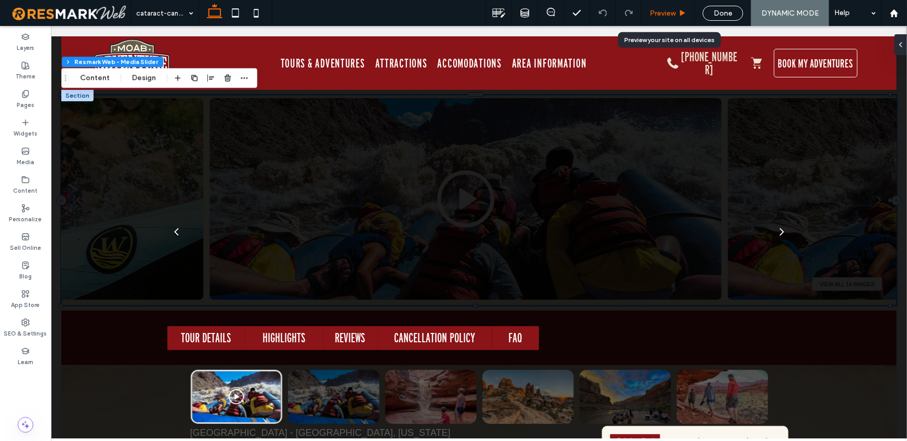
drag, startPoint x: 661, startPoint y: 16, endPoint x: 643, endPoint y: 114, distance: 99.8
click at [661, 16] on span "Preview" at bounding box center [663, 13] width 26 height 9
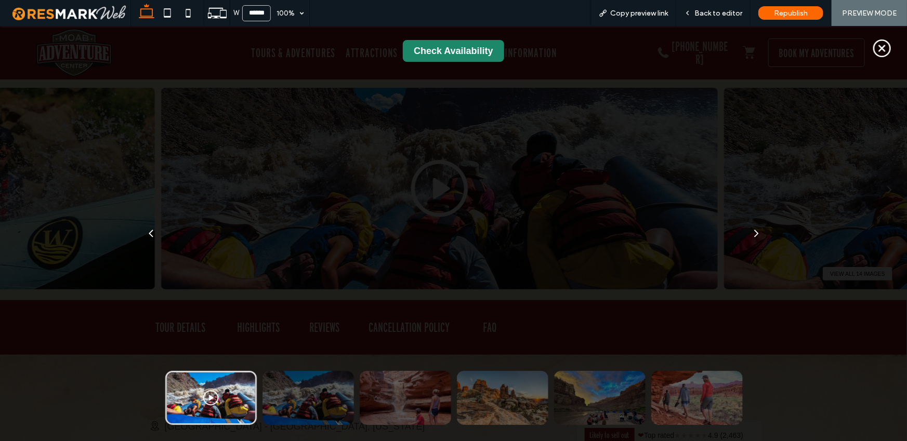
click at [873, 44] on icon at bounding box center [882, 48] width 22 height 22
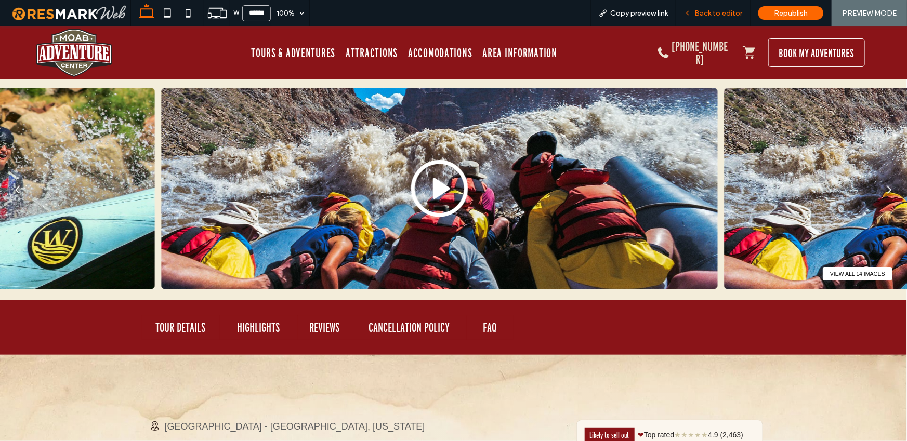
click at [714, 13] on span "Back to editor" at bounding box center [718, 13] width 48 height 9
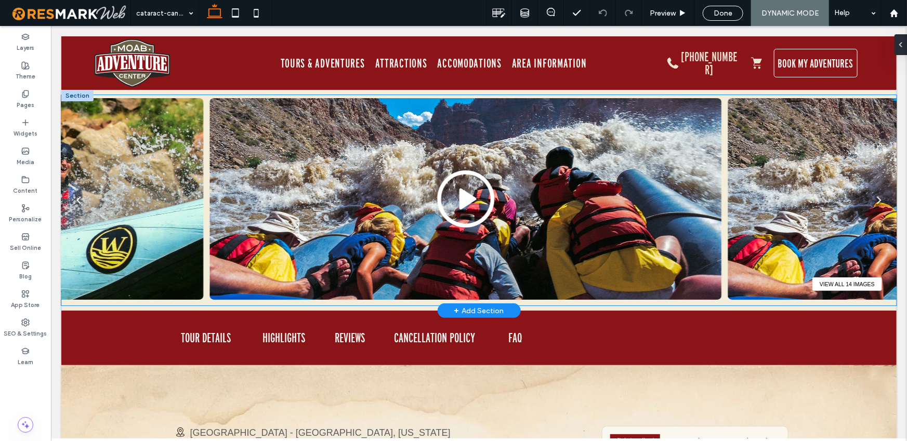
click at [614, 147] on img at bounding box center [465, 199] width 512 height 202
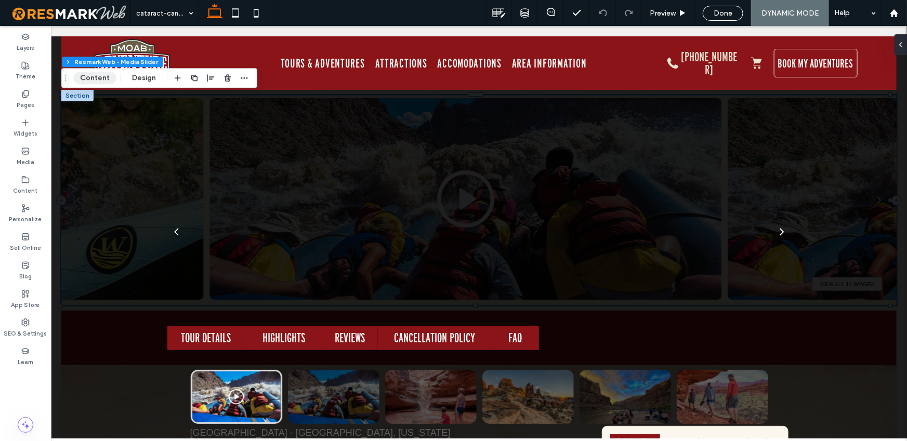
click at [93, 82] on button "Content" at bounding box center [94, 78] width 43 height 12
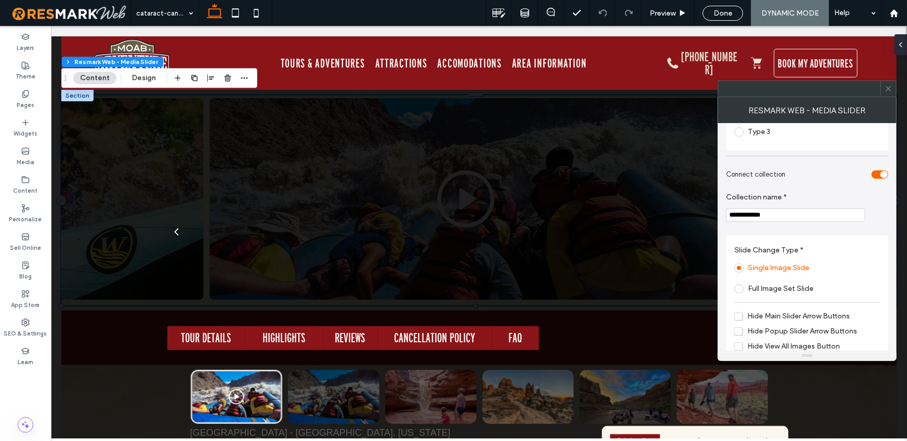
scroll to position [405, 0]
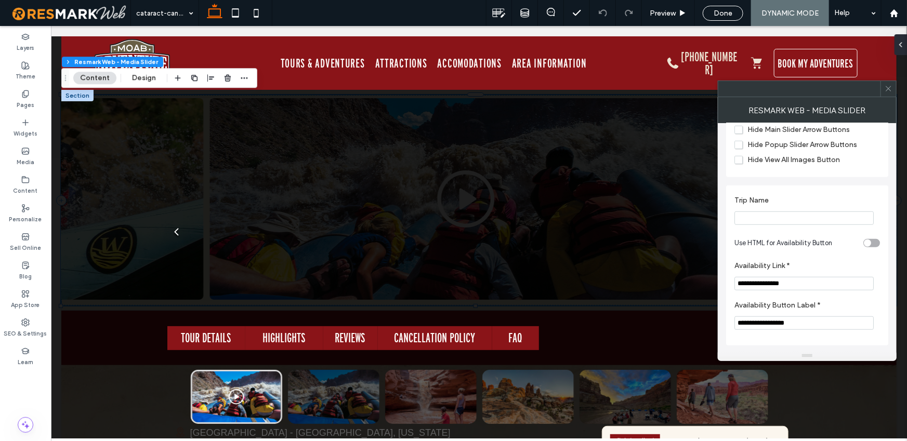
paste input "**********"
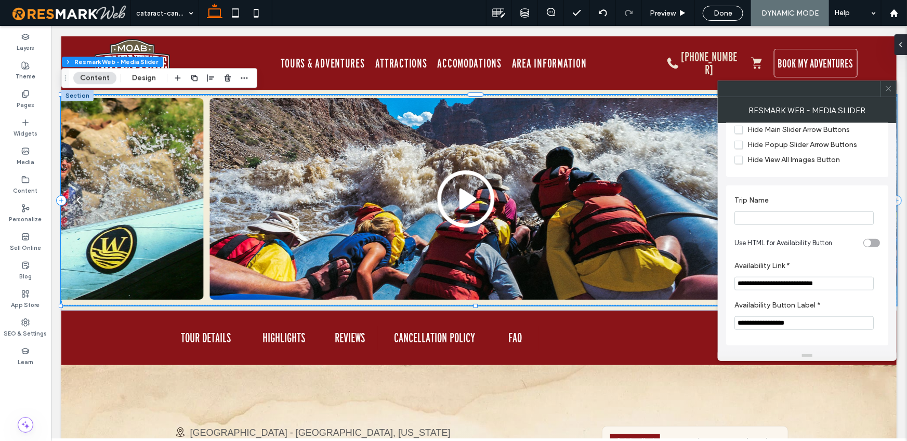
type input "**********"
click at [888, 91] on icon at bounding box center [889, 89] width 8 height 8
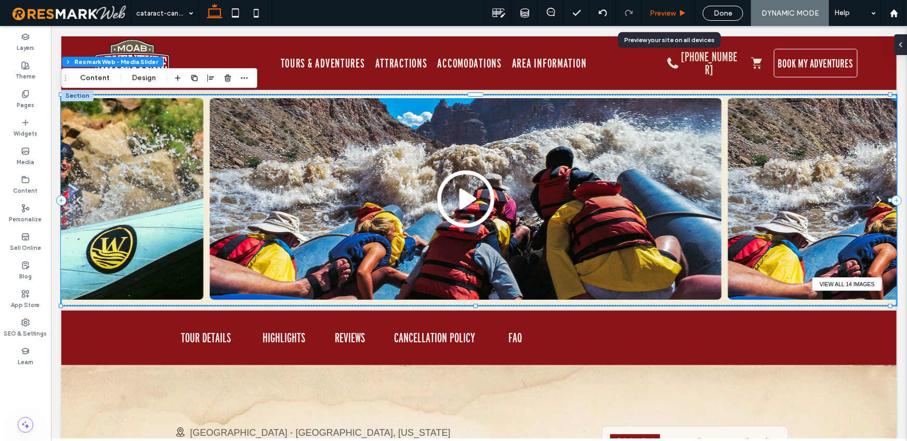
click at [664, 3] on div "Preview" at bounding box center [668, 13] width 53 height 26
click at [672, 10] on span "Preview" at bounding box center [663, 13] width 26 height 9
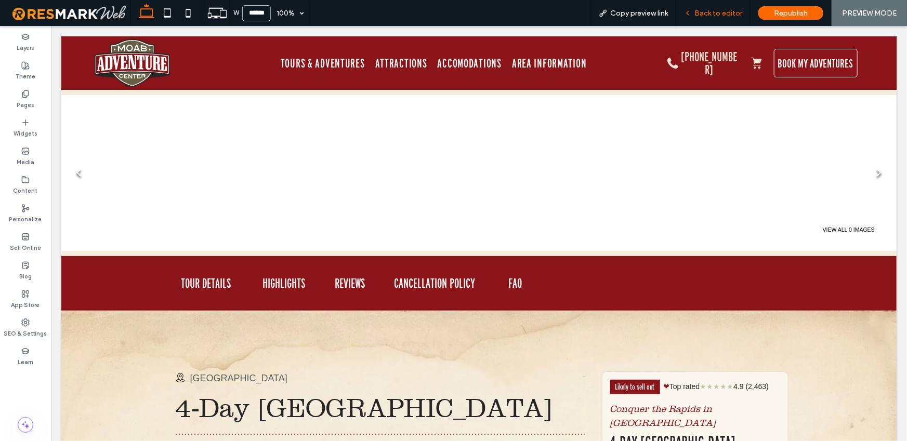
click at [704, 14] on span "Back to editor" at bounding box center [718, 13] width 48 height 9
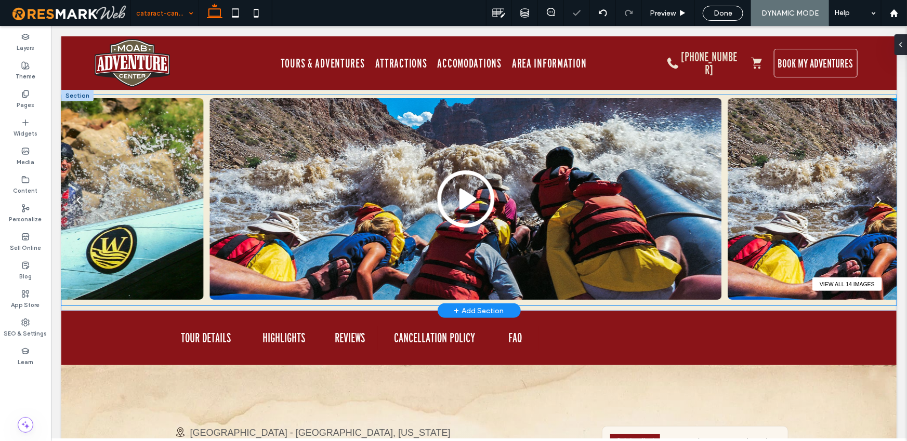
click at [610, 168] on img at bounding box center [465, 199] width 512 height 202
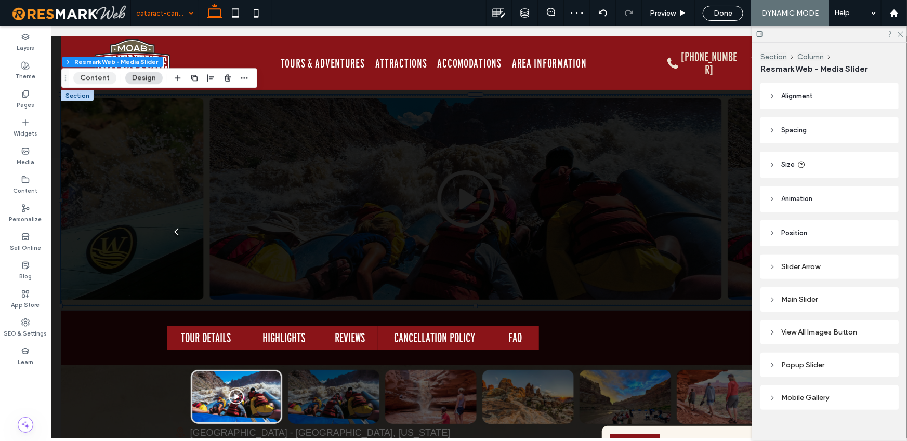
click at [87, 78] on button "Content" at bounding box center [94, 78] width 43 height 12
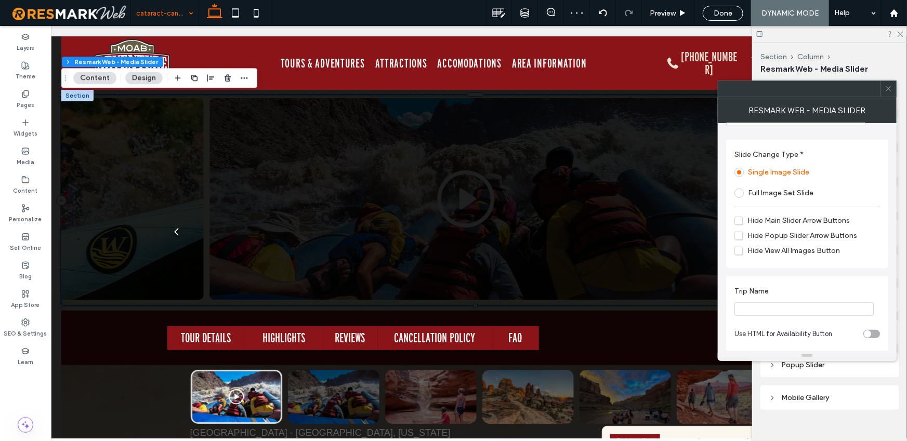
scroll to position [405, 0]
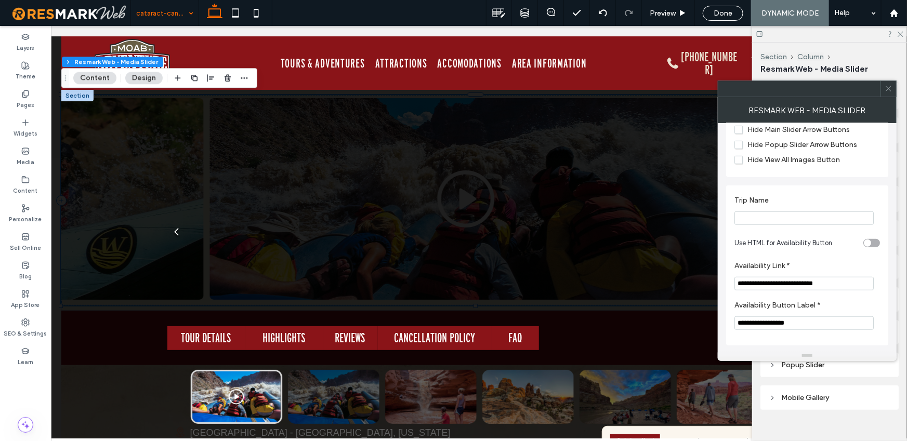
click at [785, 278] on input "**********" at bounding box center [803, 284] width 139 height 14
paste input "*******"
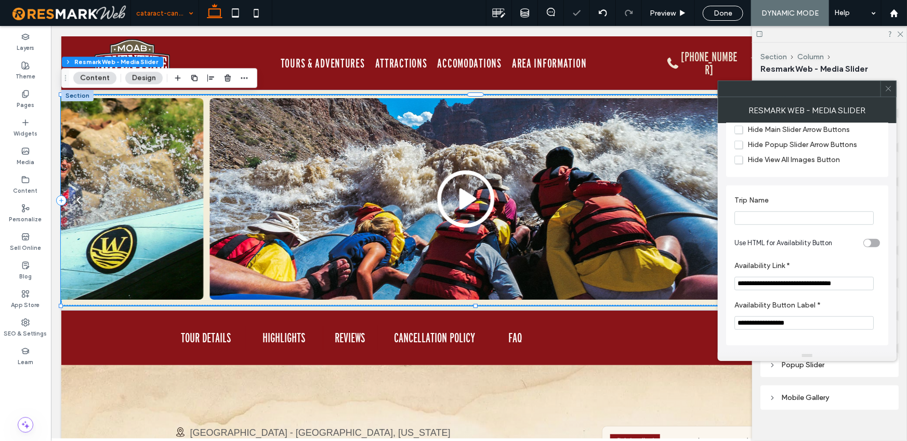
type input "**********"
click at [887, 85] on icon at bounding box center [889, 89] width 8 height 8
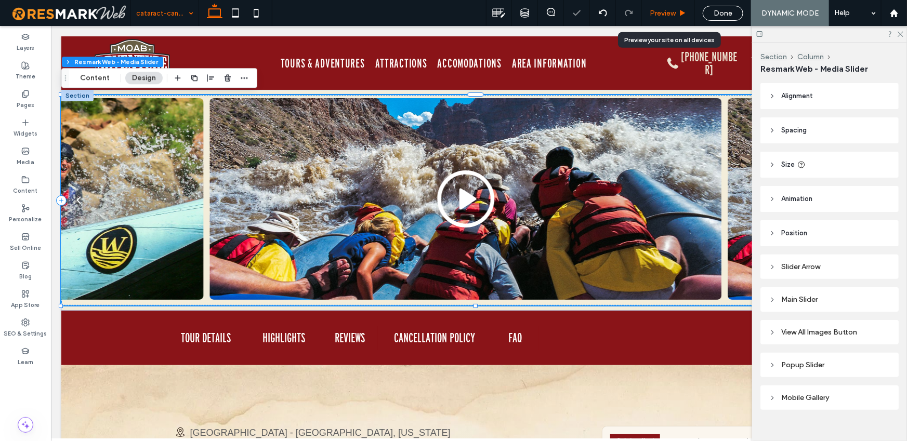
click at [668, 14] on span "Preview" at bounding box center [663, 13] width 26 height 9
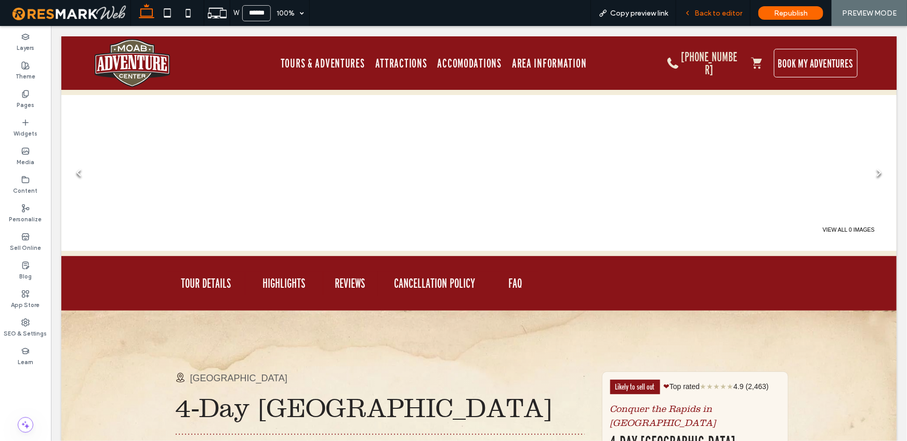
click at [722, 12] on span "Back to editor" at bounding box center [718, 13] width 48 height 9
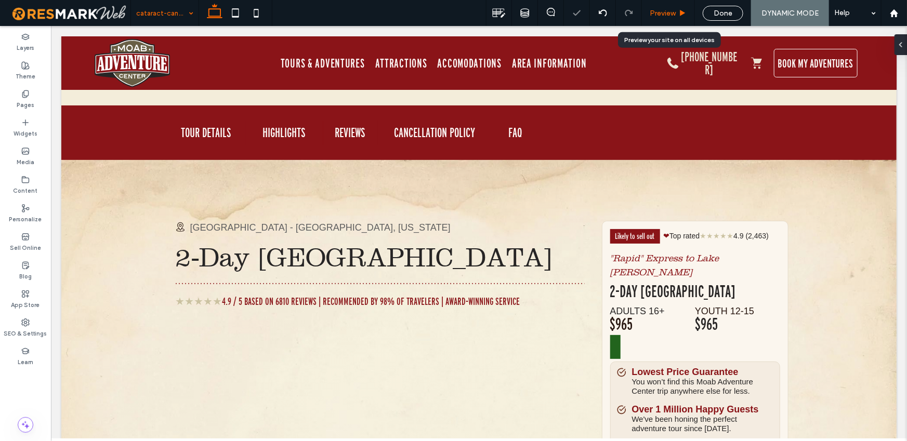
click at [670, 12] on span "Preview" at bounding box center [663, 13] width 26 height 9
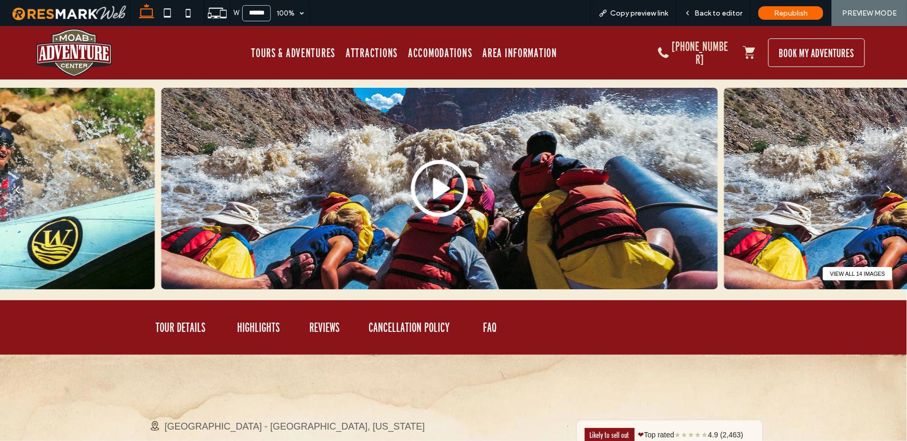
click at [521, 195] on icon at bounding box center [439, 188] width 169 height 62
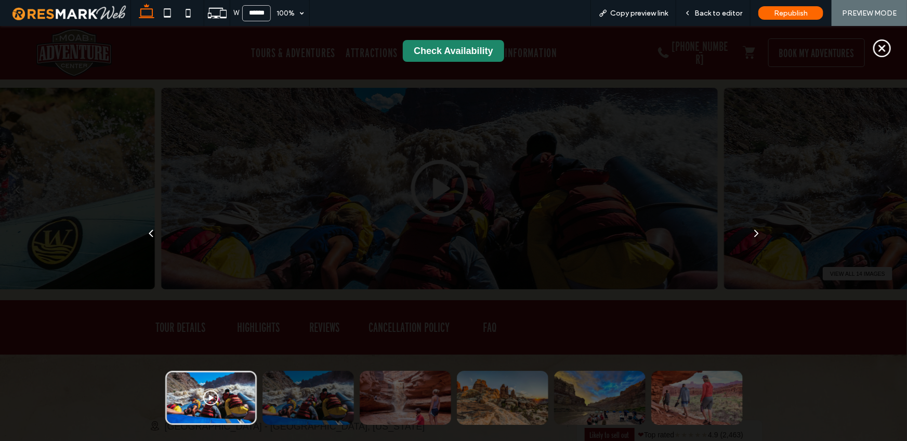
click at [463, 45] on link "Check Availability" at bounding box center [453, 51] width 101 height 22
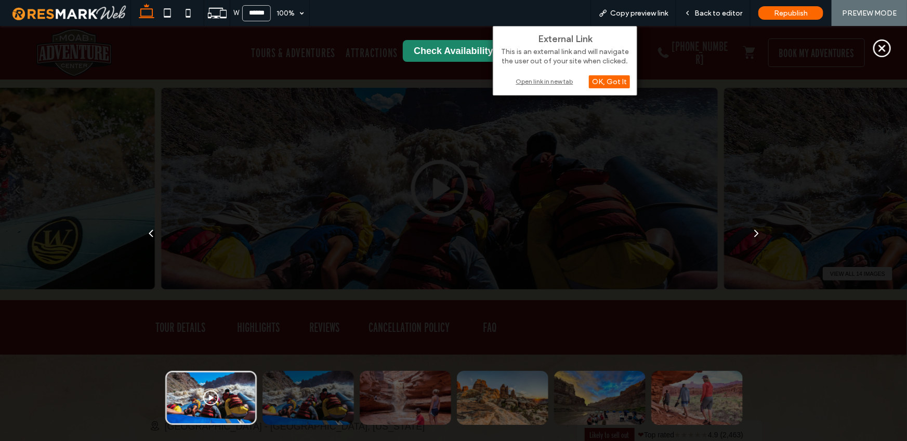
click at [536, 80] on div "Open link in new tab" at bounding box center [565, 81] width 130 height 11
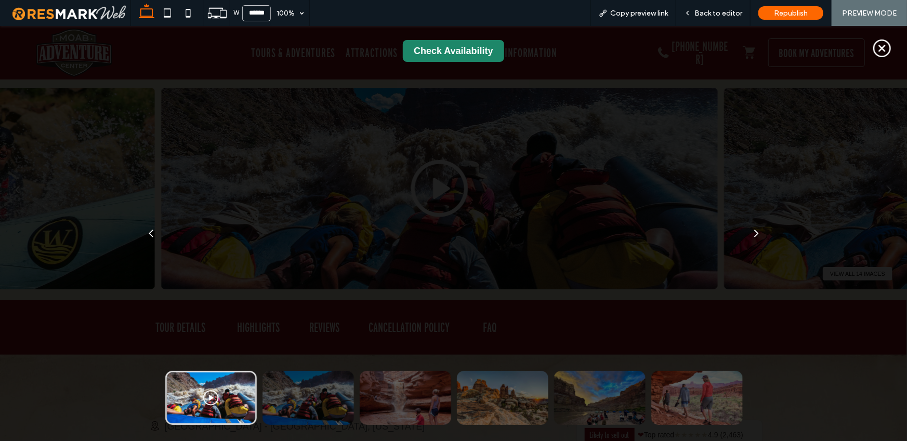
click at [879, 50] on icon at bounding box center [882, 48] width 6 height 6
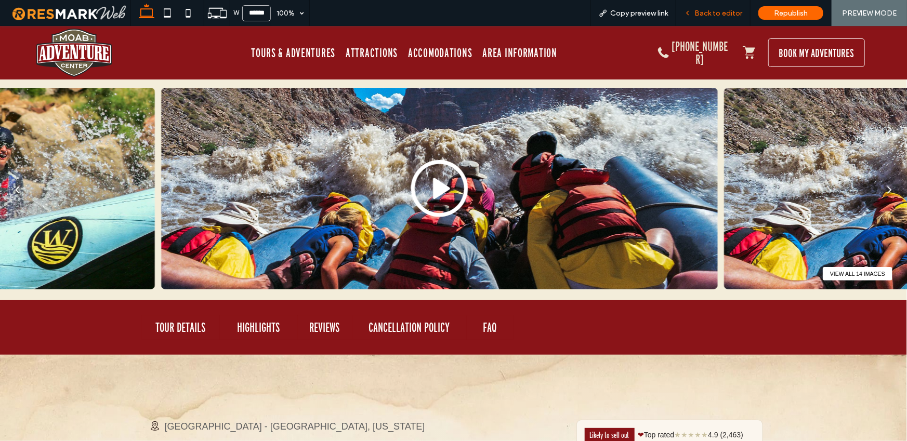
click at [719, 13] on span "Back to editor" at bounding box center [718, 13] width 48 height 9
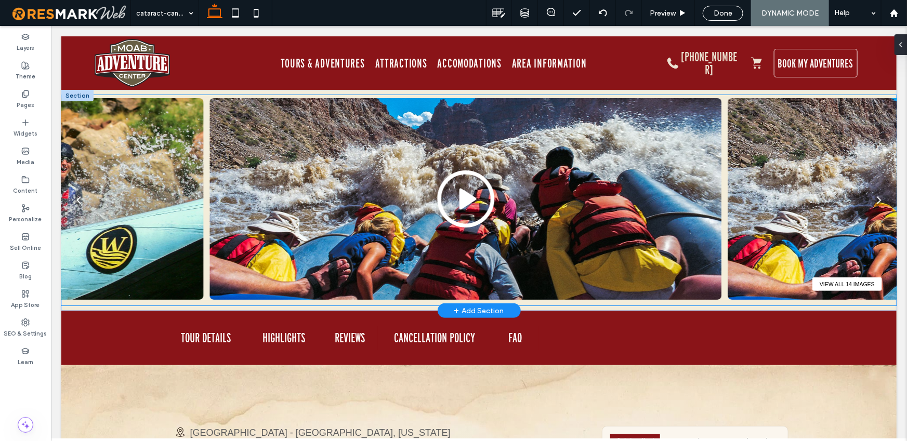
click at [225, 168] on img at bounding box center [465, 199] width 512 height 202
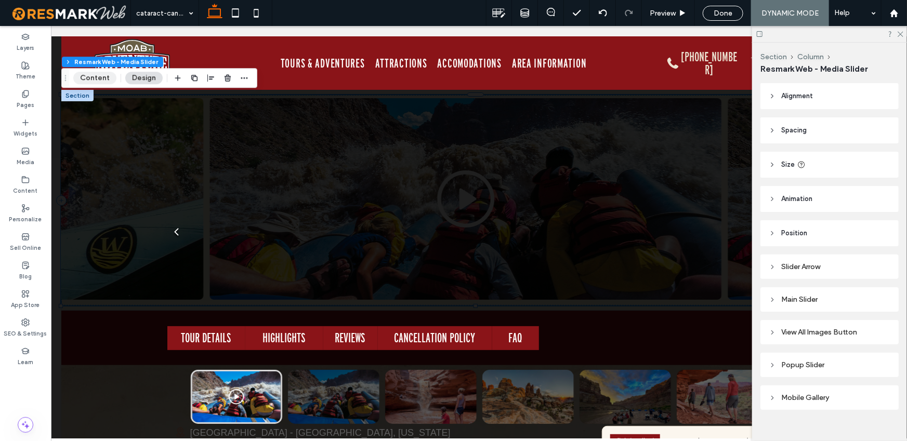
click at [99, 80] on button "Content" at bounding box center [94, 78] width 43 height 12
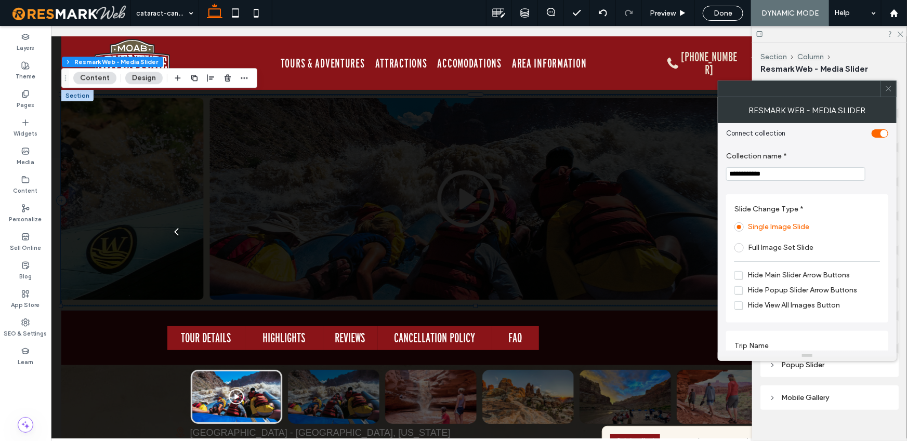
scroll to position [400, 0]
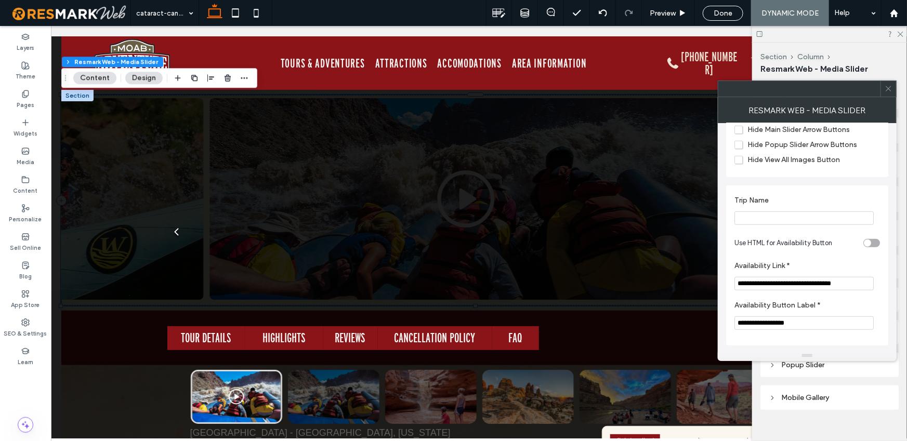
click at [818, 286] on input "**********" at bounding box center [803, 284] width 139 height 14
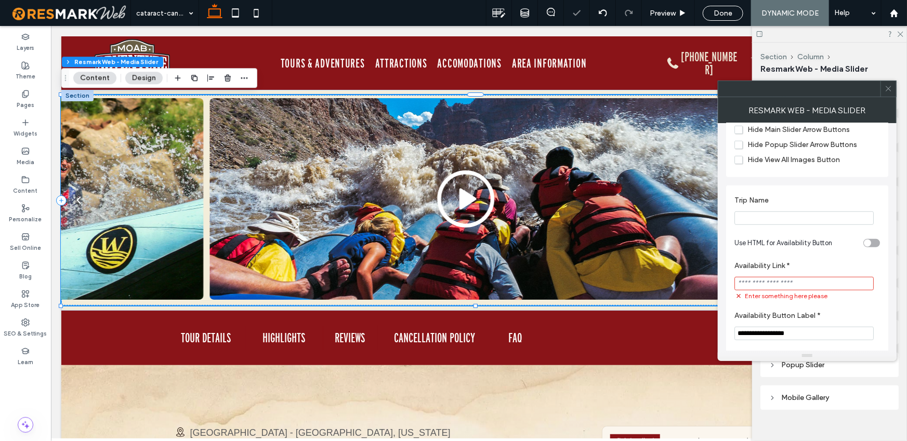
click at [890, 86] on icon at bounding box center [889, 89] width 8 height 8
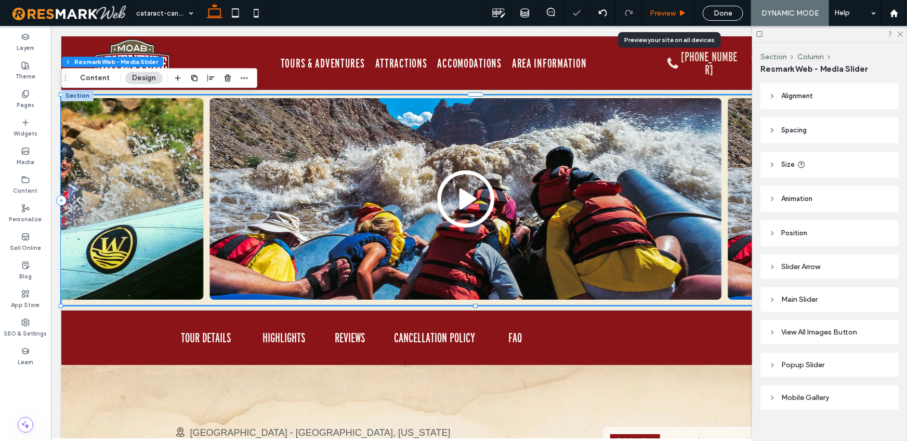
click at [672, 12] on span "Preview" at bounding box center [663, 13] width 26 height 9
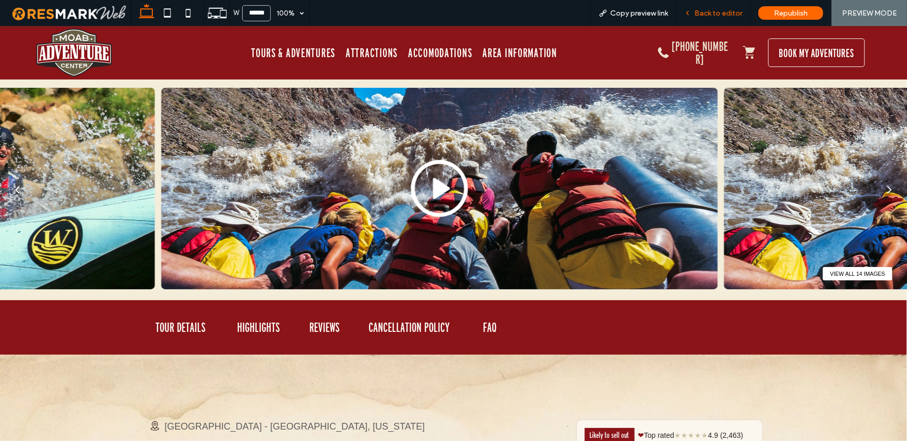
click at [724, 4] on div "Back to editor" at bounding box center [713, 13] width 74 height 26
click at [730, 14] on span "Back to editor" at bounding box center [718, 13] width 48 height 9
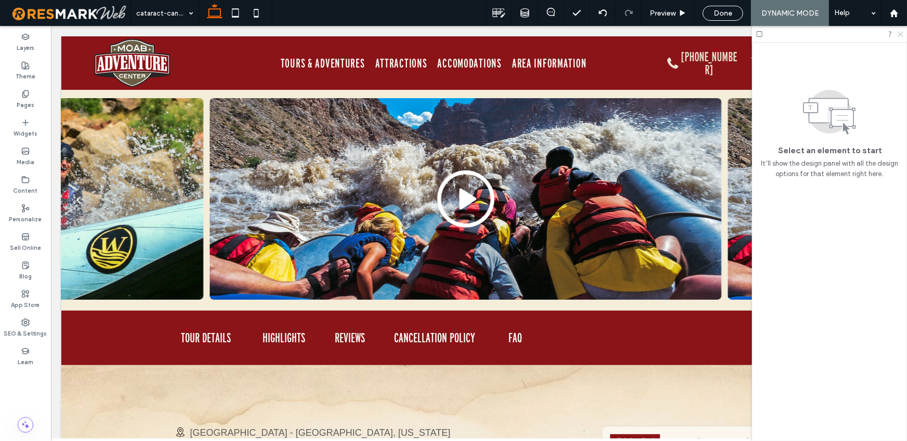
click at [899, 33] on icon at bounding box center [900, 33] width 7 height 7
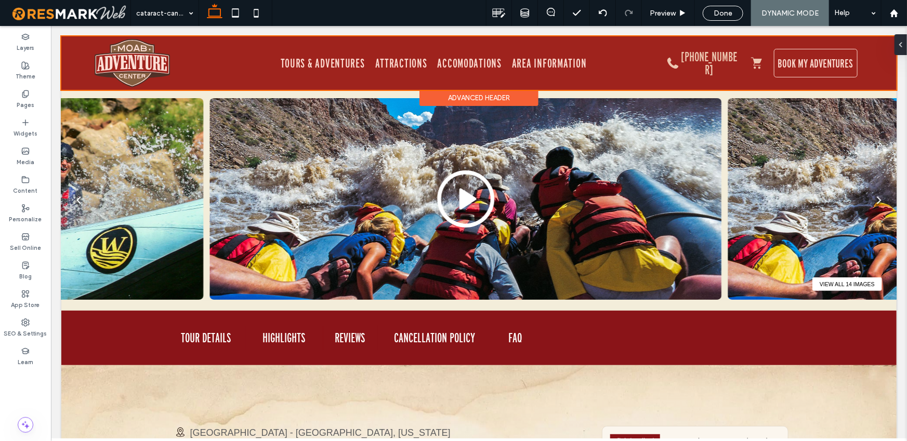
click at [689, 64] on div at bounding box center [478, 63] width 835 height 54
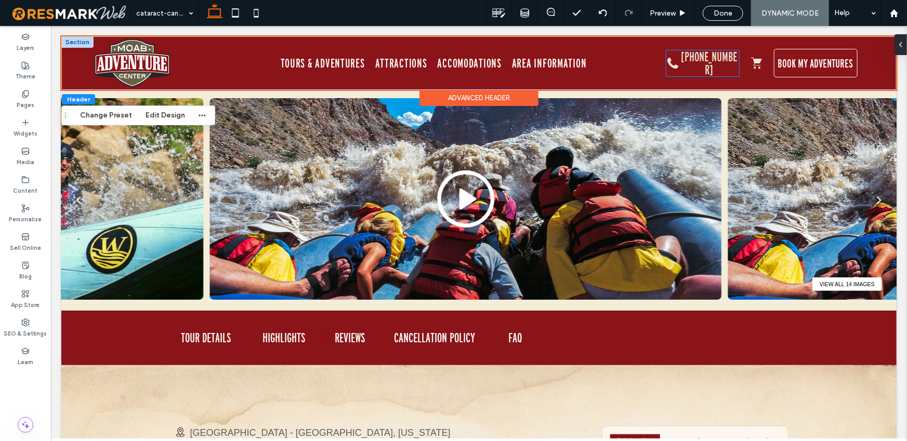
click at [691, 64] on link "[PHONE_NUMBER]" at bounding box center [709, 63] width 56 height 28
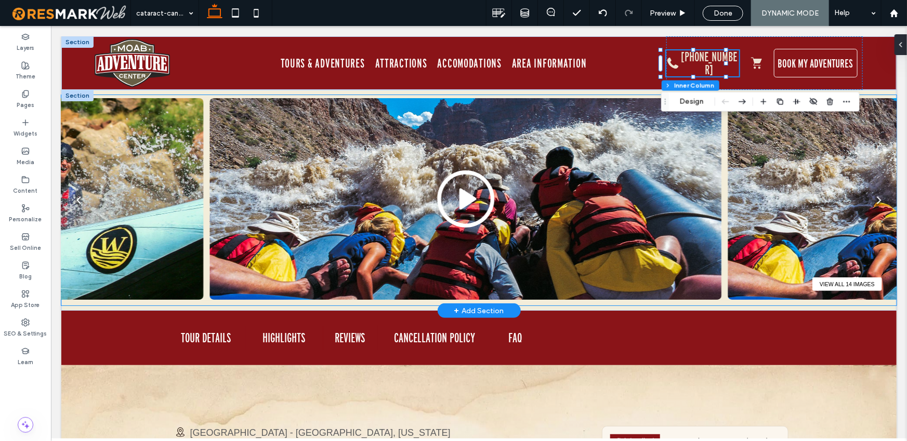
click at [668, 204] on img at bounding box center [465, 199] width 512 height 202
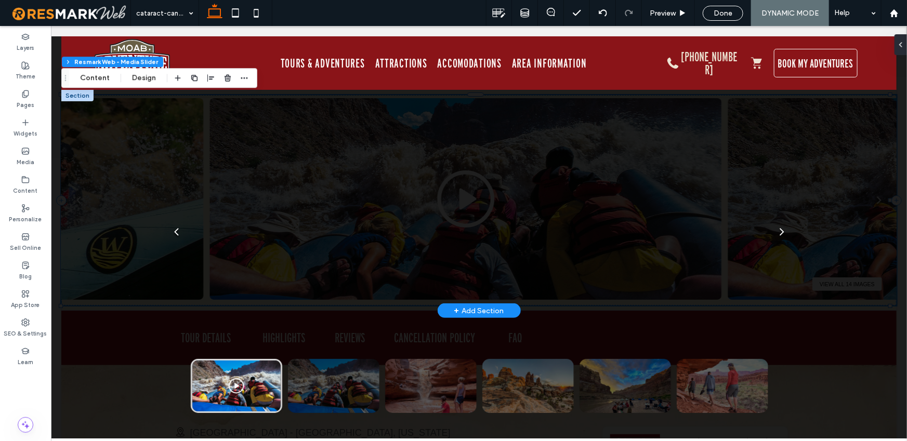
click at [857, 128] on div at bounding box center [478, 231] width 856 height 413
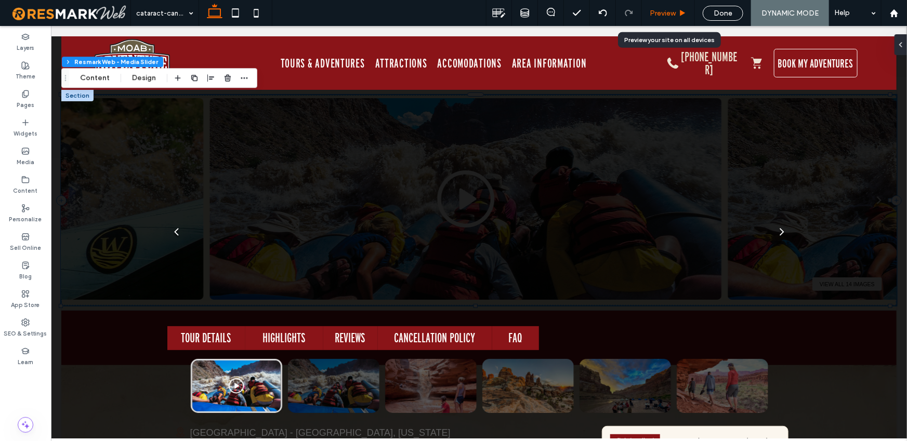
click at [676, 12] on div "Preview" at bounding box center [668, 13] width 52 height 9
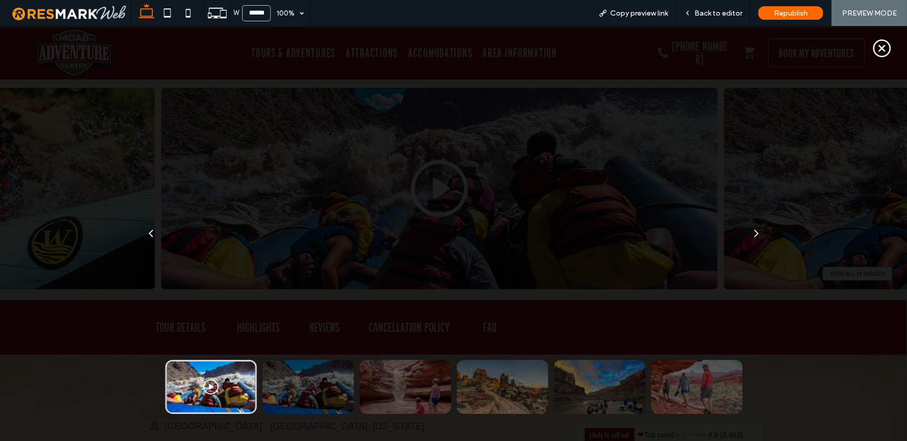
click at [879, 48] on icon at bounding box center [882, 48] width 6 height 6
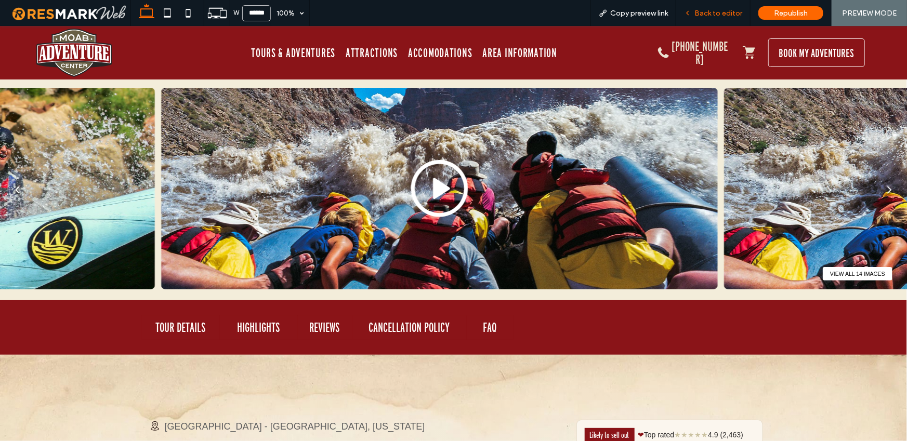
click at [716, 15] on span "Back to editor" at bounding box center [718, 13] width 48 height 9
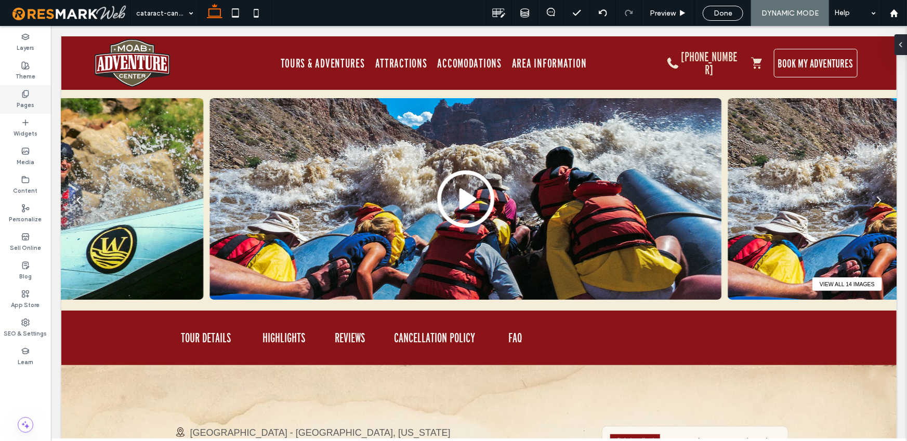
click at [27, 96] on use at bounding box center [25, 93] width 6 height 7
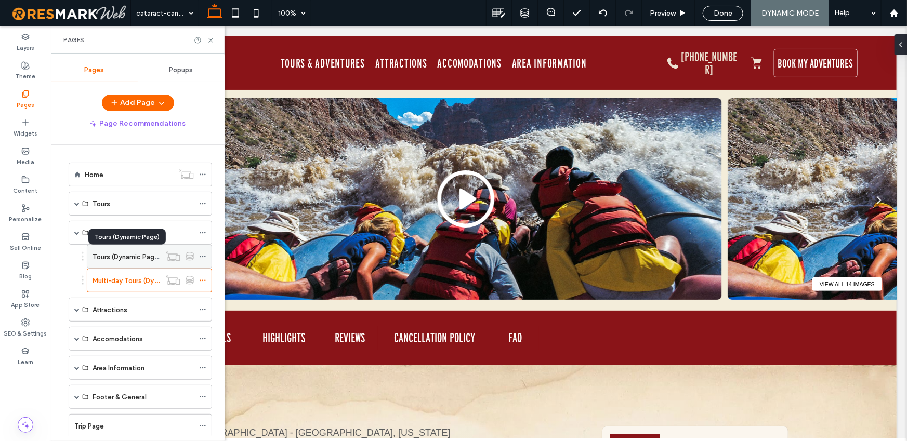
click at [123, 257] on label "Tours (Dynamic Page)" at bounding box center [127, 257] width 69 height 18
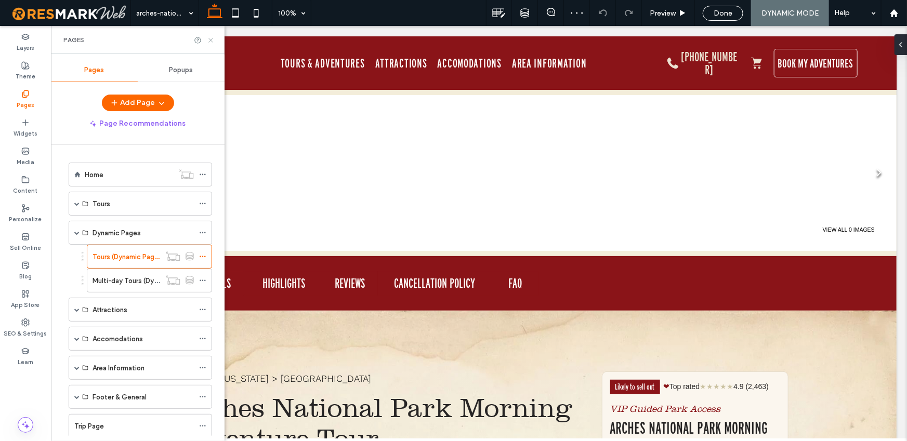
click at [212, 38] on icon at bounding box center [211, 40] width 8 height 8
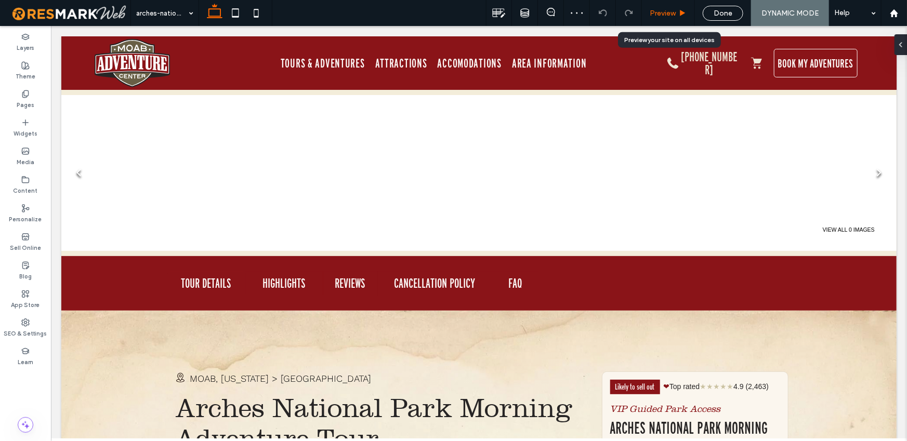
click at [672, 14] on span "Preview" at bounding box center [663, 13] width 26 height 9
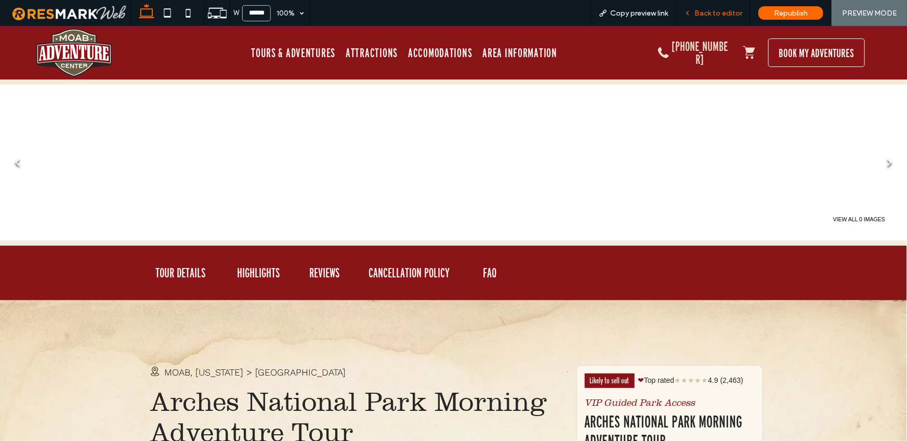
click at [718, 18] on div "Back to editor" at bounding box center [713, 13] width 74 height 26
click at [716, 9] on span "Back to editor" at bounding box center [718, 13] width 48 height 9
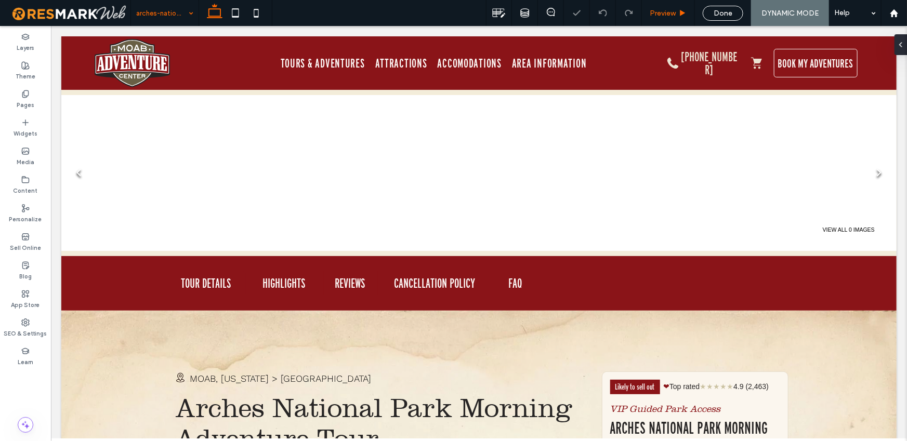
click at [672, 17] on span "Preview" at bounding box center [663, 13] width 26 height 9
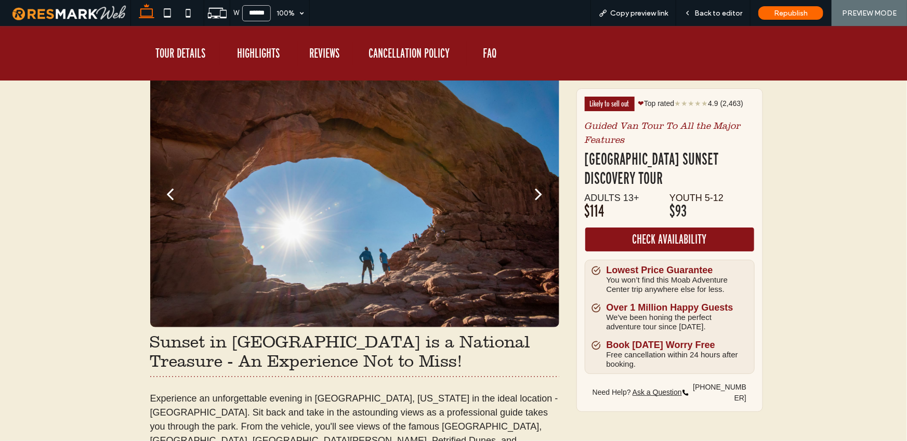
scroll to position [1920, 0]
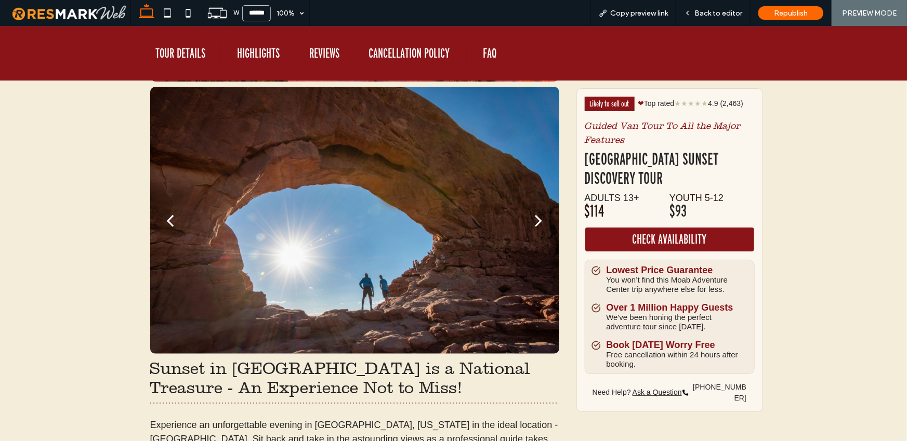
click at [466, 231] on div at bounding box center [354, 226] width 409 height 218
click at [536, 220] on div "next" at bounding box center [538, 219] width 7 height 21
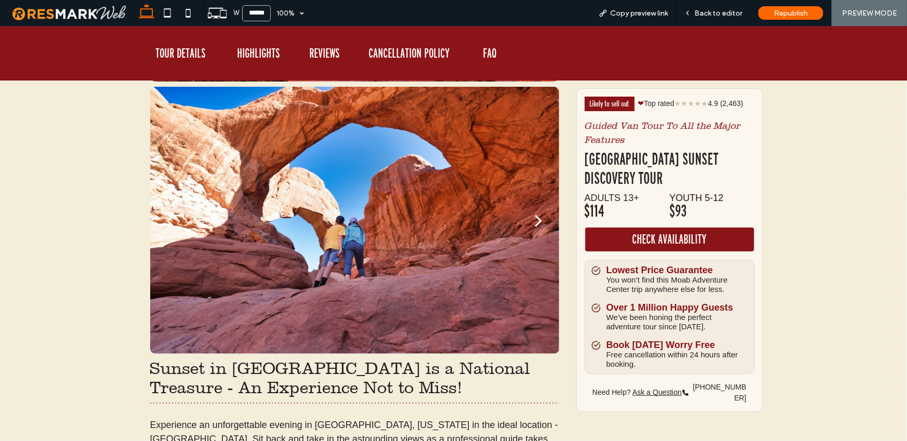
click at [536, 220] on div "next" at bounding box center [538, 219] width 7 height 21
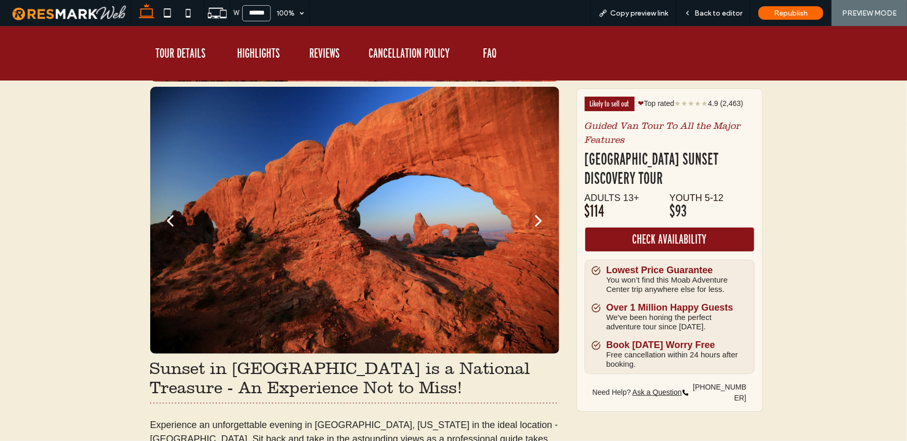
click at [491, 261] on div at bounding box center [354, 219] width 409 height 267
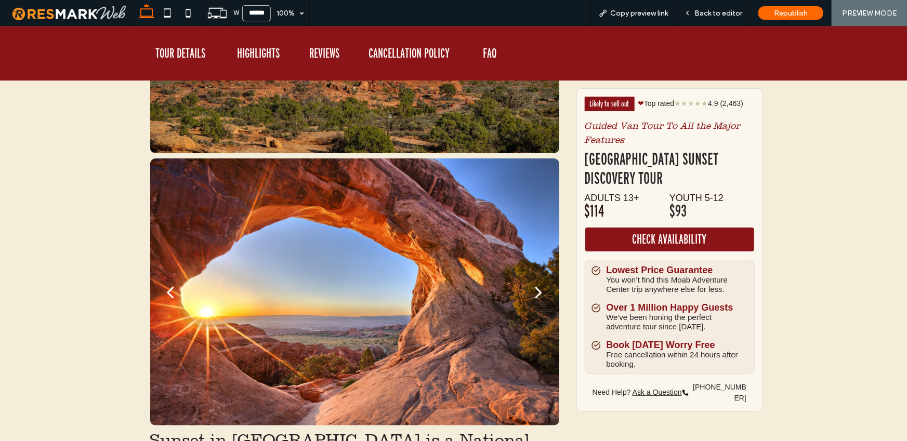
scroll to position [1915, 0]
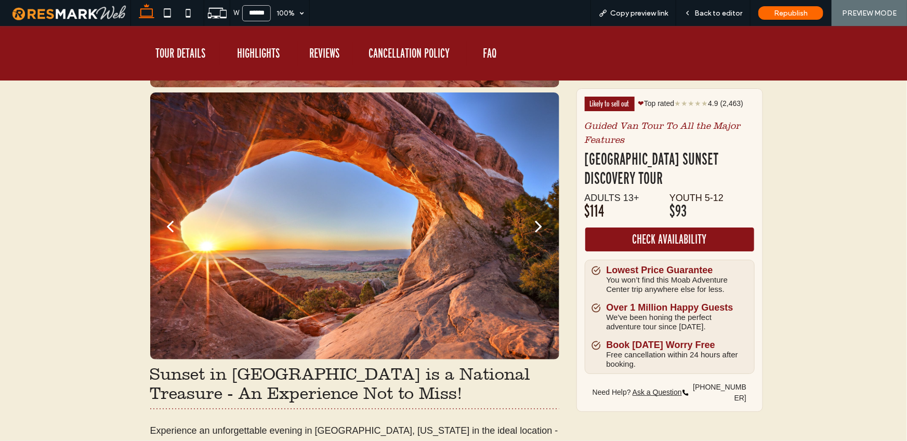
click at [530, 227] on button "next" at bounding box center [539, 226] width 41 height 54
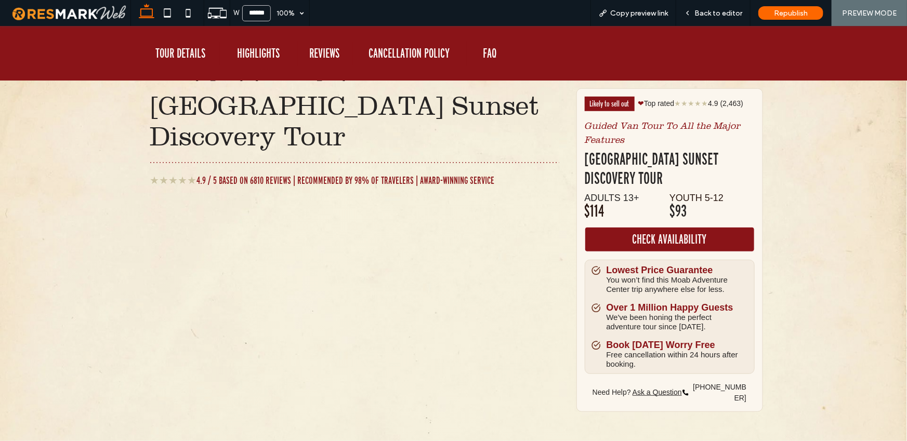
scroll to position [0, 0]
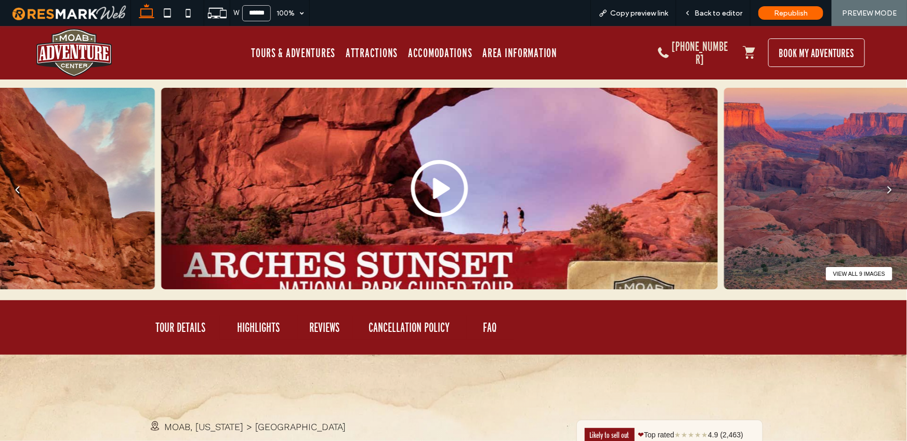
click at [865, 271] on button "View all 9 images" at bounding box center [859, 274] width 67 height 14
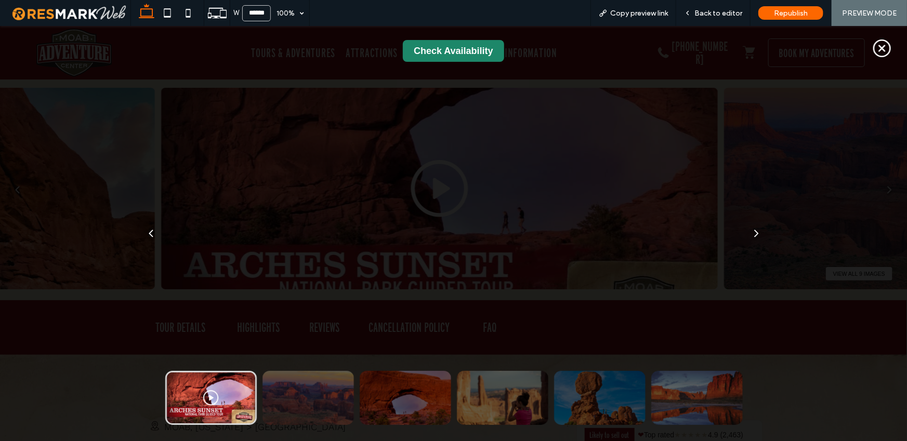
click at [876, 45] on icon at bounding box center [882, 48] width 22 height 22
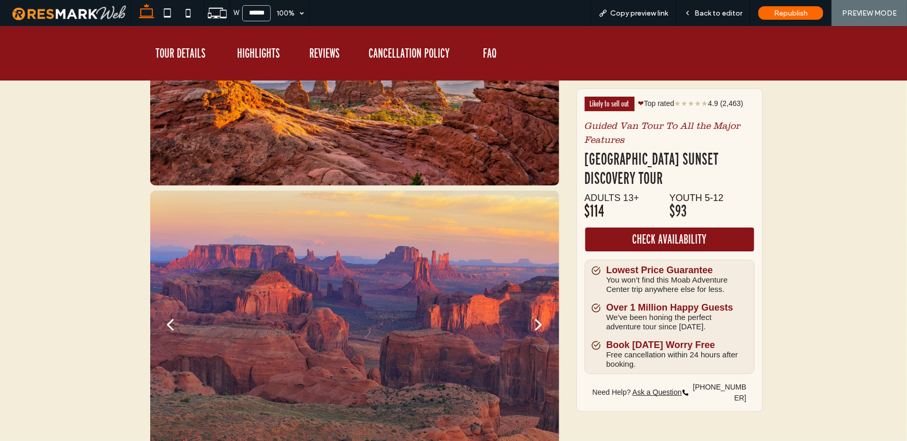
scroll to position [1882, 0]
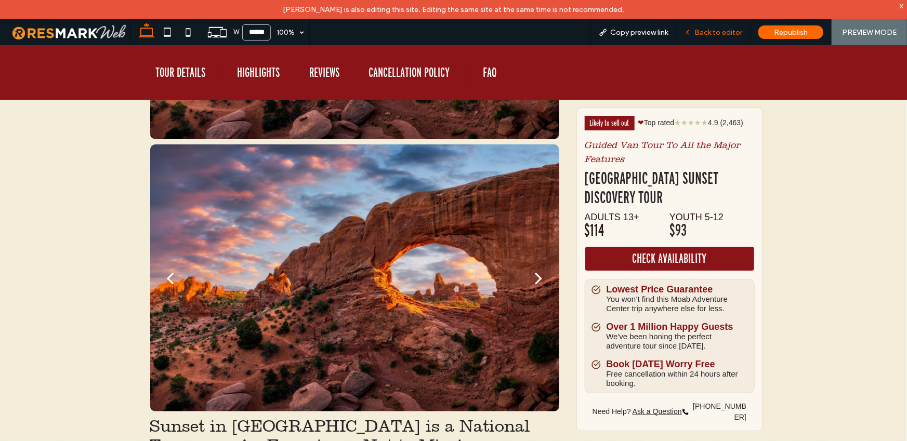
click at [733, 28] on span "Back to editor" at bounding box center [718, 32] width 48 height 9
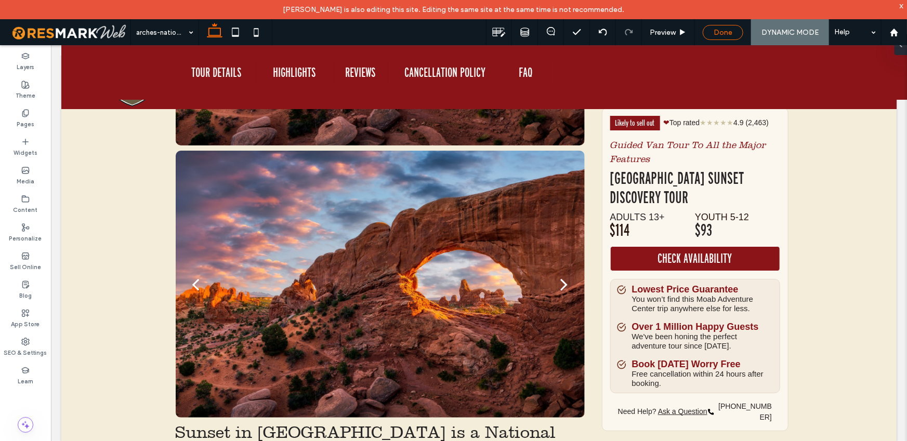
scroll to position [1892, 0]
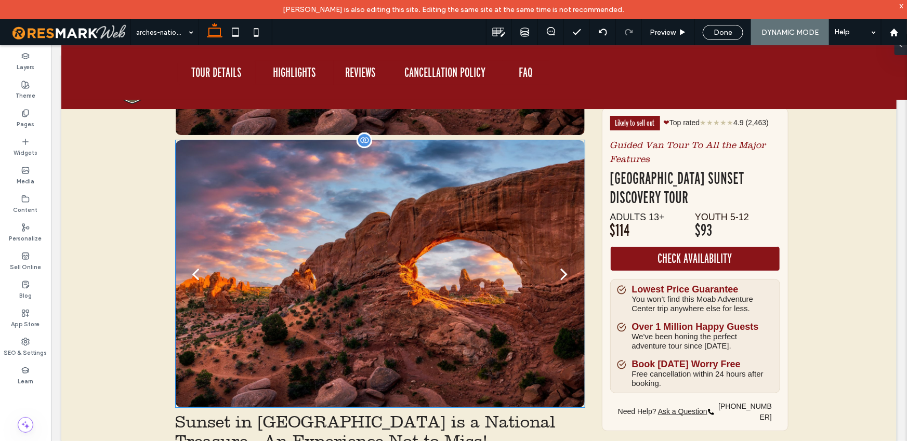
click at [471, 284] on div at bounding box center [379, 280] width 409 height 218
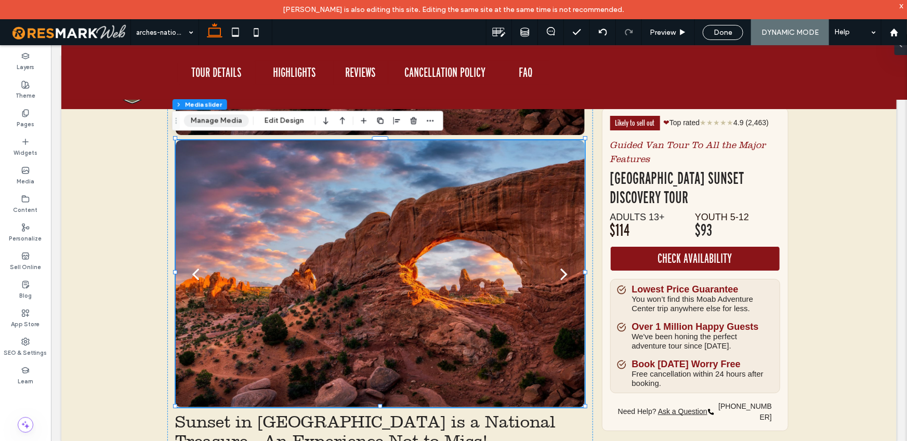
click at [229, 118] on button "Manage Media" at bounding box center [216, 120] width 65 height 12
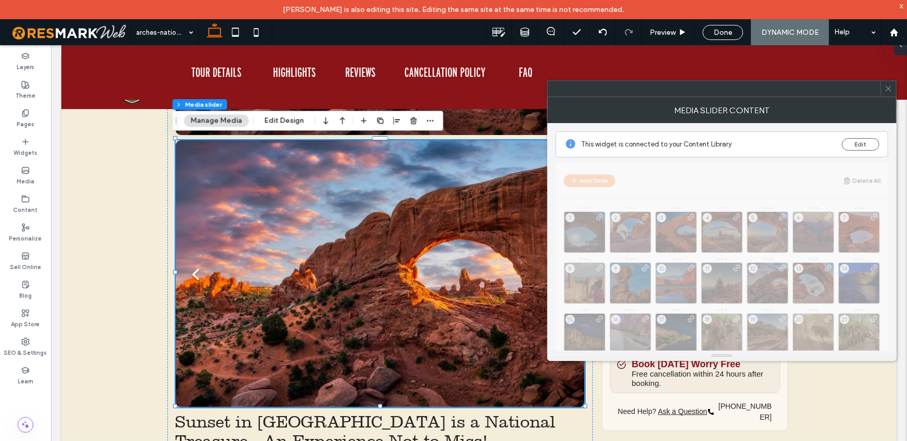
click at [889, 90] on icon at bounding box center [889, 89] width 8 height 8
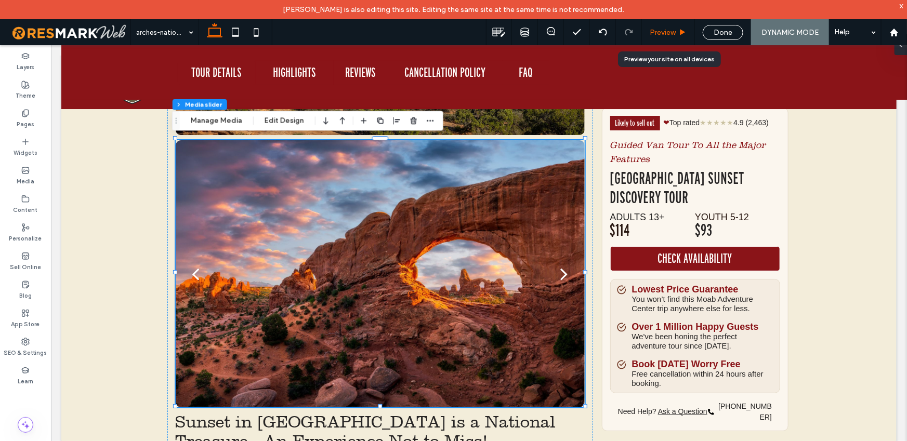
click at [664, 37] on div "Preview" at bounding box center [668, 32] width 53 height 26
click at [666, 33] on span "Preview" at bounding box center [663, 32] width 26 height 9
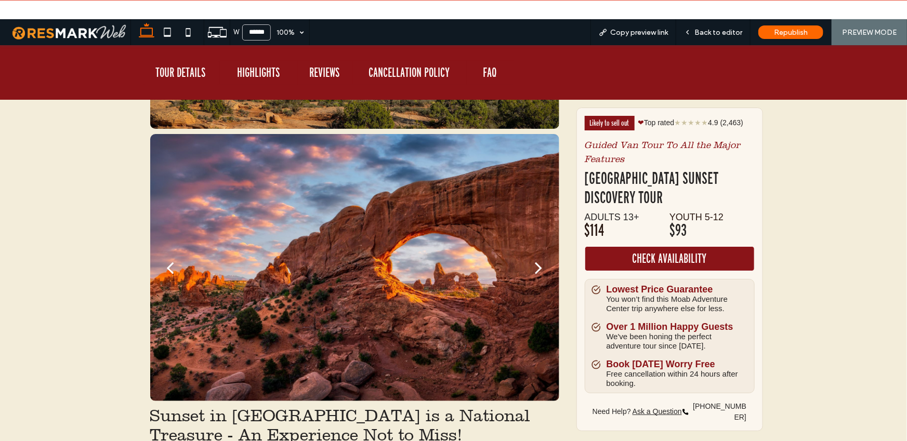
scroll to position [1882, 0]
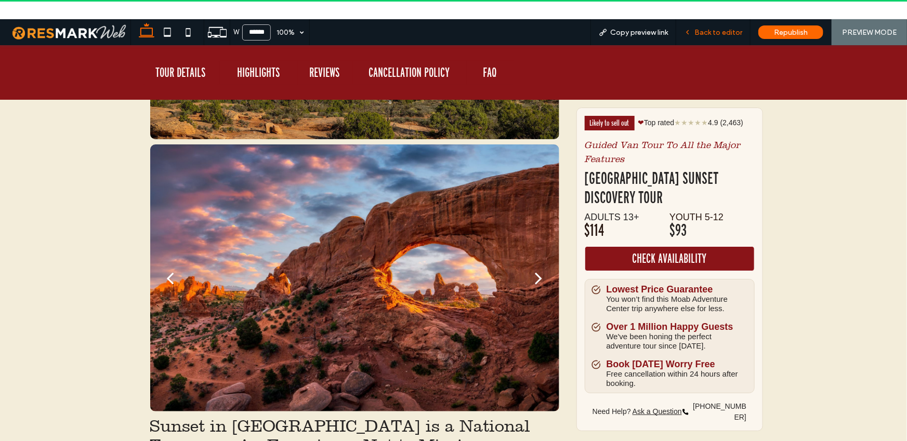
click at [698, 30] on span "Back to editor" at bounding box center [718, 32] width 48 height 9
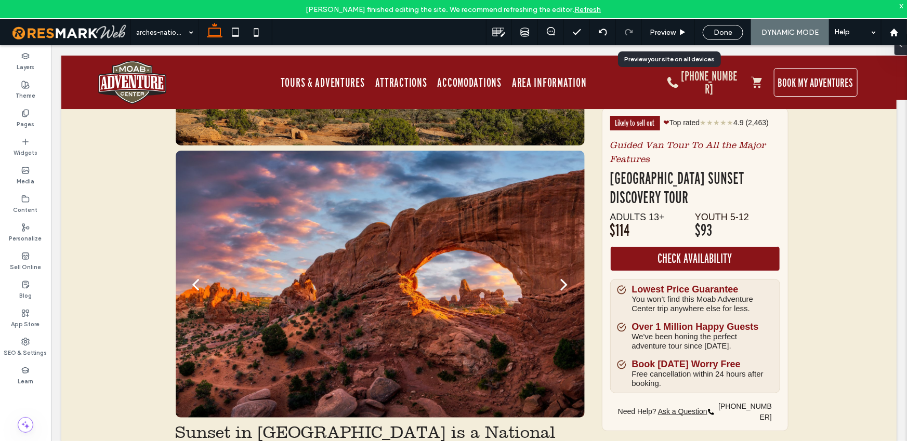
scroll to position [1892, 0]
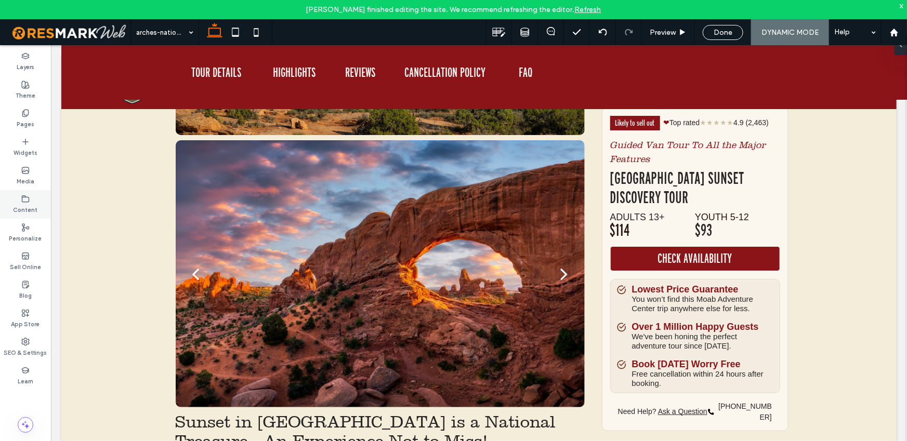
click at [39, 203] on div "Content" at bounding box center [25, 204] width 51 height 29
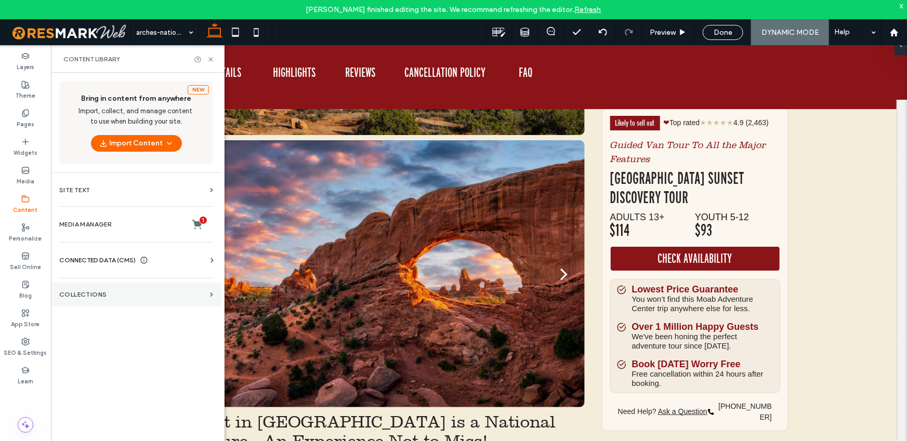
click at [84, 276] on div "New Bring in content from anywhere Import, collect, and manage content to use w…" at bounding box center [136, 266] width 170 height 386
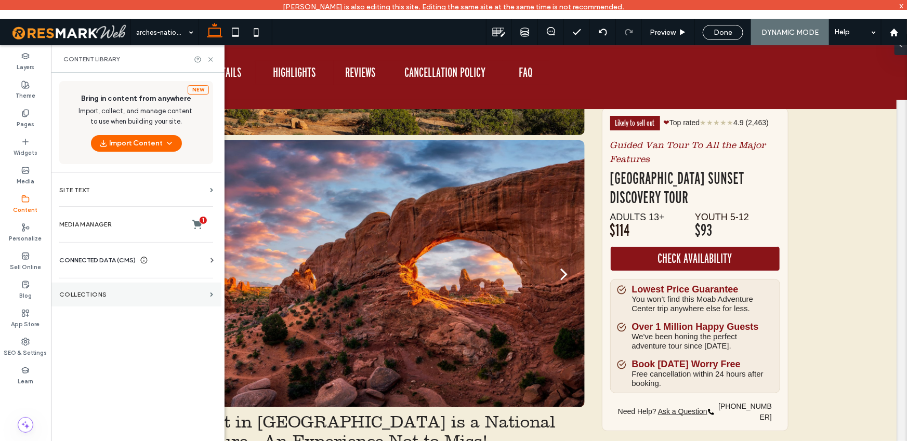
click at [87, 286] on section "Collections" at bounding box center [136, 295] width 170 height 24
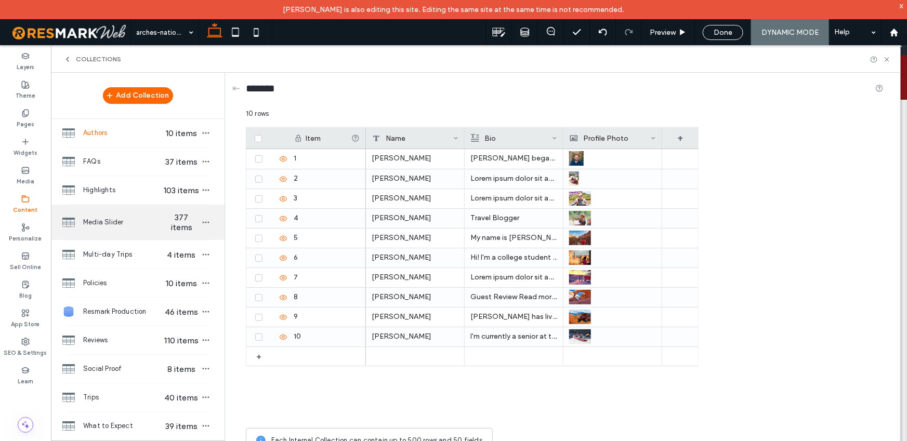
click at [129, 222] on span "Media Slider" at bounding box center [123, 222] width 80 height 10
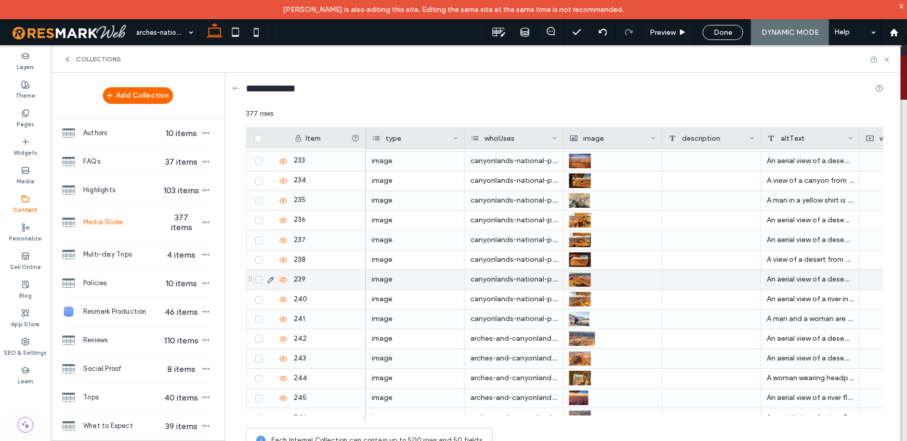
scroll to position [1450, 0]
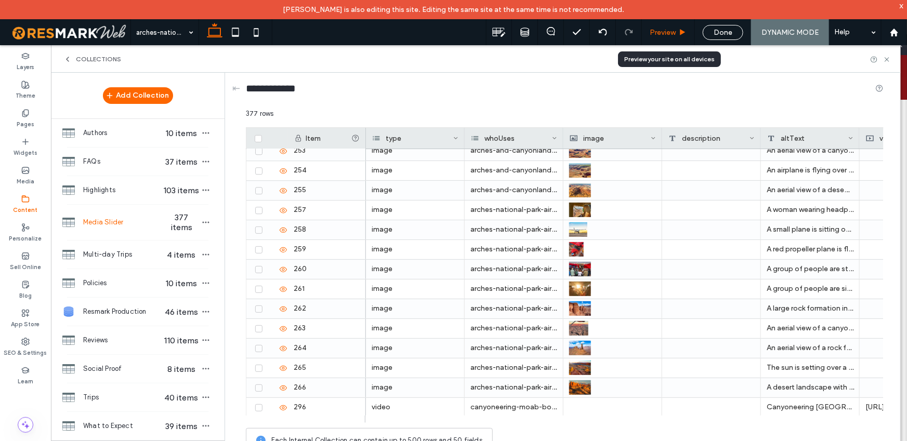
click at [673, 34] on span "Preview" at bounding box center [663, 32] width 26 height 9
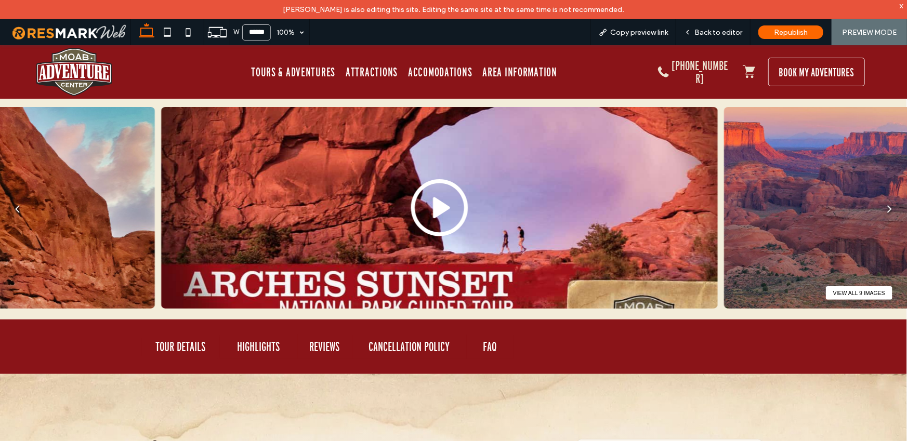
scroll to position [163, 0]
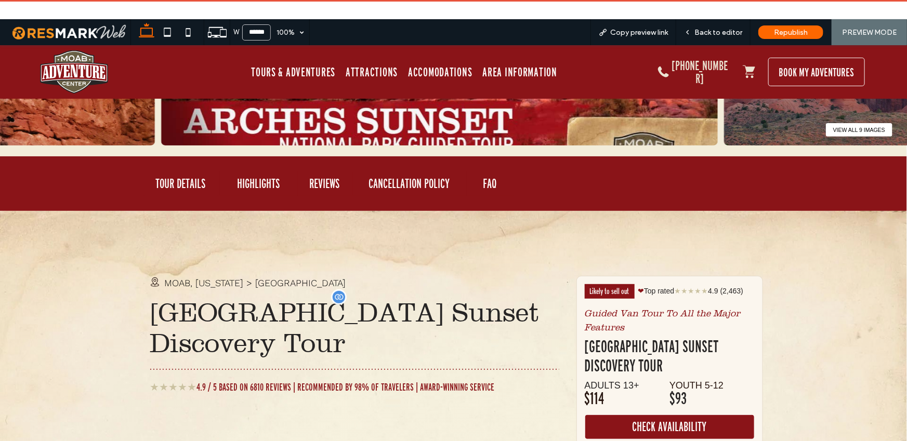
drag, startPoint x: 142, startPoint y: 310, endPoint x: 388, endPoint y: 349, distance: 248.9
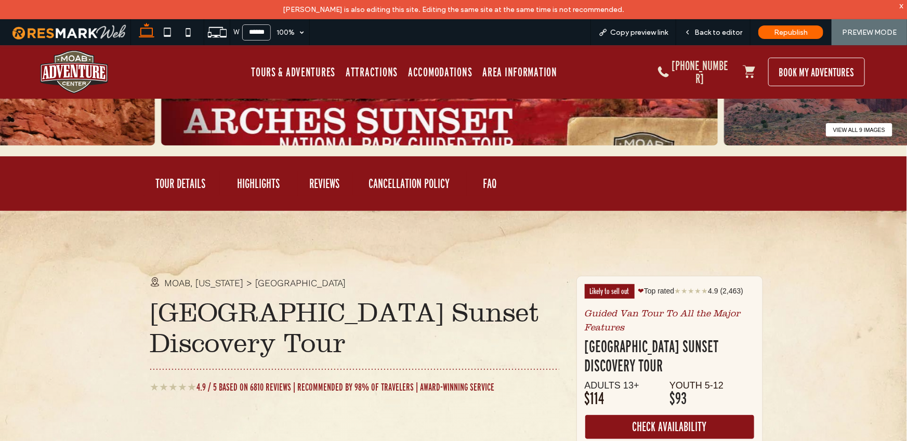
copy span "Arches National Park Sunset Discovery Tour"
click at [716, 29] on span "Back to editor" at bounding box center [718, 32] width 48 height 9
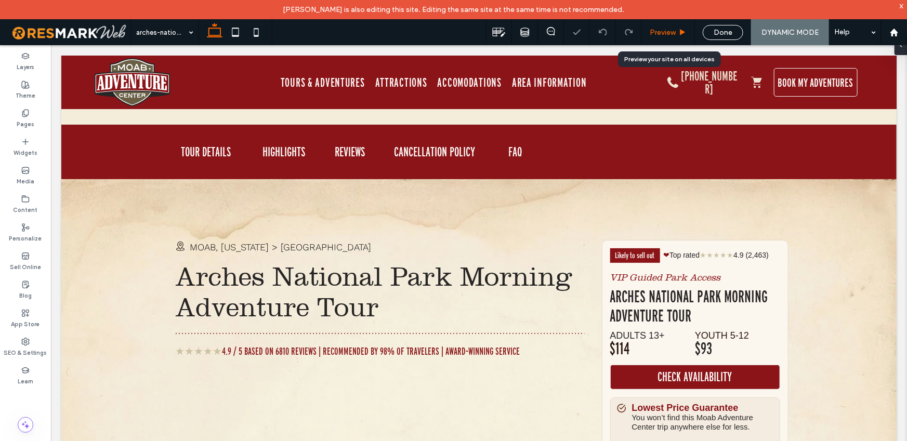
click at [673, 35] on span "Preview" at bounding box center [663, 32] width 26 height 9
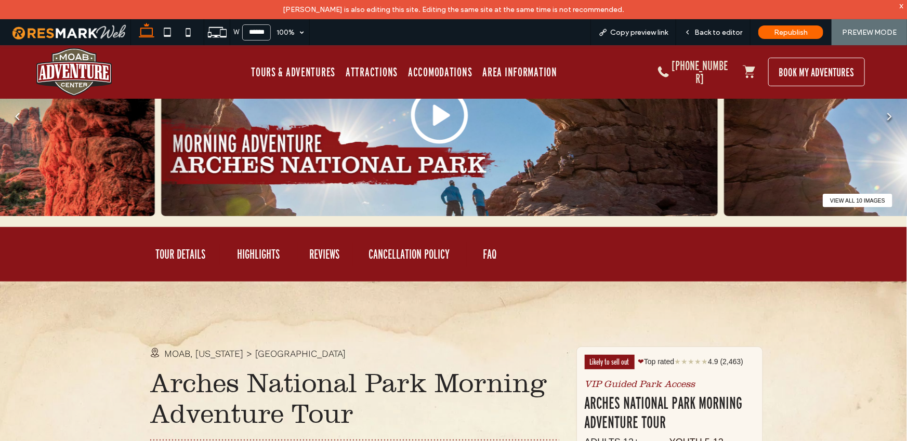
scroll to position [190, 0]
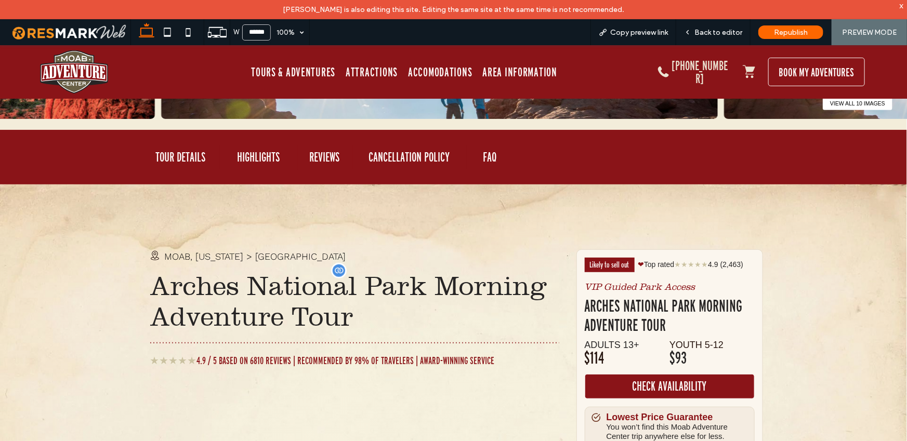
click at [224, 294] on span "Arches National Park Morning Adventure Tour" at bounding box center [348, 300] width 397 height 61
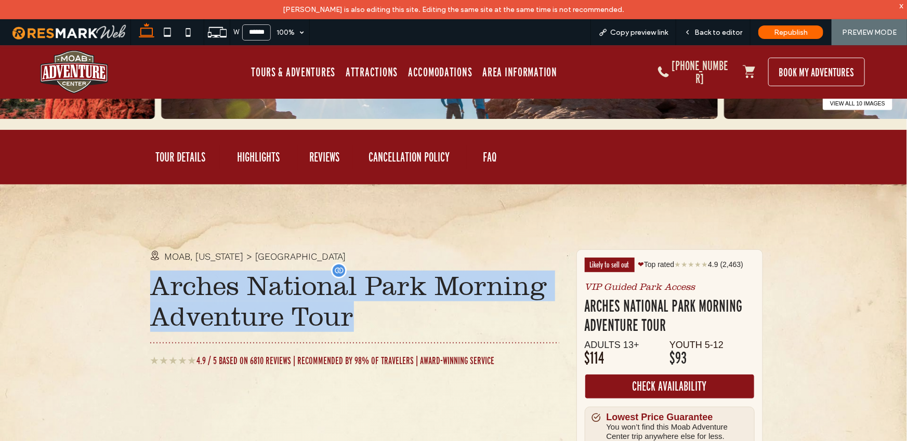
click at [224, 294] on span "Arches National Park Morning Adventure Tour" at bounding box center [348, 300] width 397 height 61
copy div "Arches National Park Morning Adventure Tour"
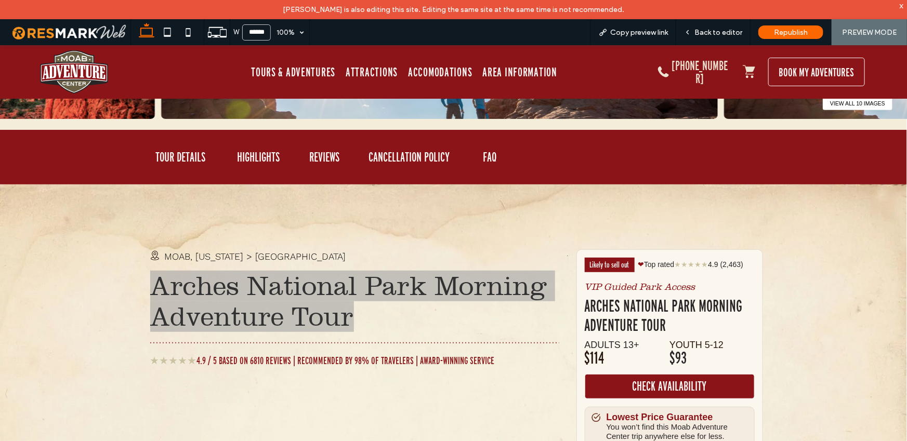
scroll to position [0, 0]
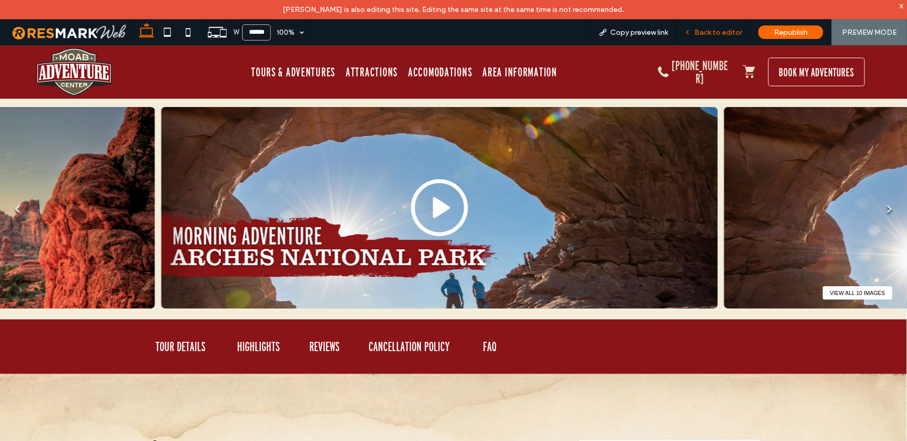
click at [728, 34] on span "Back to editor" at bounding box center [718, 32] width 48 height 9
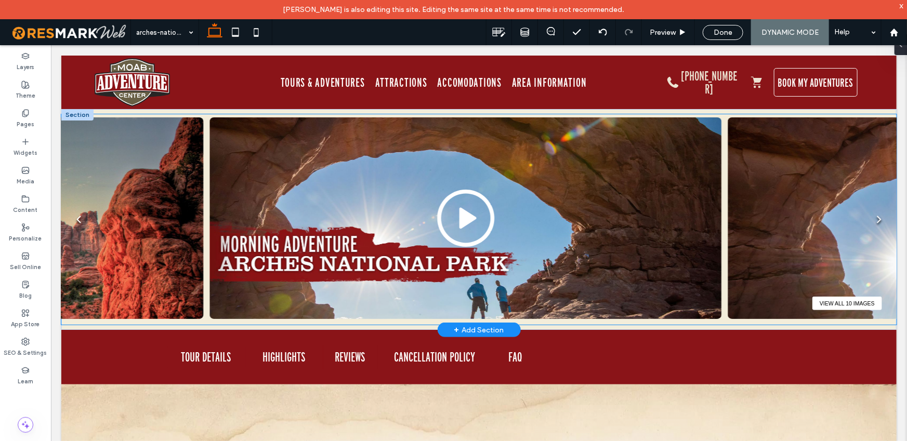
click at [657, 195] on img at bounding box center [465, 218] width 512 height 202
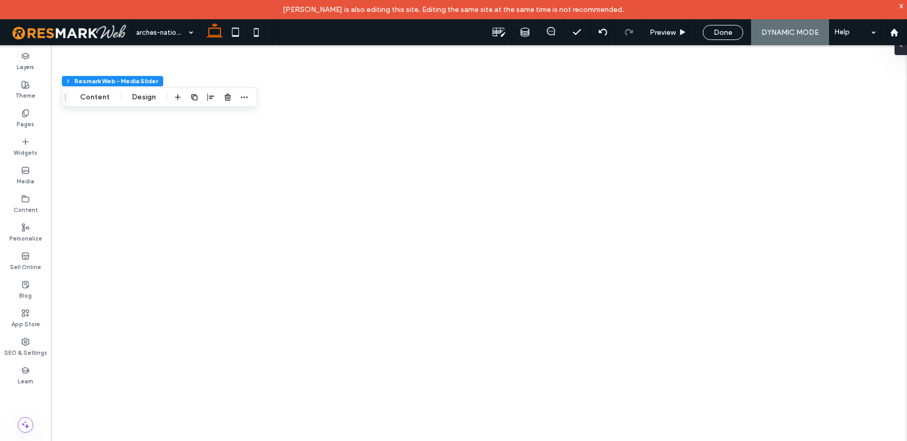
click at [95, 100] on button "Content" at bounding box center [94, 97] width 43 height 12
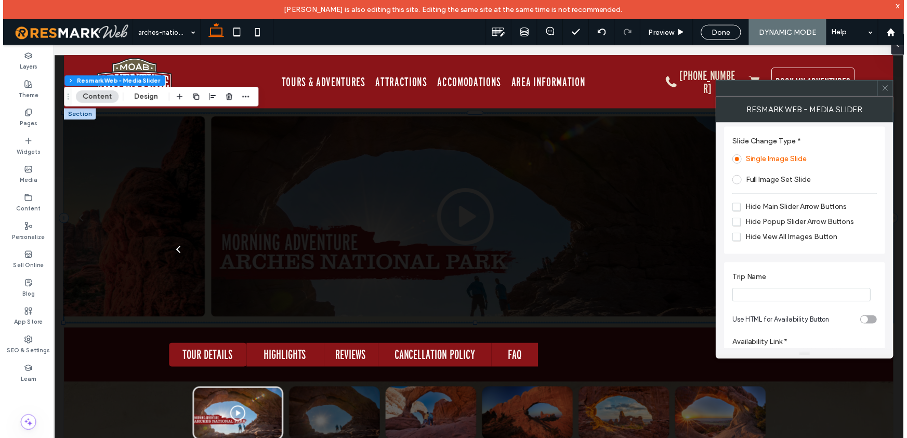
scroll to position [405, 0]
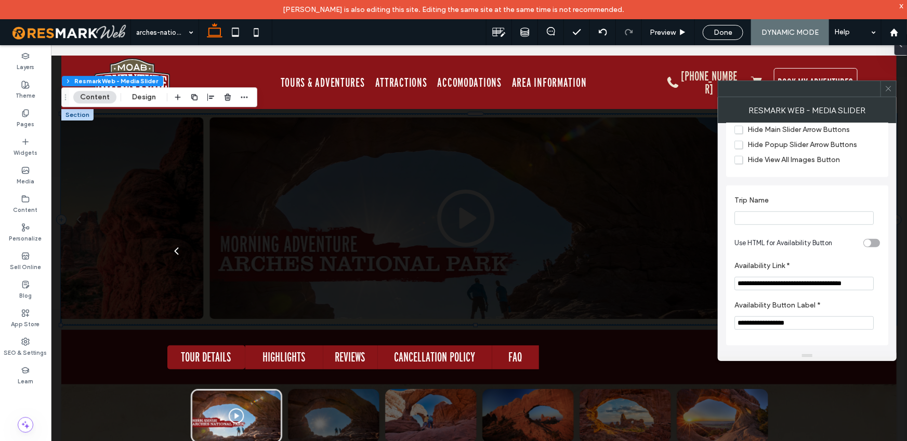
click at [890, 85] on icon at bounding box center [889, 89] width 8 height 8
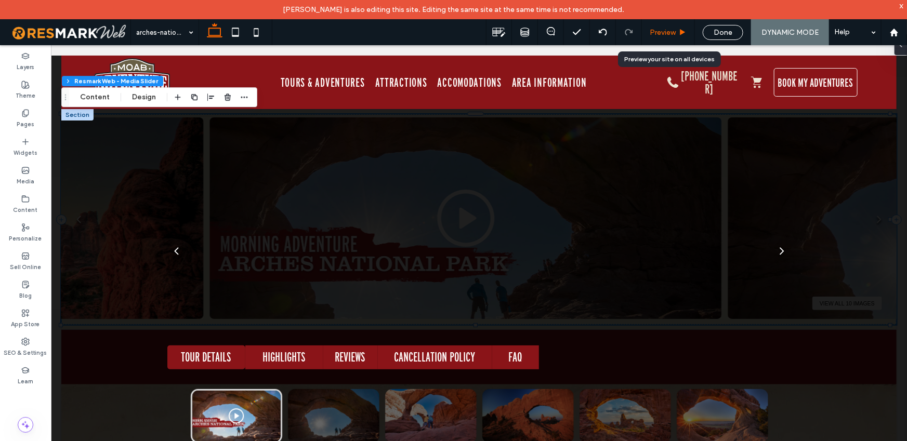
drag, startPoint x: 663, startPoint y: 27, endPoint x: 781, endPoint y: 95, distance: 136.4
click at [663, 28] on span "Preview" at bounding box center [663, 32] width 26 height 9
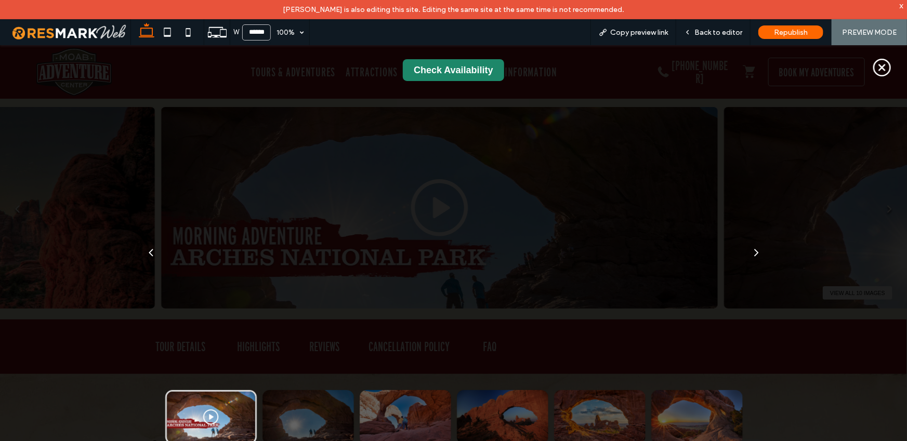
click at [875, 68] on icon at bounding box center [882, 67] width 22 height 22
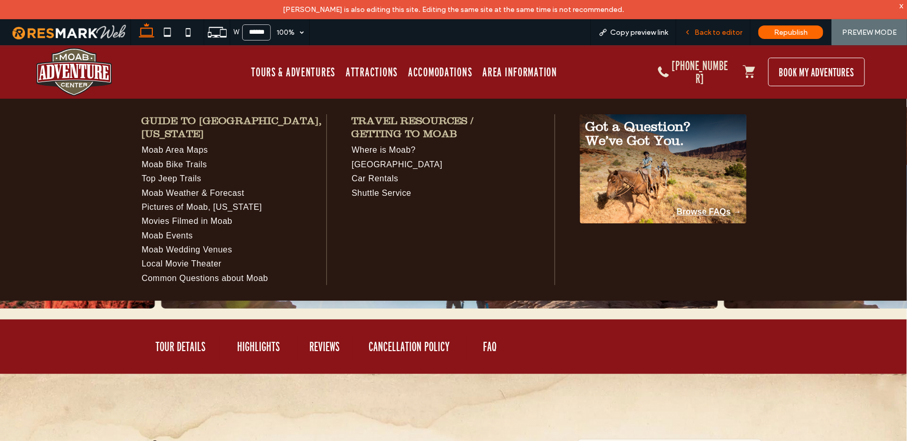
click at [686, 30] on icon at bounding box center [687, 32] width 7 height 7
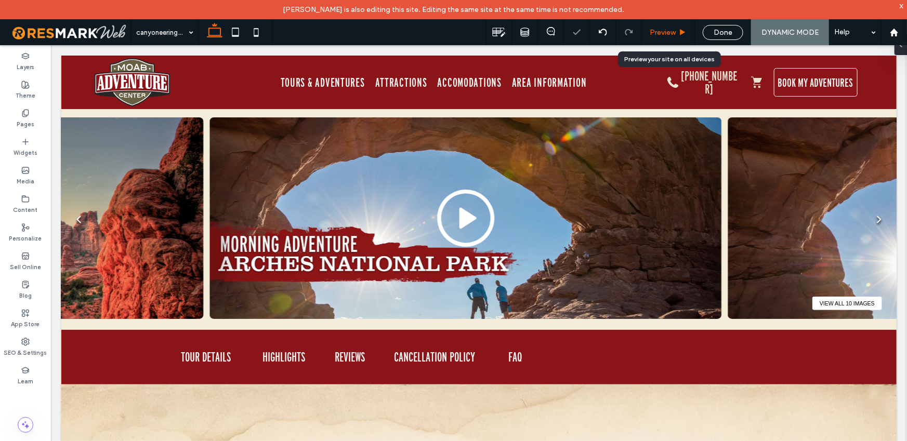
click at [671, 33] on span "Preview" at bounding box center [663, 32] width 26 height 9
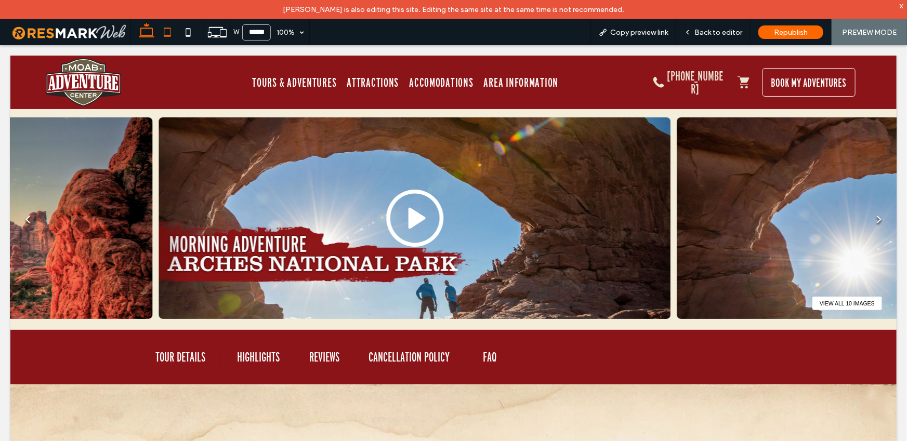
click at [173, 35] on icon at bounding box center [167, 32] width 21 height 21
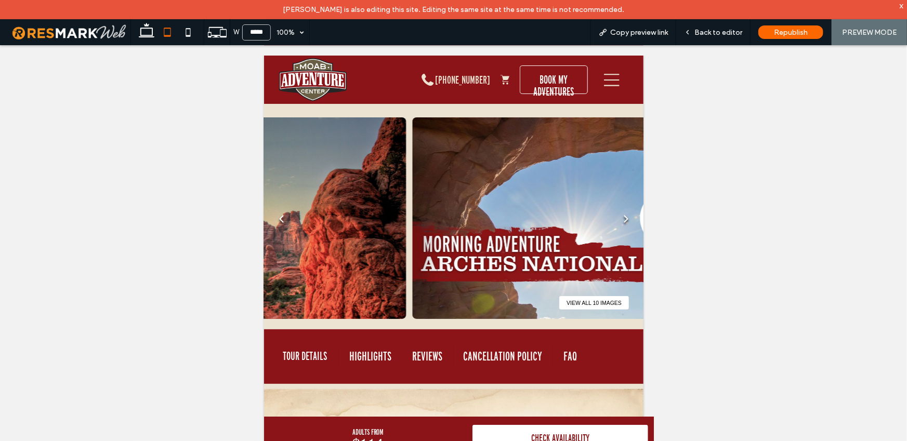
type input "*****"
click at [720, 37] on div "Back to editor" at bounding box center [713, 32] width 74 height 26
click at [720, 34] on span "Back to editor" at bounding box center [718, 32] width 48 height 9
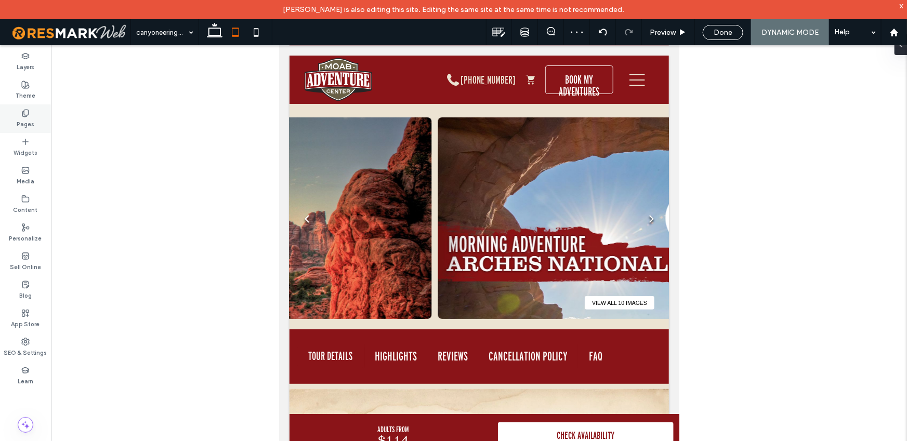
click at [28, 113] on use at bounding box center [25, 113] width 6 height 7
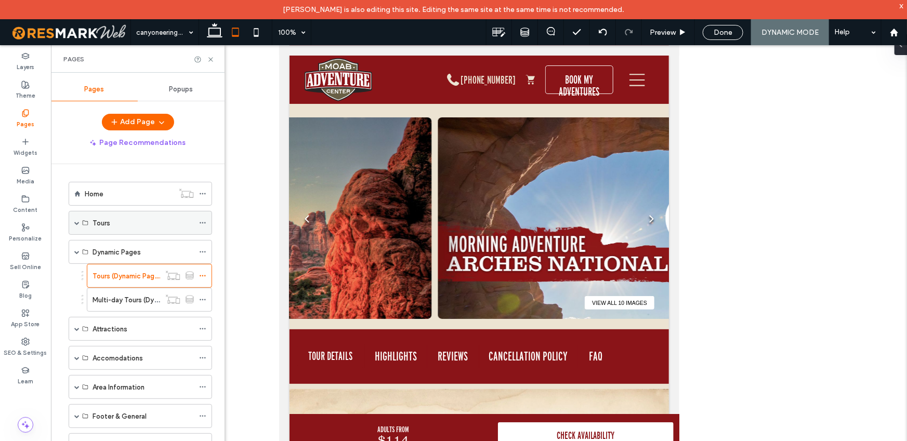
click at [120, 227] on div "Tours" at bounding box center [143, 223] width 101 height 11
click at [122, 195] on div "Home" at bounding box center [129, 194] width 89 height 11
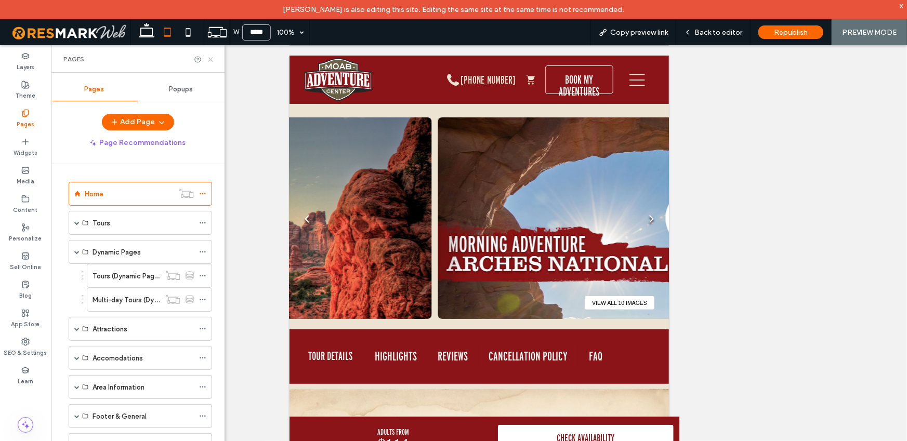
click at [211, 58] on icon at bounding box center [211, 60] width 8 height 8
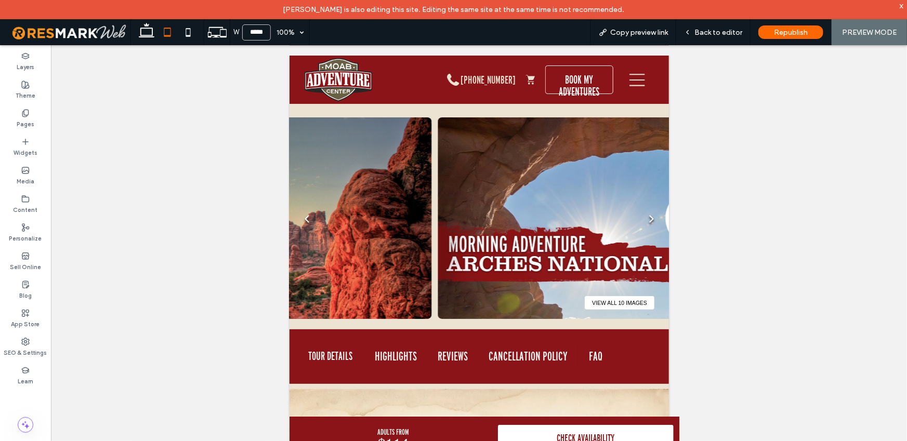
drag, startPoint x: 150, startPoint y: 35, endPoint x: 409, endPoint y: 19, distance: 258.9
click at [150, 35] on use at bounding box center [147, 30] width 16 height 15
type input "******"
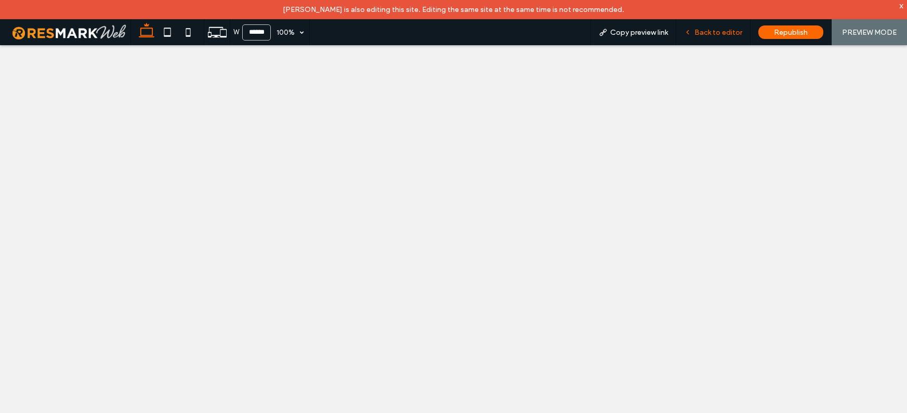
click at [716, 33] on span "Back to editor" at bounding box center [718, 32] width 48 height 9
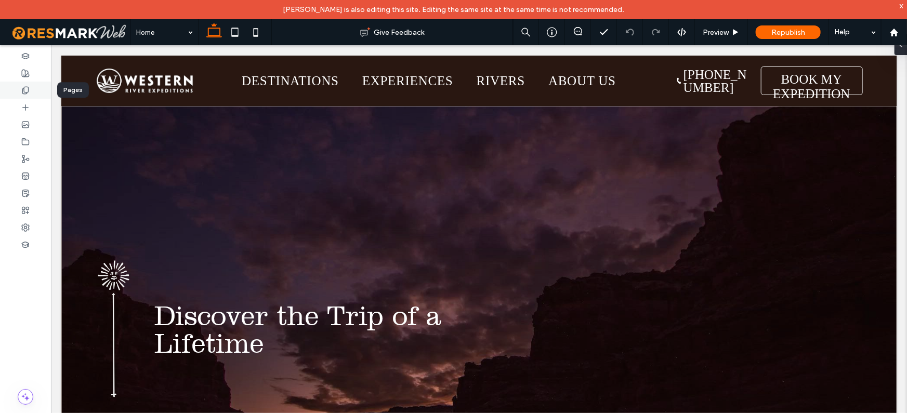
click at [20, 88] on div at bounding box center [25, 90] width 51 height 17
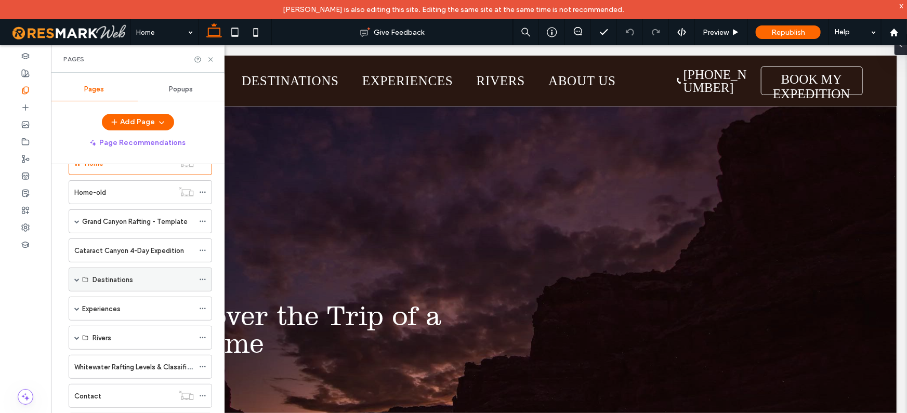
scroll to position [43, 0]
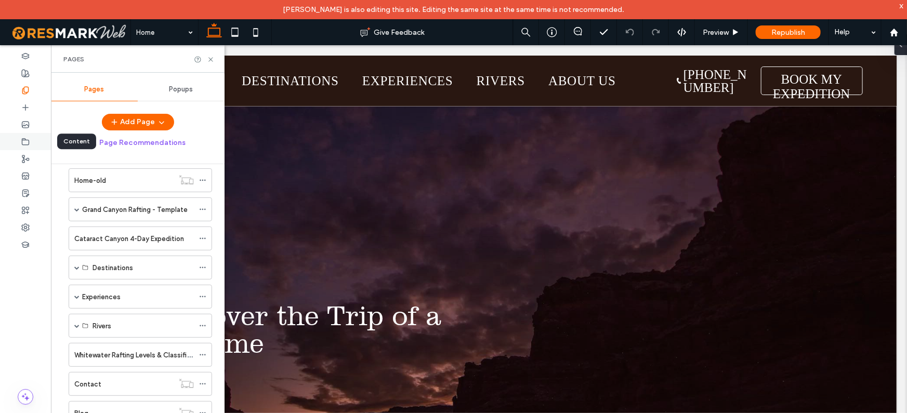
click at [29, 138] on icon at bounding box center [25, 142] width 8 height 8
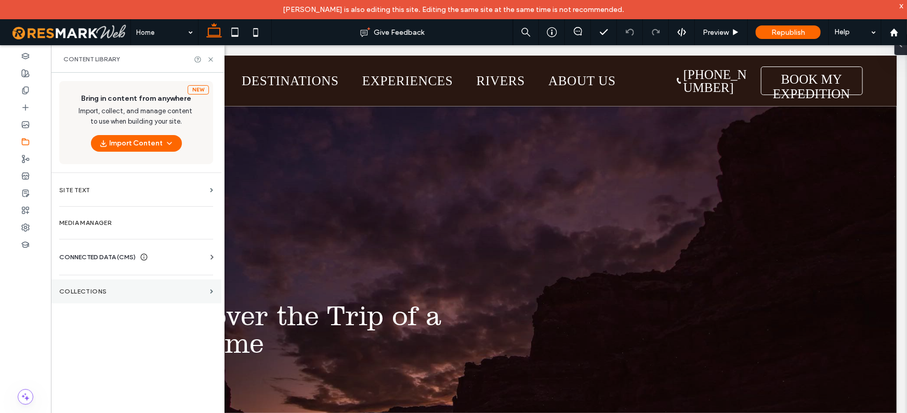
click at [123, 293] on label "Collections" at bounding box center [132, 291] width 147 height 7
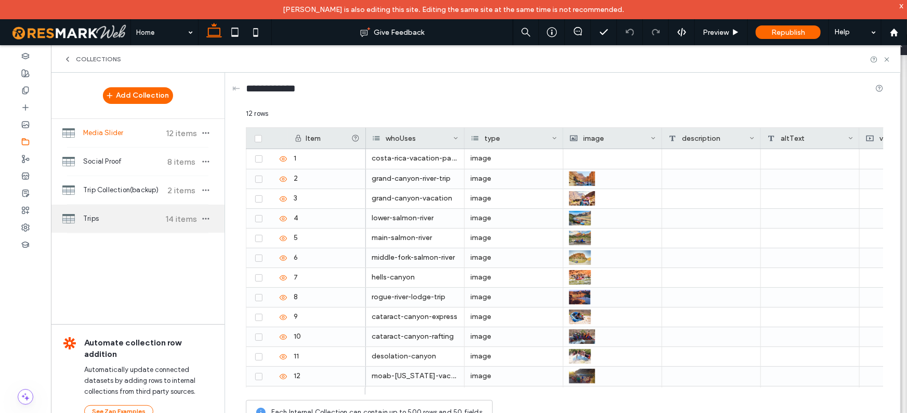
click at [108, 223] on span "Trips" at bounding box center [121, 219] width 77 height 10
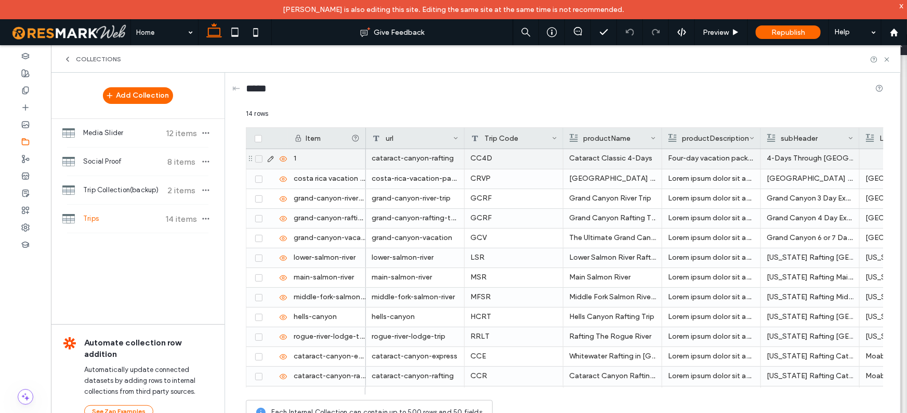
click at [271, 159] on icon at bounding box center [271, 159] width 8 height 8
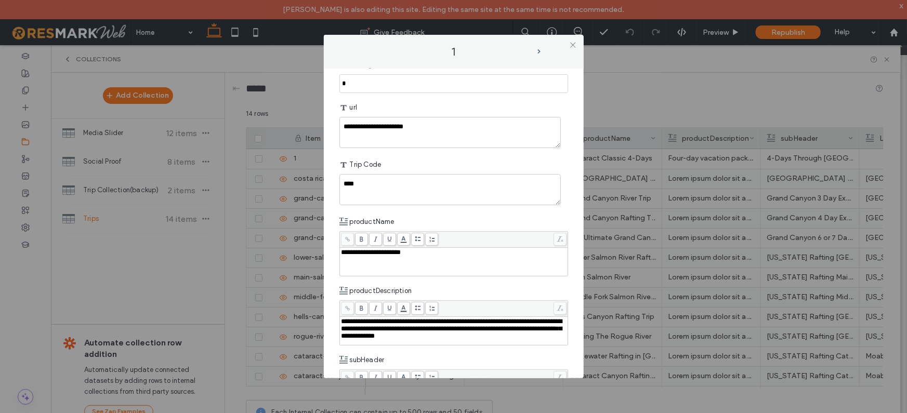
scroll to position [24, 0]
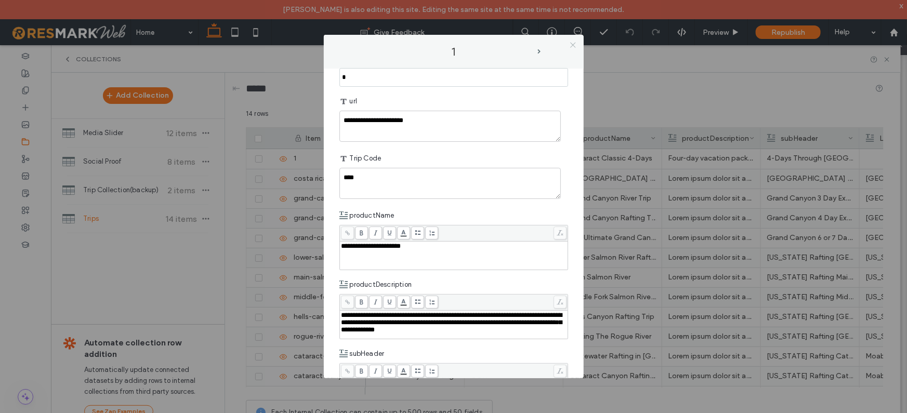
click at [571, 46] on icon at bounding box center [573, 45] width 8 height 8
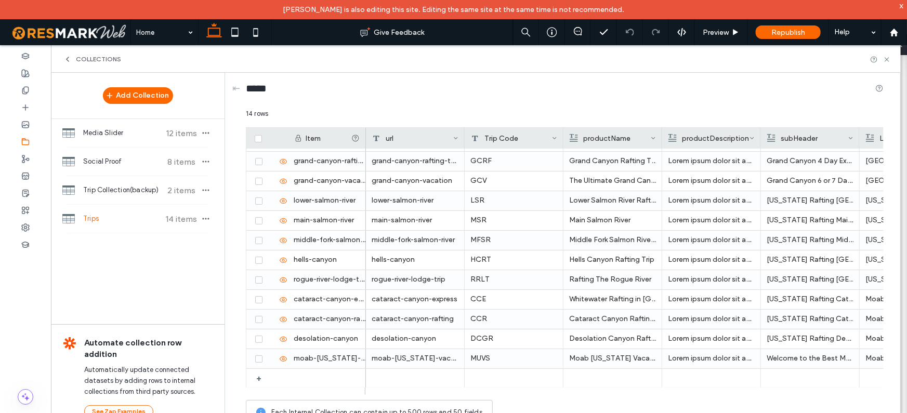
scroll to position [0, 0]
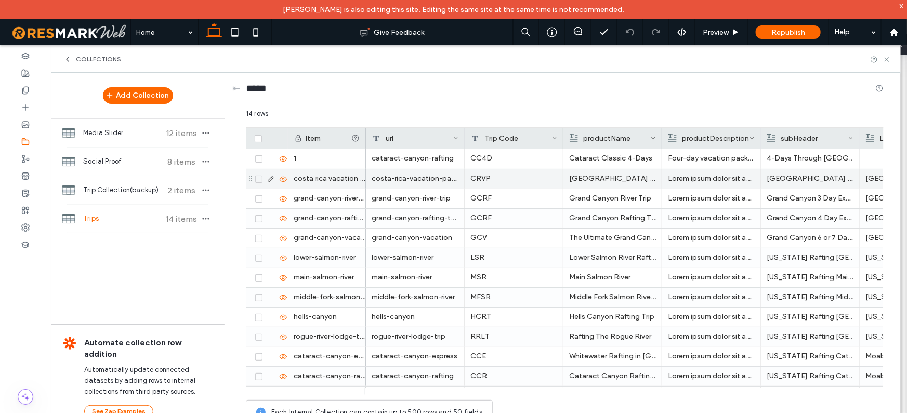
click at [271, 179] on icon at bounding box center [271, 179] width 8 height 8
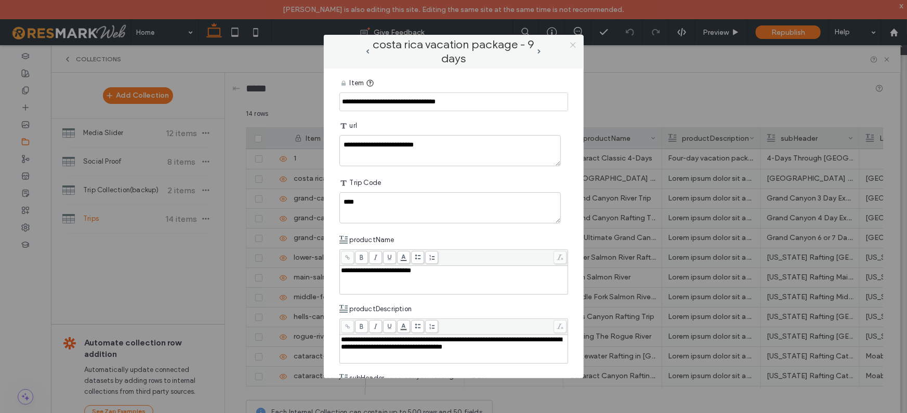
click at [569, 45] on icon at bounding box center [573, 45] width 8 height 8
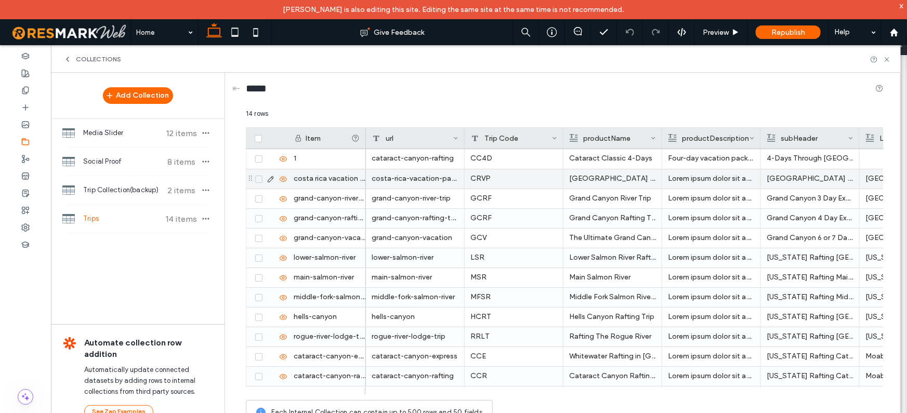
click at [271, 177] on use at bounding box center [271, 179] width 6 height 6
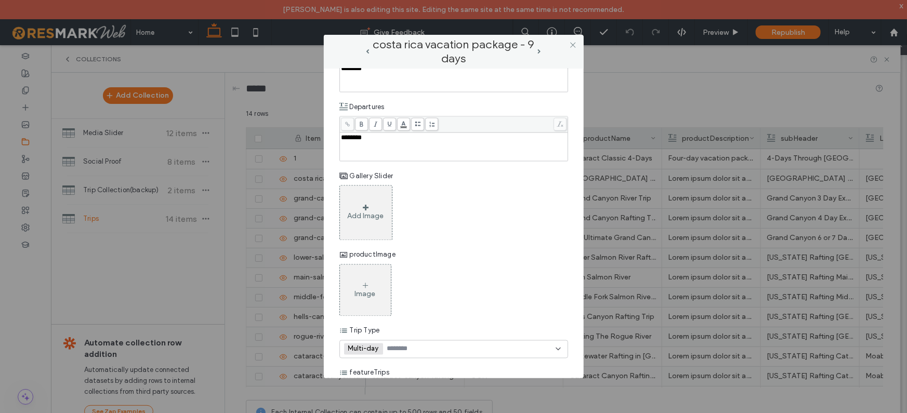
scroll to position [916, 0]
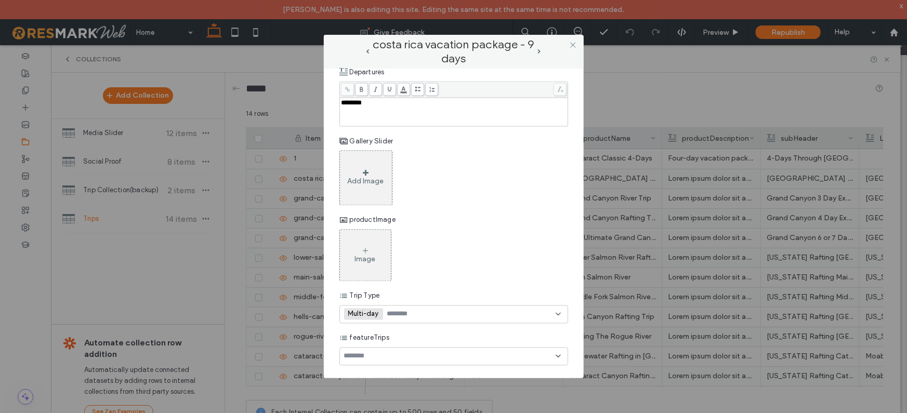
drag, startPoint x: 572, startPoint y: 45, endPoint x: 558, endPoint y: 55, distance: 17.2
click at [572, 45] on icon at bounding box center [573, 45] width 8 height 8
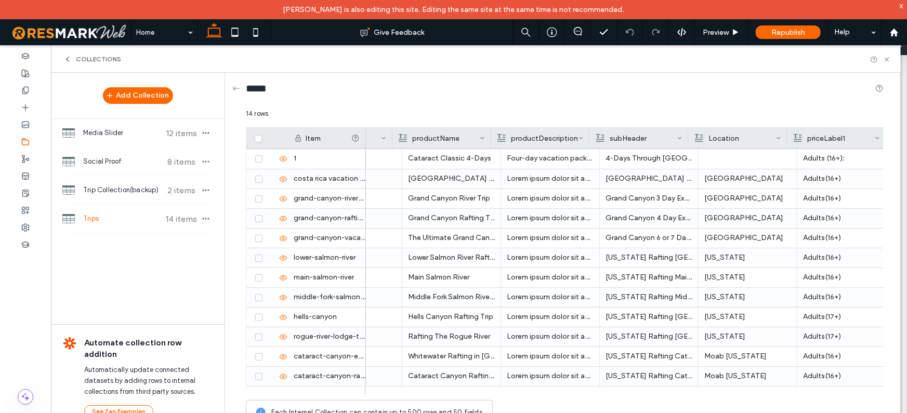
scroll to position [0, 171]
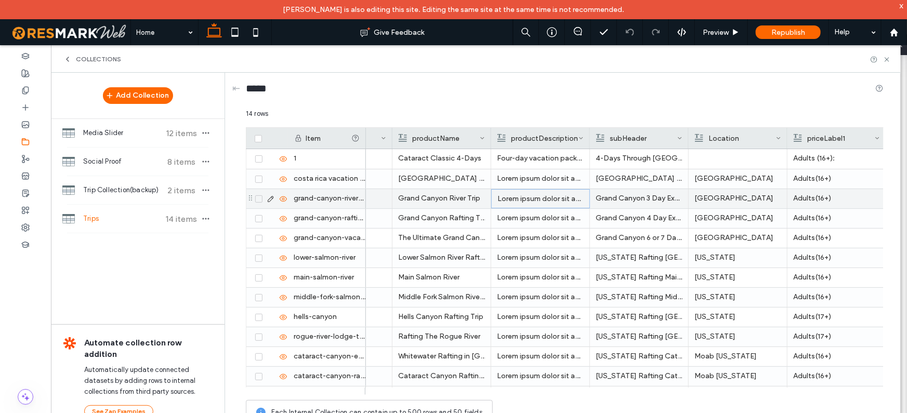
click at [543, 199] on p "Lorem ipsum dolor sit amet, consectetur adipiscing elit, sed do eiusmod tempor …" at bounding box center [540, 199] width 86 height 19
click at [271, 200] on icon at bounding box center [271, 199] width 8 height 8
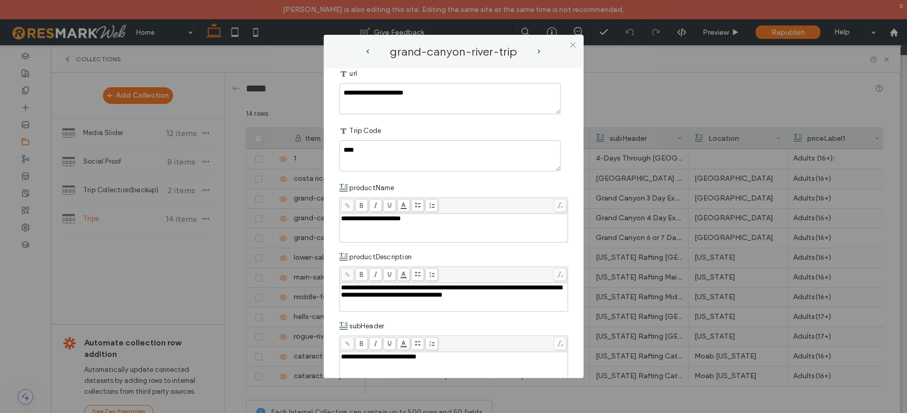
scroll to position [99, 0]
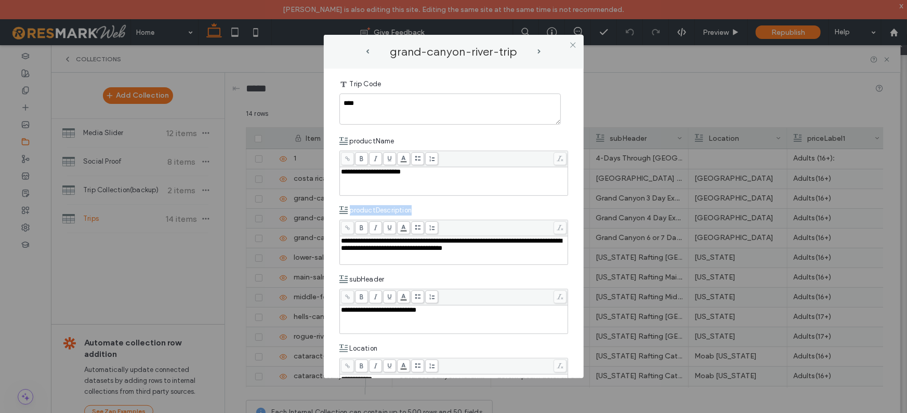
drag, startPoint x: 351, startPoint y: 210, endPoint x: 438, endPoint y: 210, distance: 87.3
click at [438, 210] on div "productDescription" at bounding box center [453, 210] width 229 height 19
copy span "productDescription"
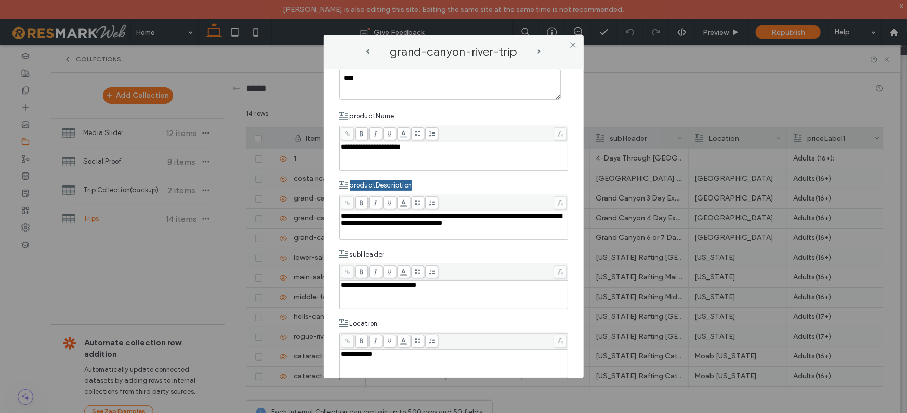
scroll to position [130, 0]
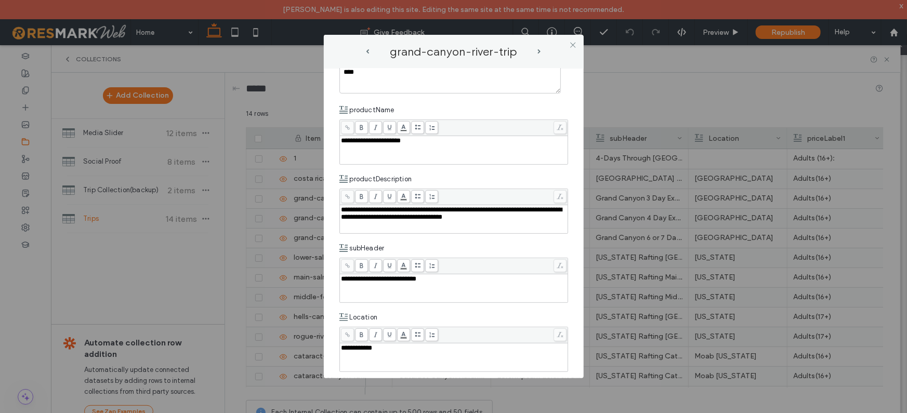
click at [491, 253] on div "subHeader" at bounding box center [453, 248] width 229 height 19
click at [573, 43] on icon at bounding box center [573, 45] width 8 height 8
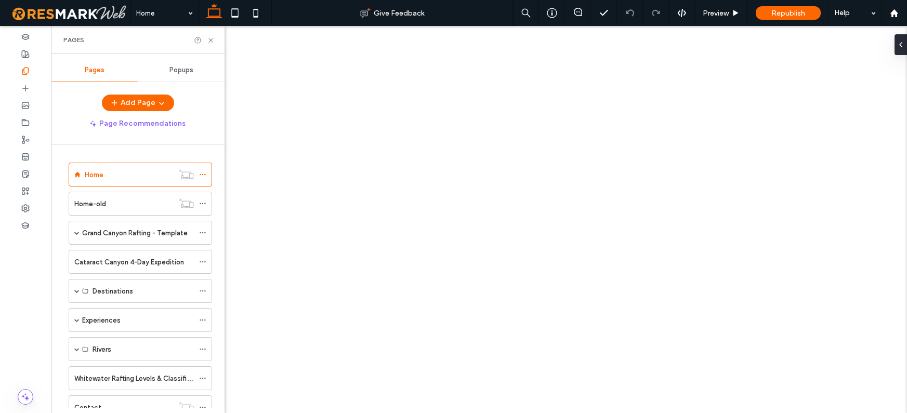
click at [129, 179] on div "Home" at bounding box center [129, 174] width 89 height 11
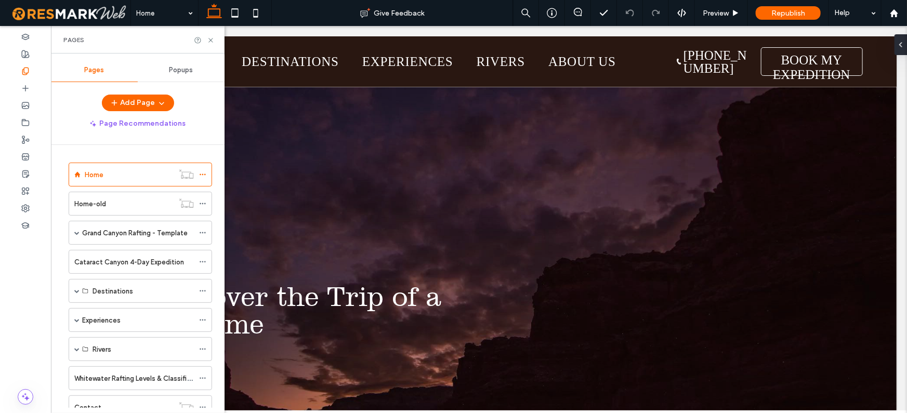
click at [211, 40] on div at bounding box center [453, 206] width 907 height 413
click at [716, 15] on span "Preview" at bounding box center [716, 13] width 26 height 9
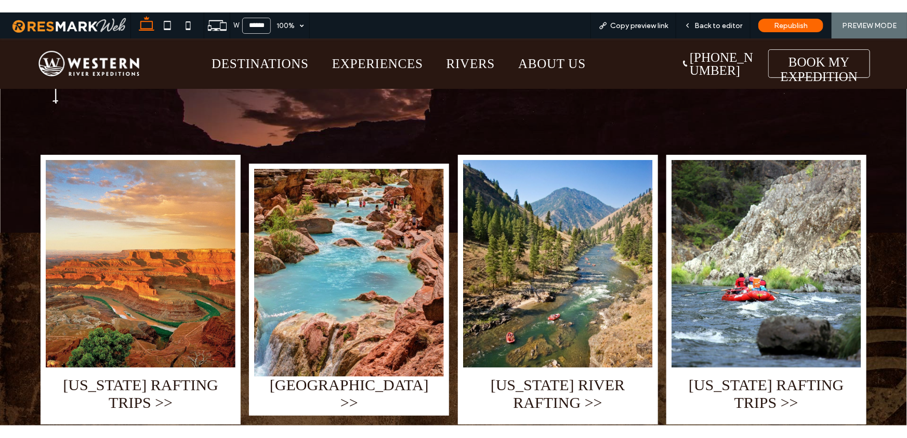
scroll to position [228, 0]
